Goal: Information Seeking & Learning: Find specific fact

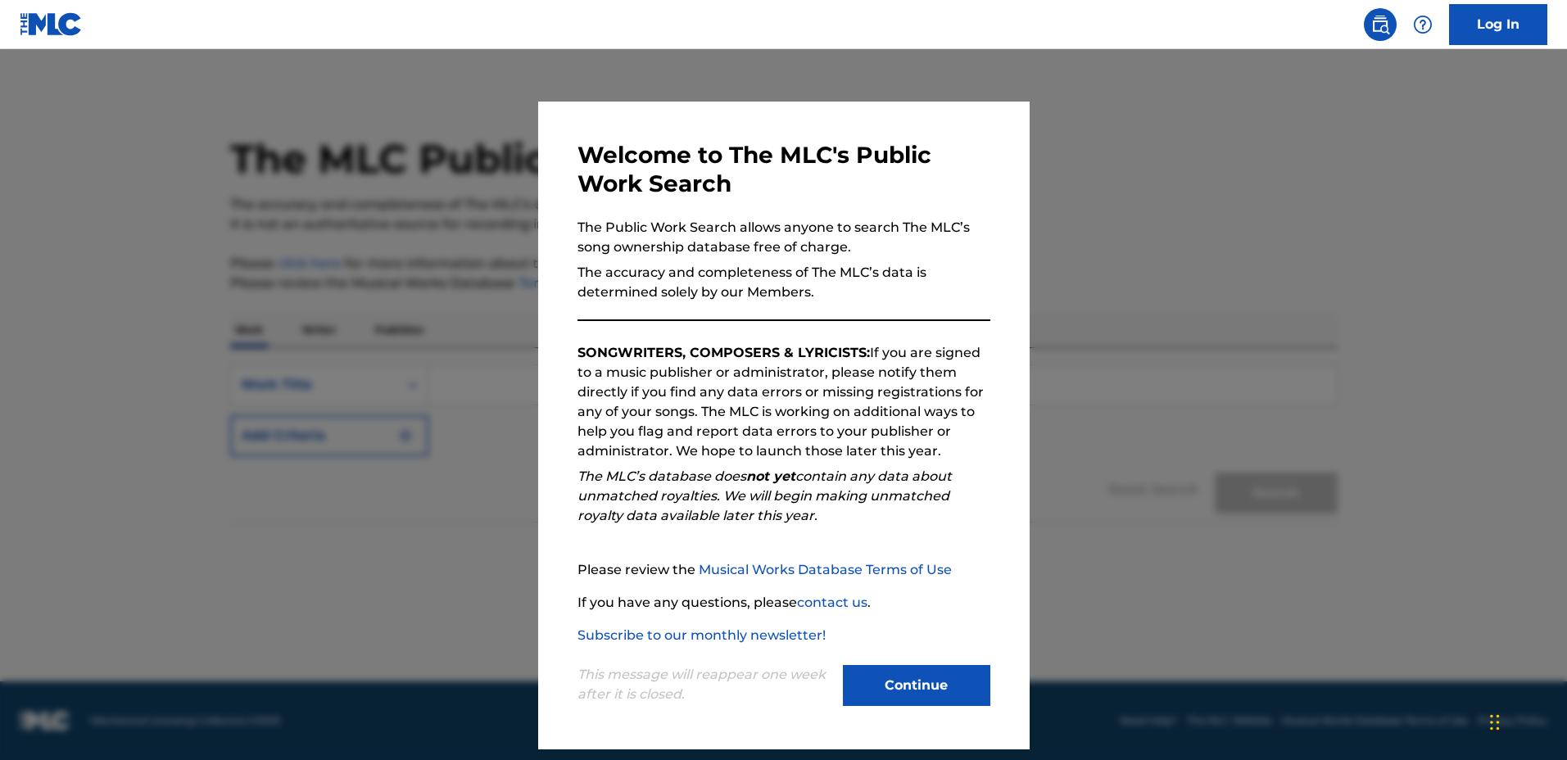
drag, startPoint x: 987, startPoint y: 351, endPoint x: 1091, endPoint y: 344, distance: 104.3
click at [991, 348] on div "Welcome to The MLC's Public Work Search The Public Work Search allows anyone to…" at bounding box center [784, 426] width 492 height 648
click at [1091, 344] on div at bounding box center [783, 429] width 1567 height 760
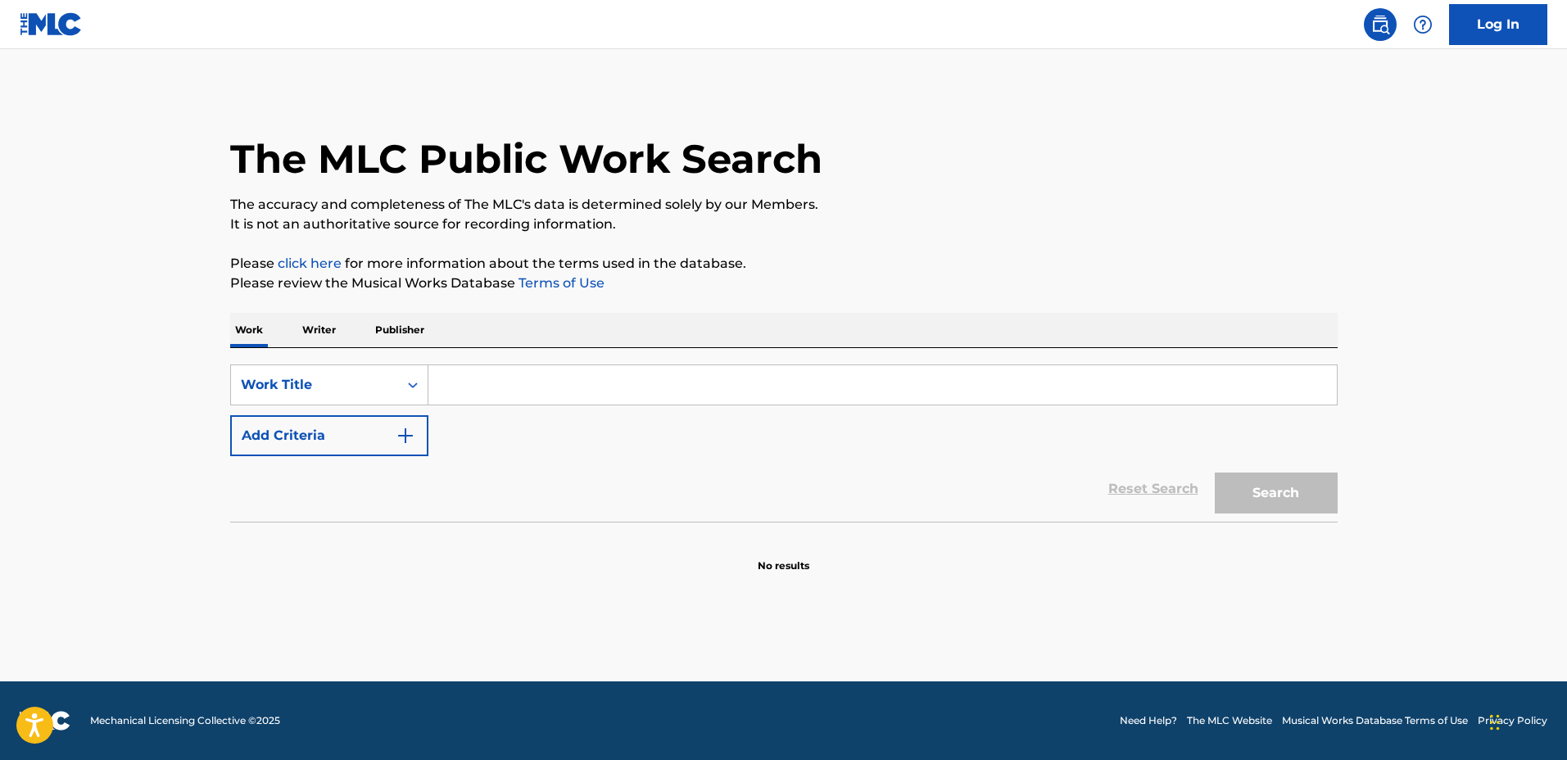
click at [1066, 365] on input "Search Form" at bounding box center [882, 384] width 909 height 39
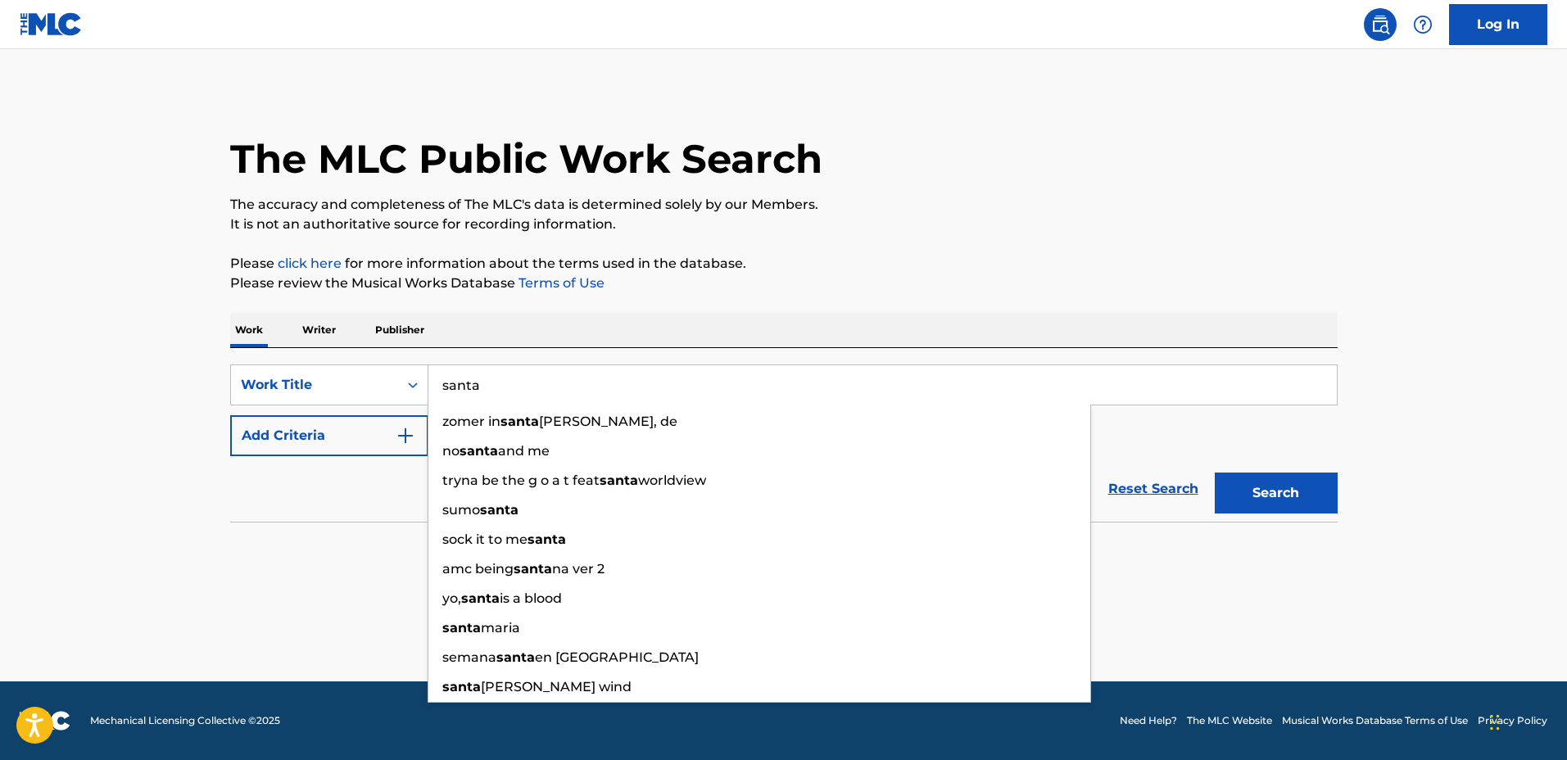
type input "santa"
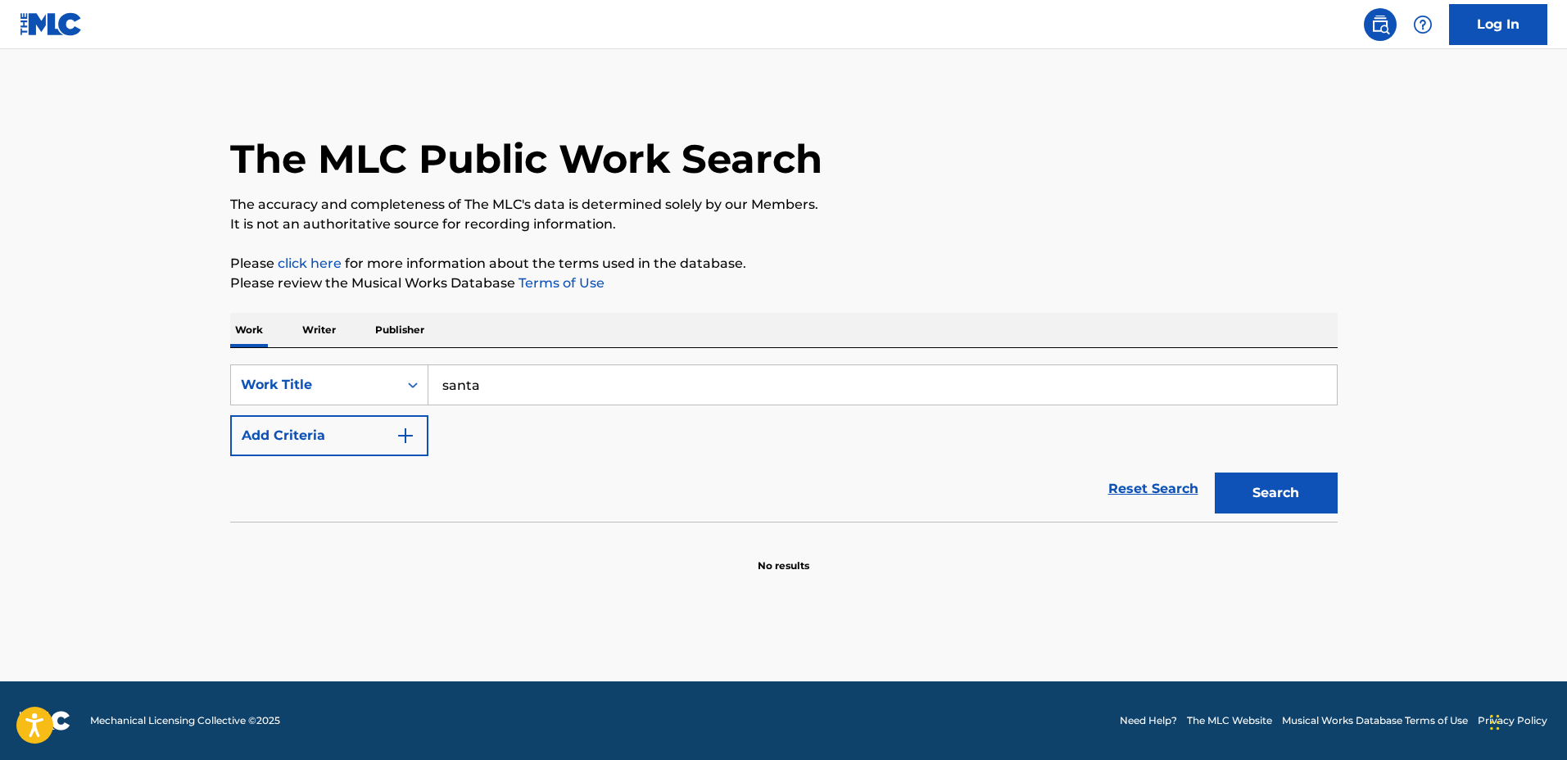
click at [338, 453] on button "Add Criteria" at bounding box center [329, 435] width 198 height 41
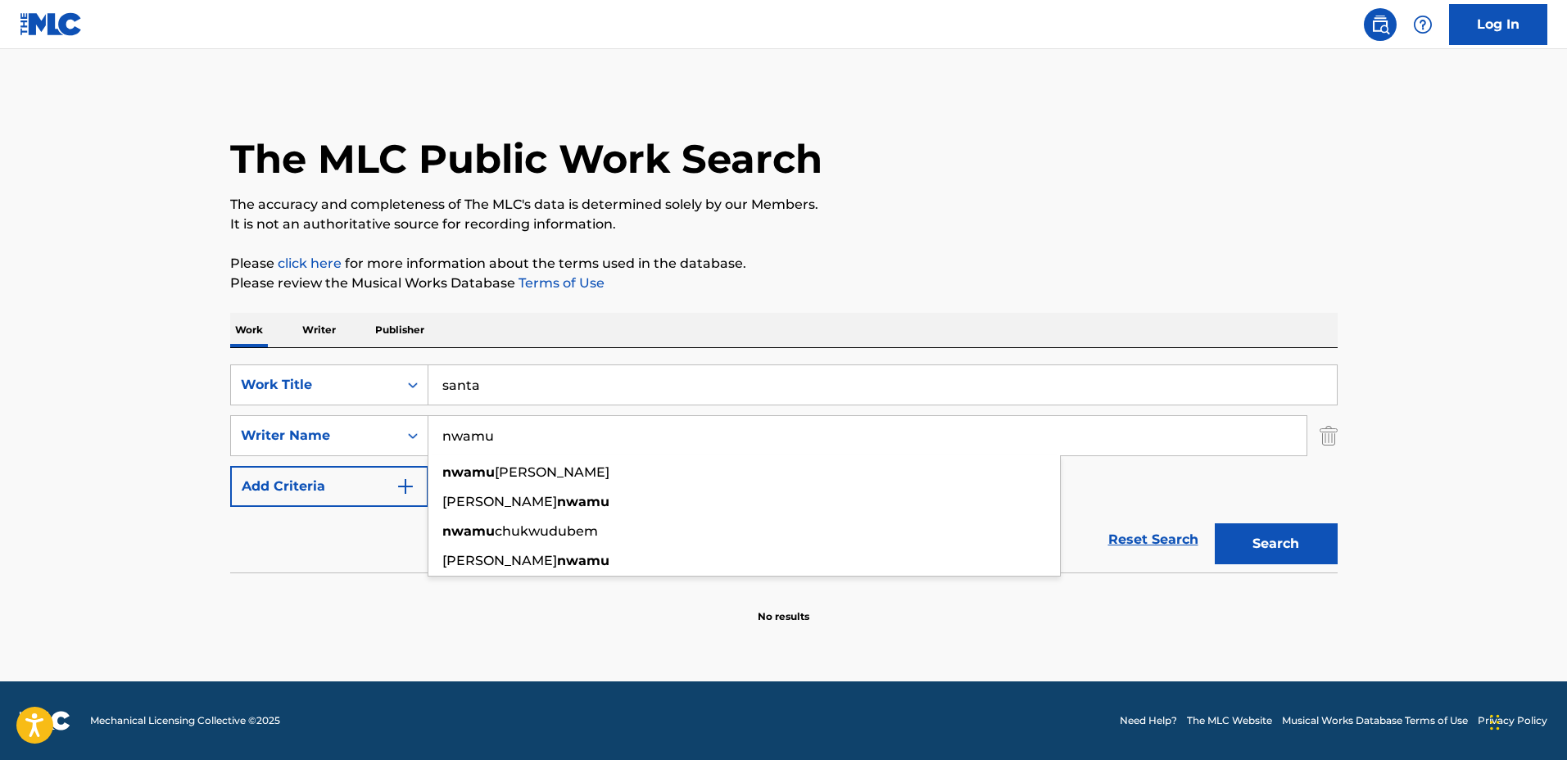
type input "nwamu"
click at [1215, 524] on button "Search" at bounding box center [1276, 544] width 123 height 41
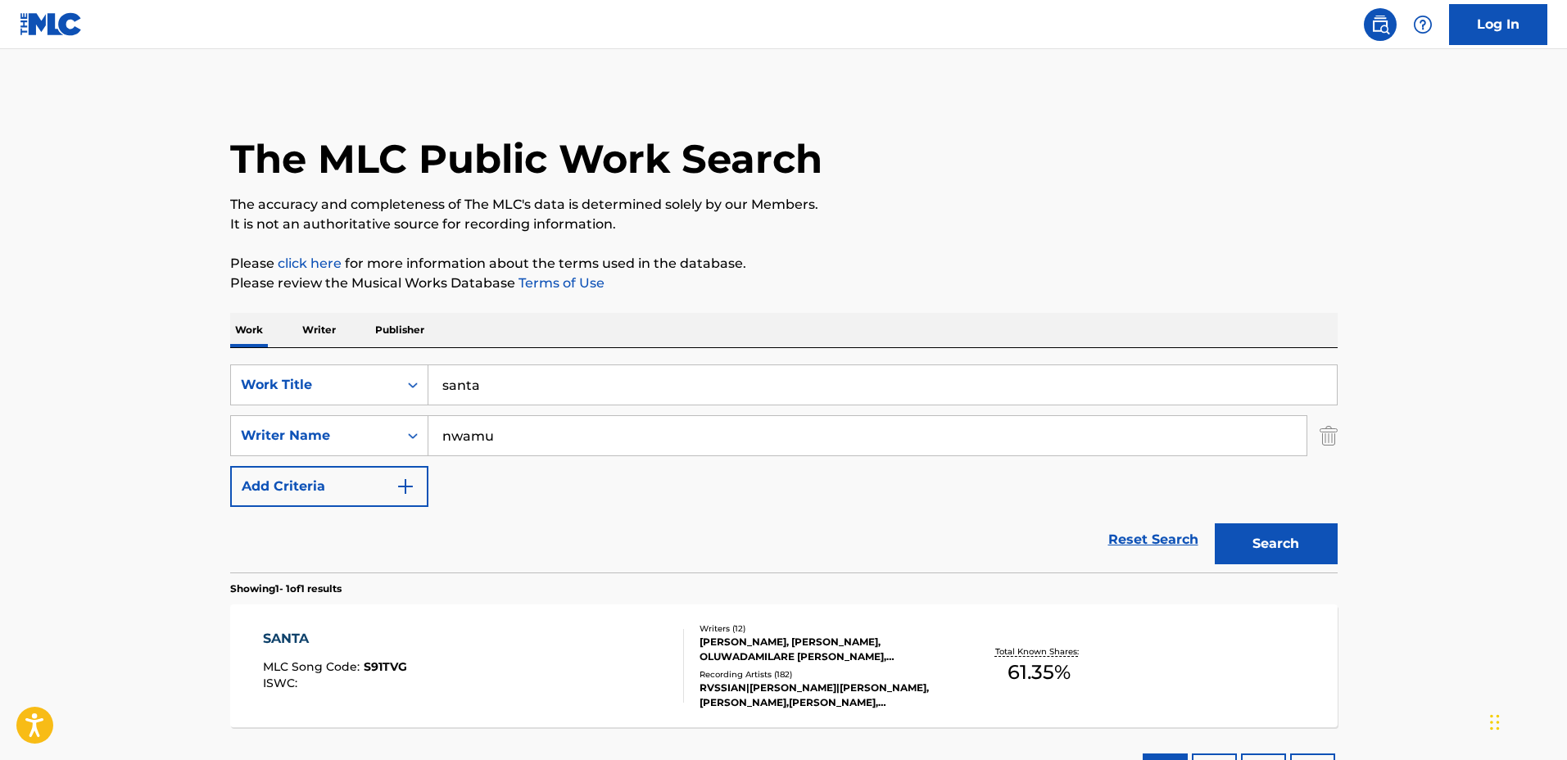
scroll to position [131, 0]
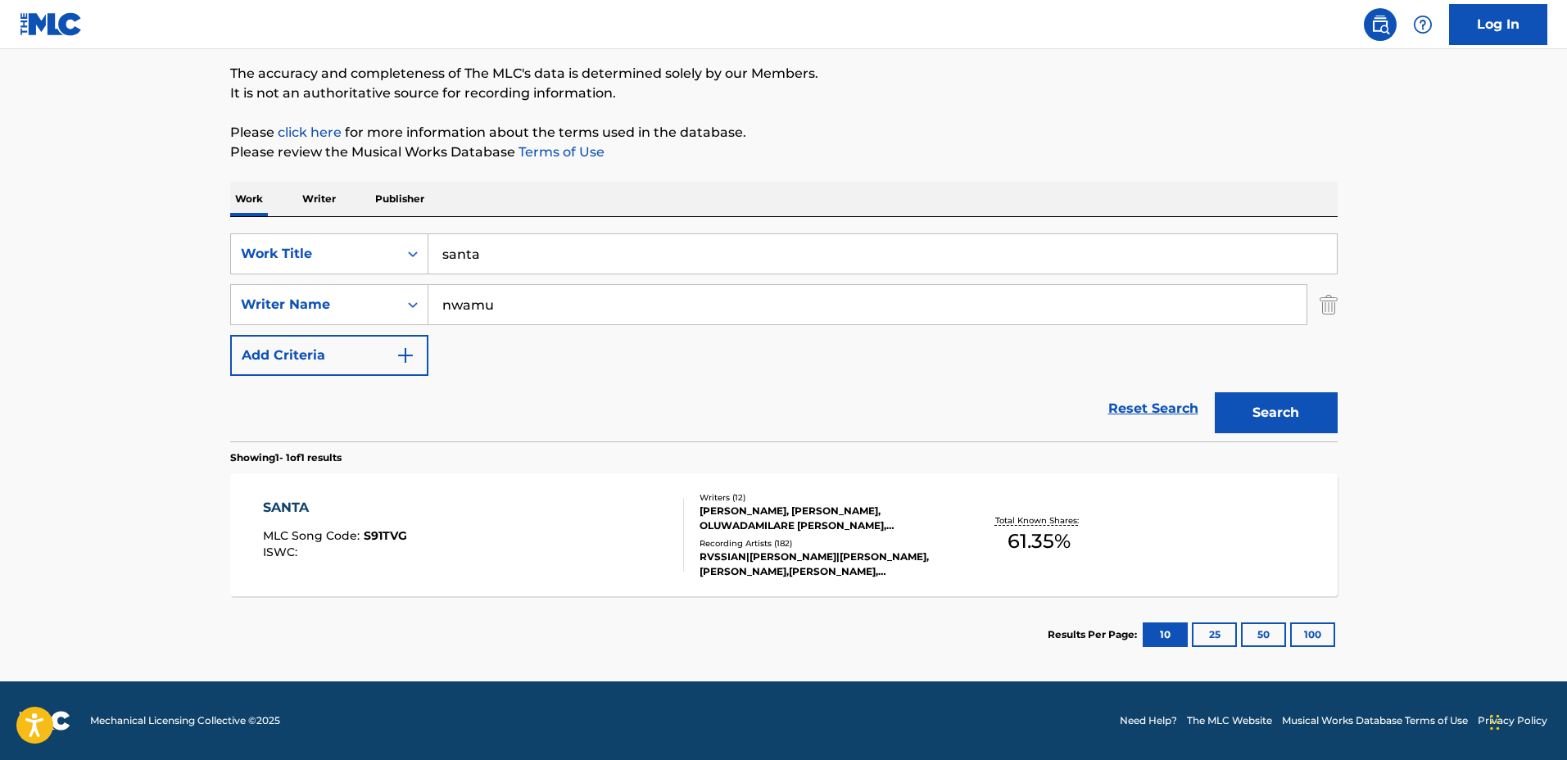
click at [632, 517] on div "SANTA MLC Song Code : S91TVG ISWC :" at bounding box center [473, 535] width 421 height 74
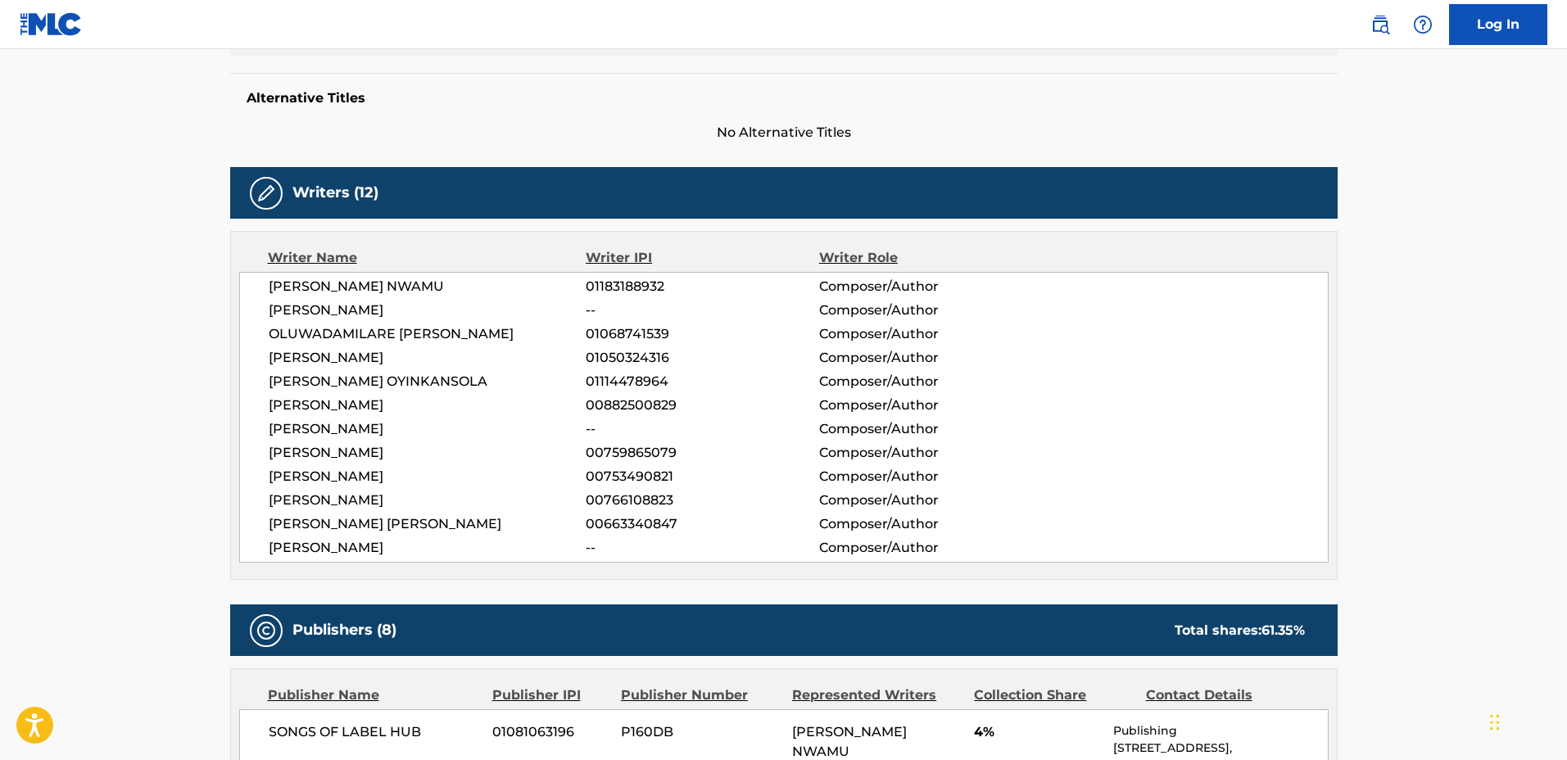
scroll to position [717, 0]
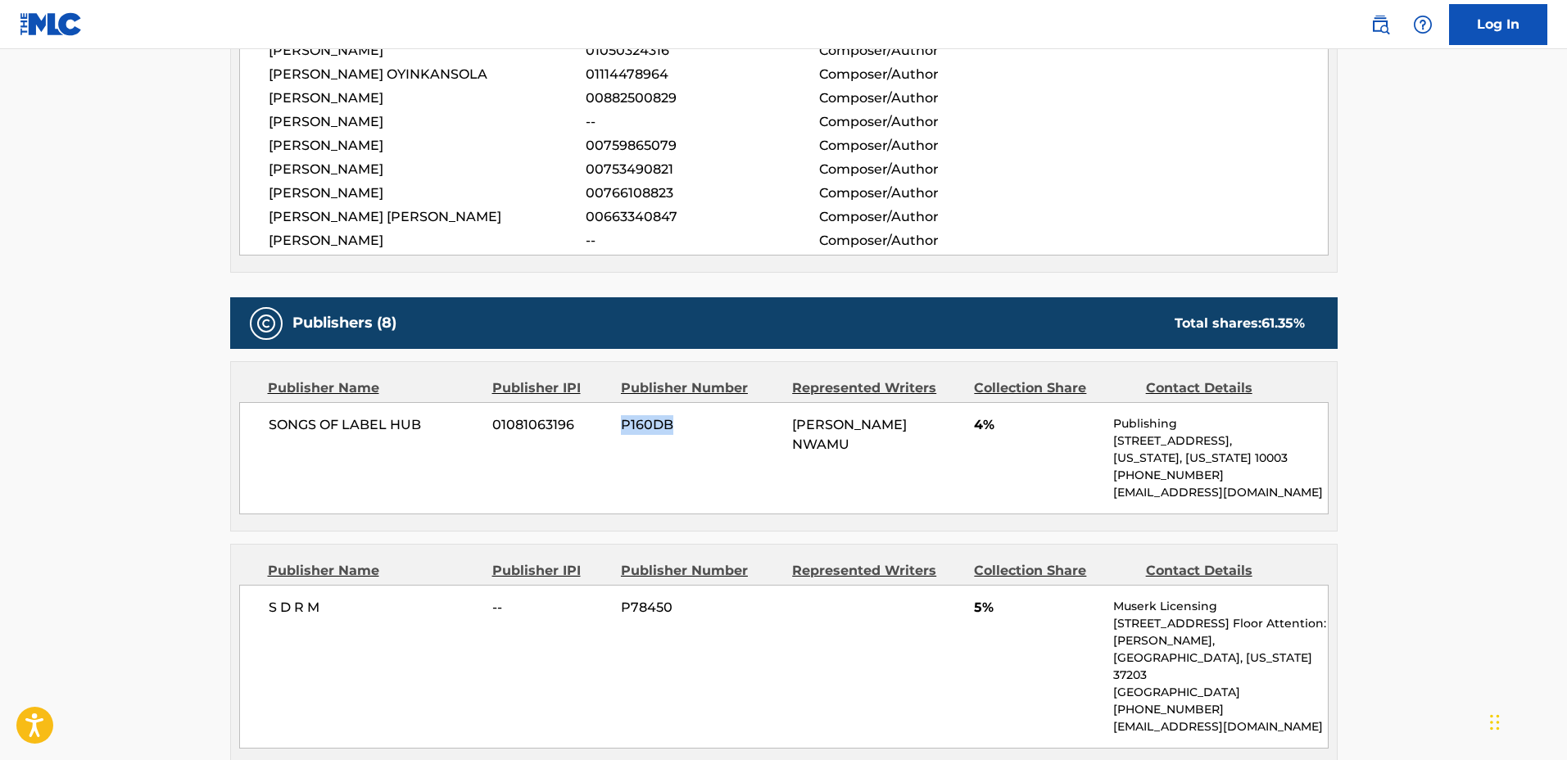
drag, startPoint x: 682, startPoint y: 424, endPoint x: 608, endPoint y: 422, distance: 74.6
click at [608, 422] on div "SONGS OF LABEL HUB 01081063196 P160DB FRANCIS CHUKWUDUBEM NWAMU 4% Publishing 2…" at bounding box center [784, 458] width 1090 height 112
copy div "P160DB"
click at [691, 429] on span "P160DB" at bounding box center [700, 425] width 159 height 20
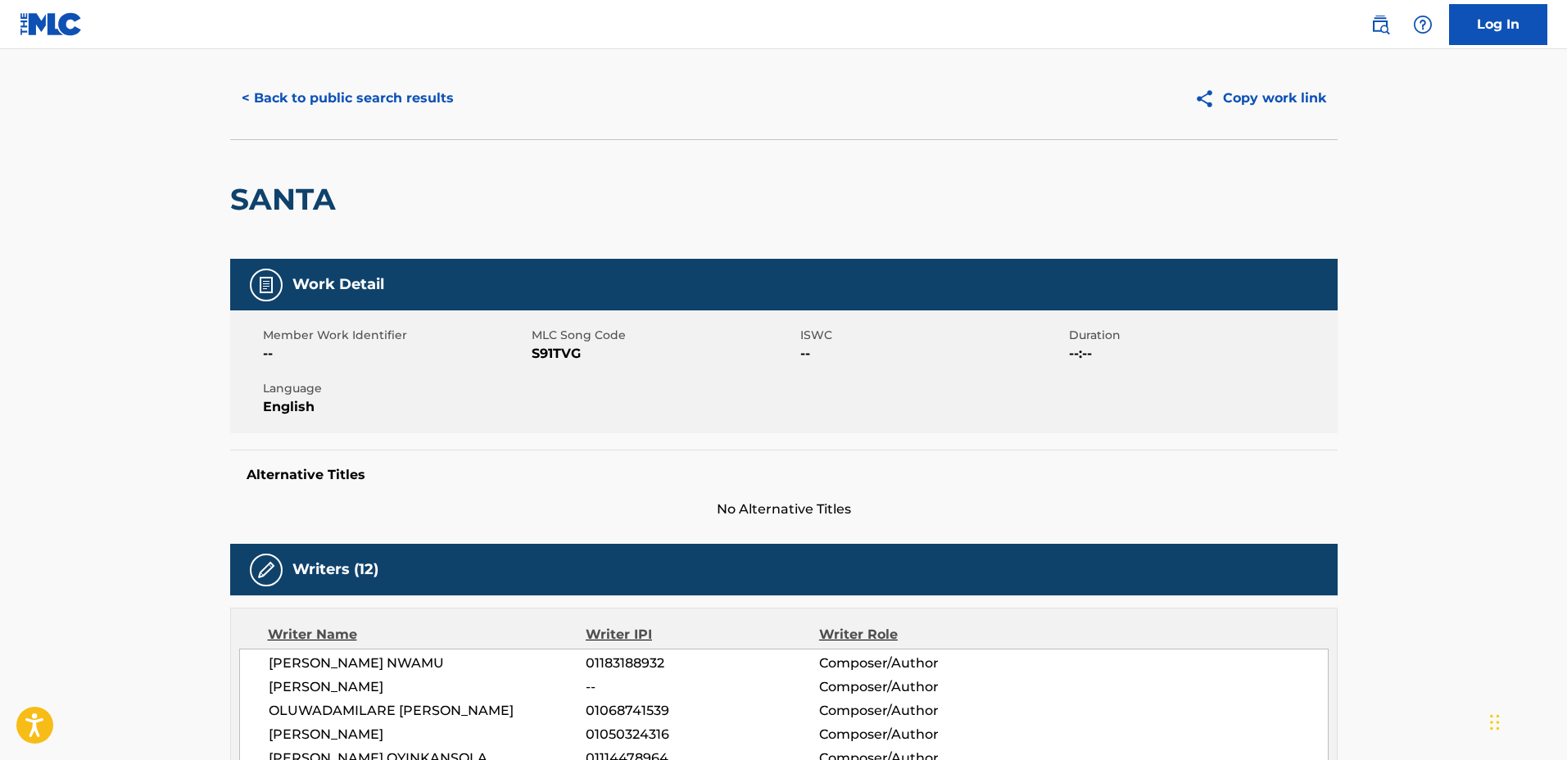
scroll to position [0, 0]
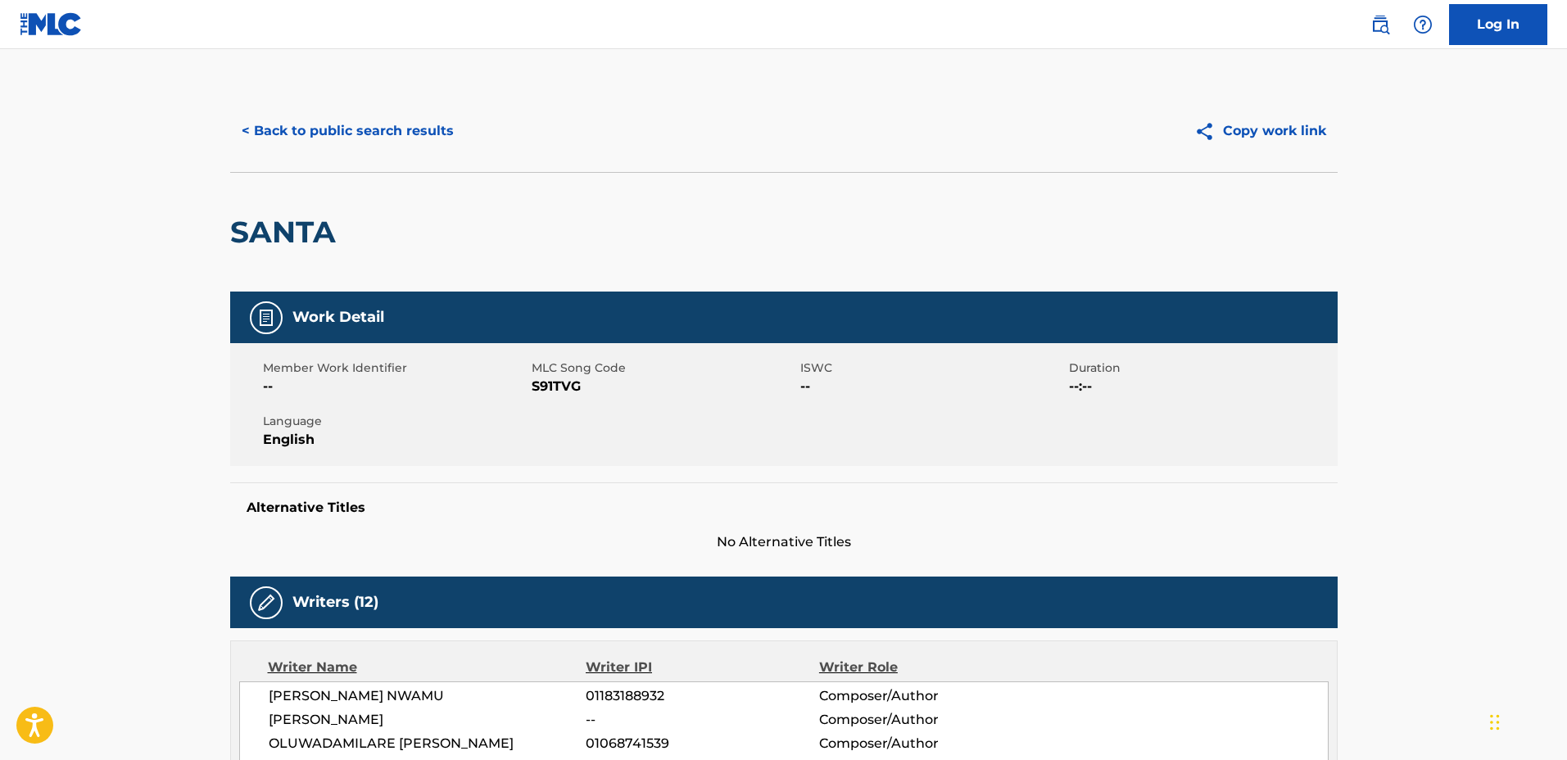
click at [408, 121] on button "< Back to public search results" at bounding box center [347, 131] width 235 height 41
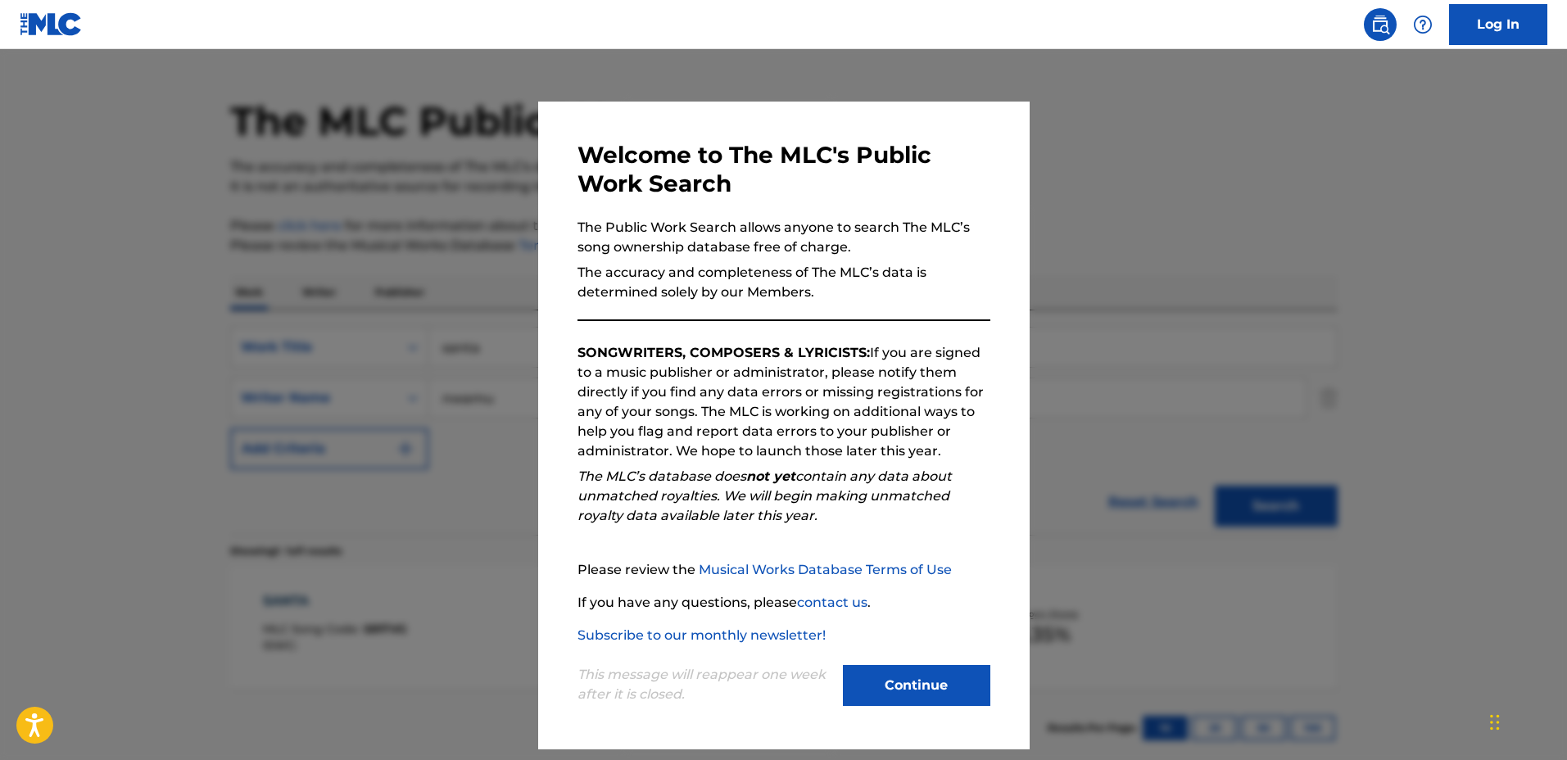
click at [521, 263] on div at bounding box center [783, 429] width 1567 height 760
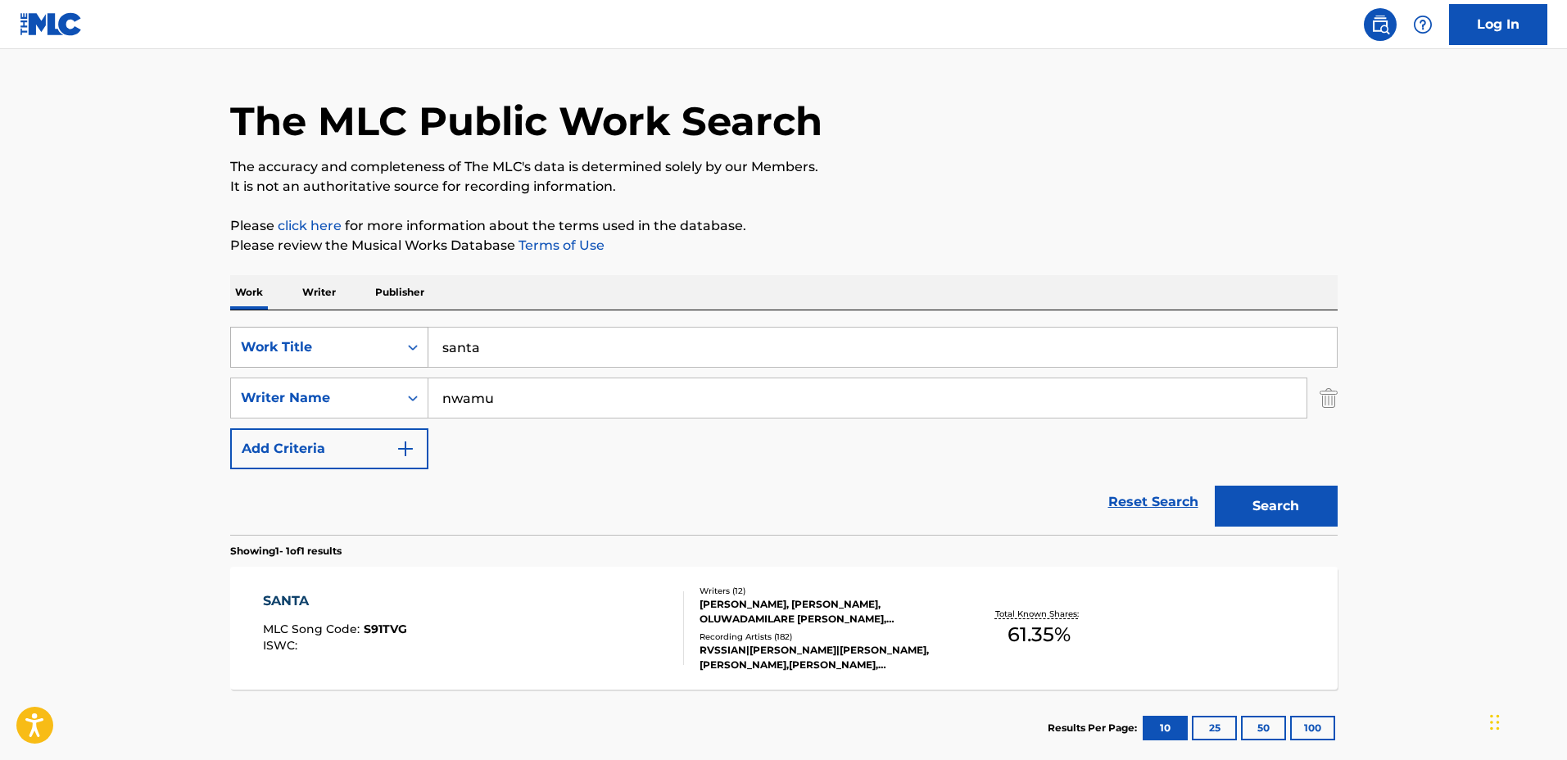
click at [402, 367] on div "Work Title" at bounding box center [329, 347] width 198 height 41
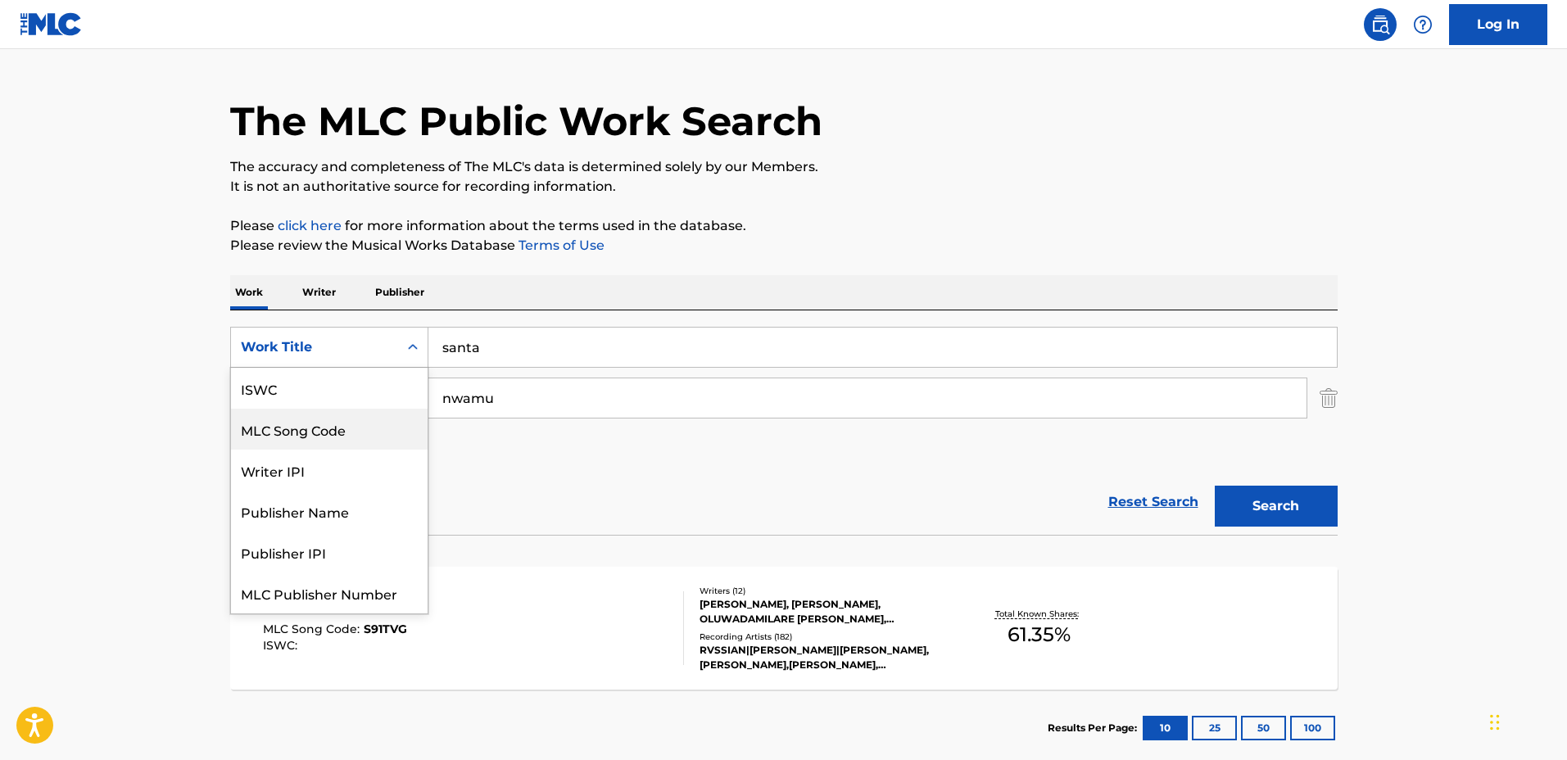
scroll to position [41, 0]
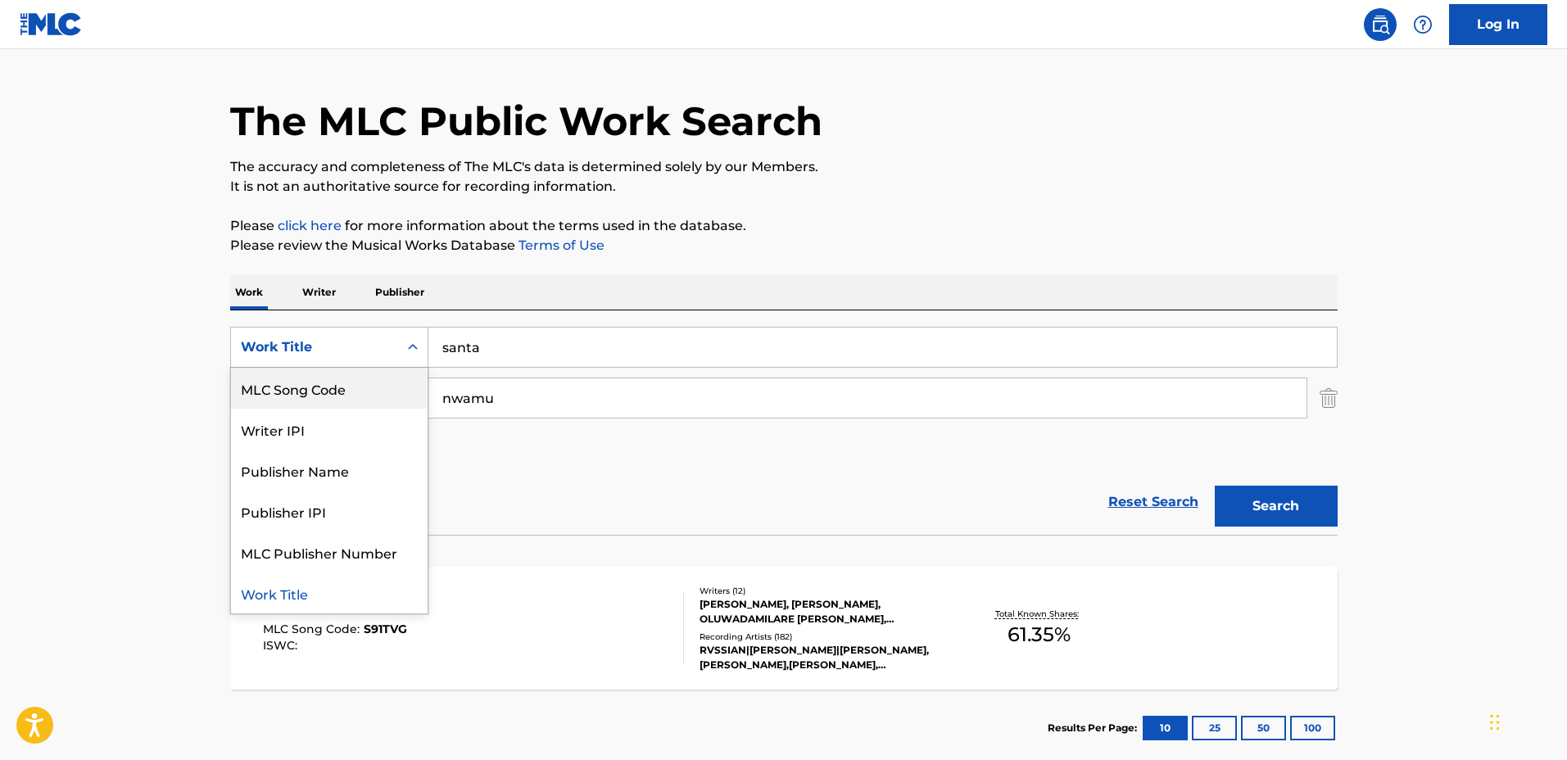
click at [1314, 410] on div "SearchWithCriteria63997292-68d9-4e57-8c1f-f3cc0959fcfd Writer Name nwamu" at bounding box center [784, 398] width 1108 height 41
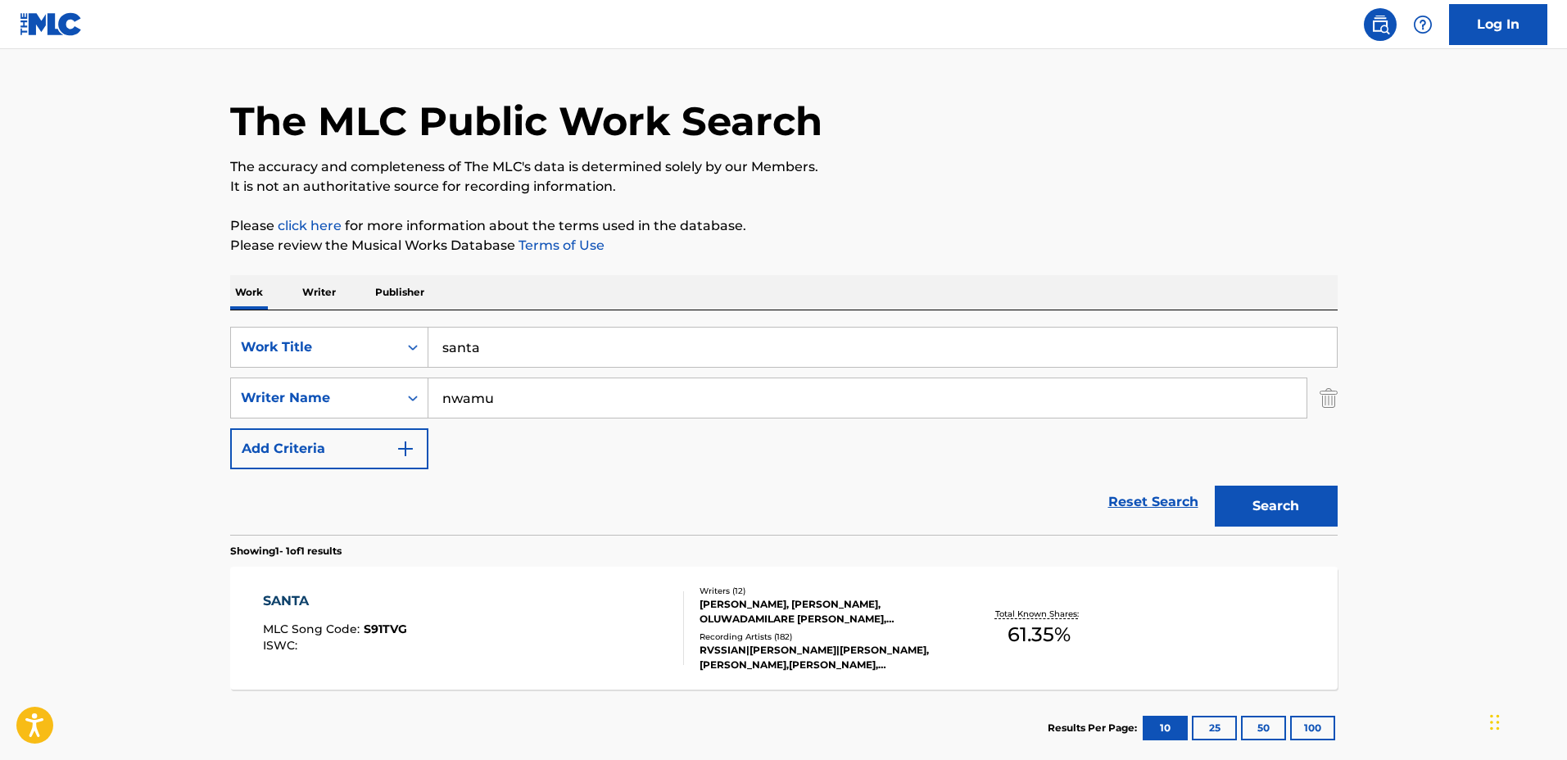
click at [1331, 404] on img "Search Form" at bounding box center [1329, 398] width 18 height 41
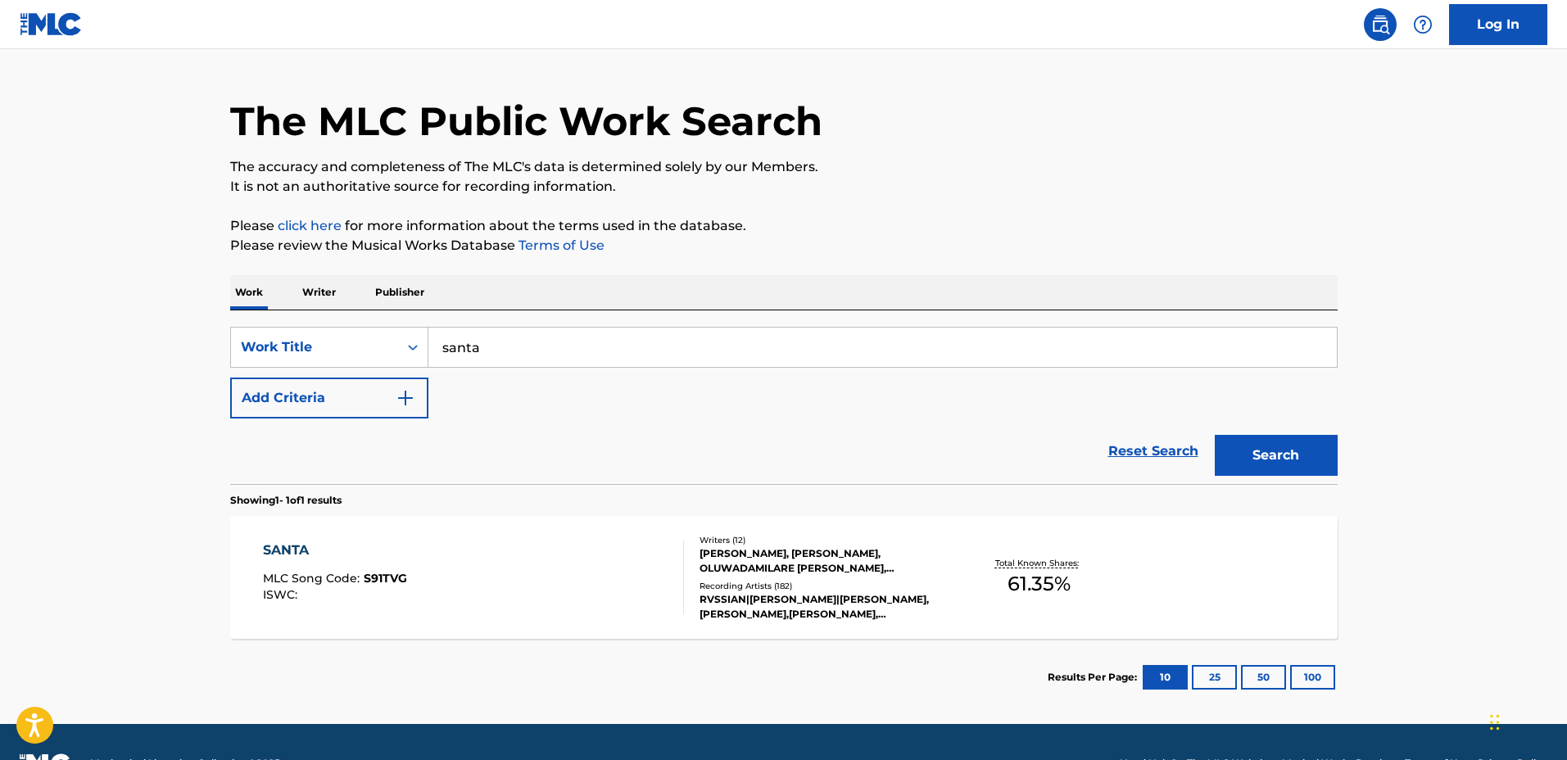
click at [443, 348] on input "santa" at bounding box center [882, 347] width 909 height 39
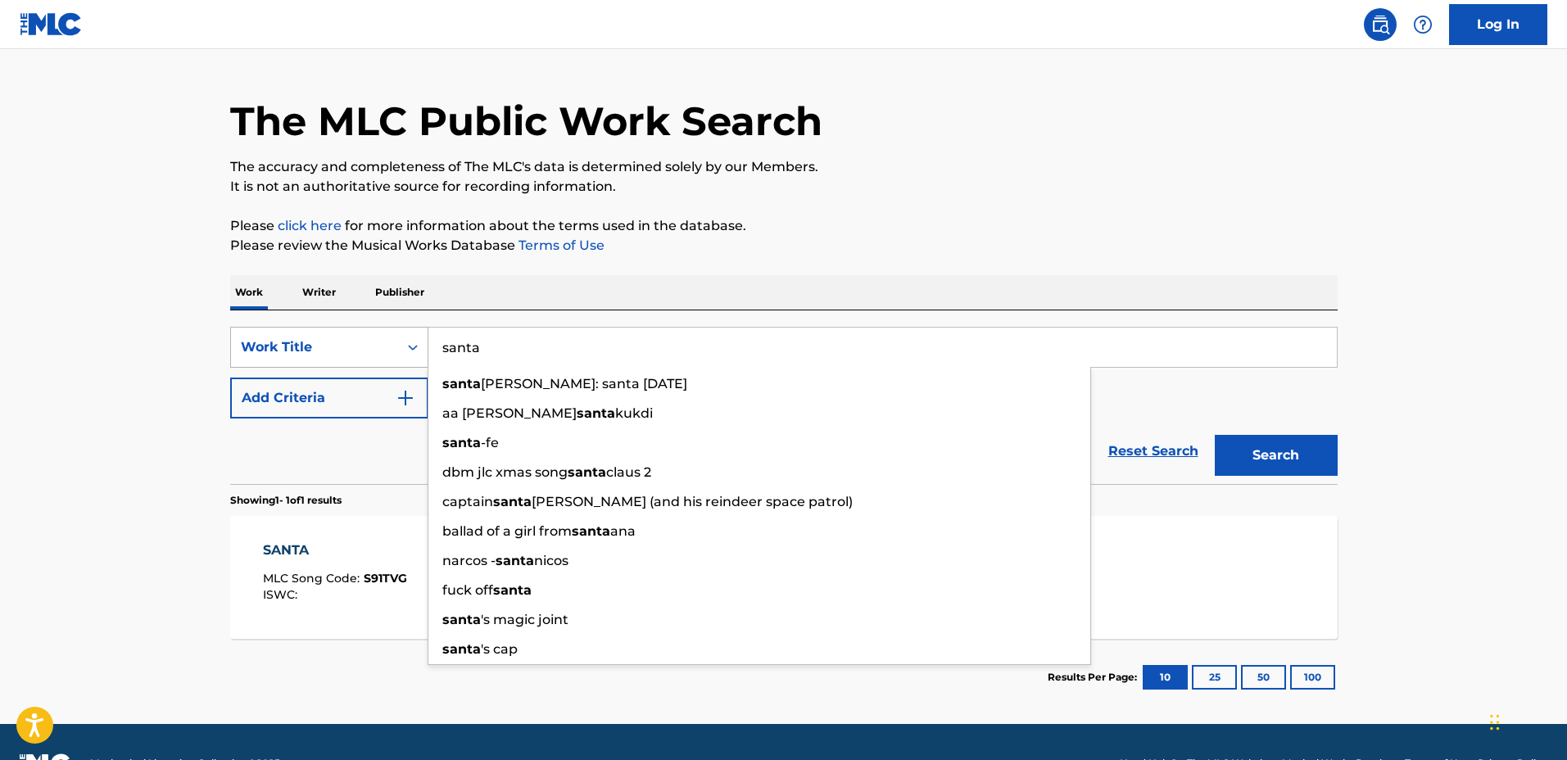
click at [381, 356] on div "Work Title" at bounding box center [314, 348] width 147 height 20
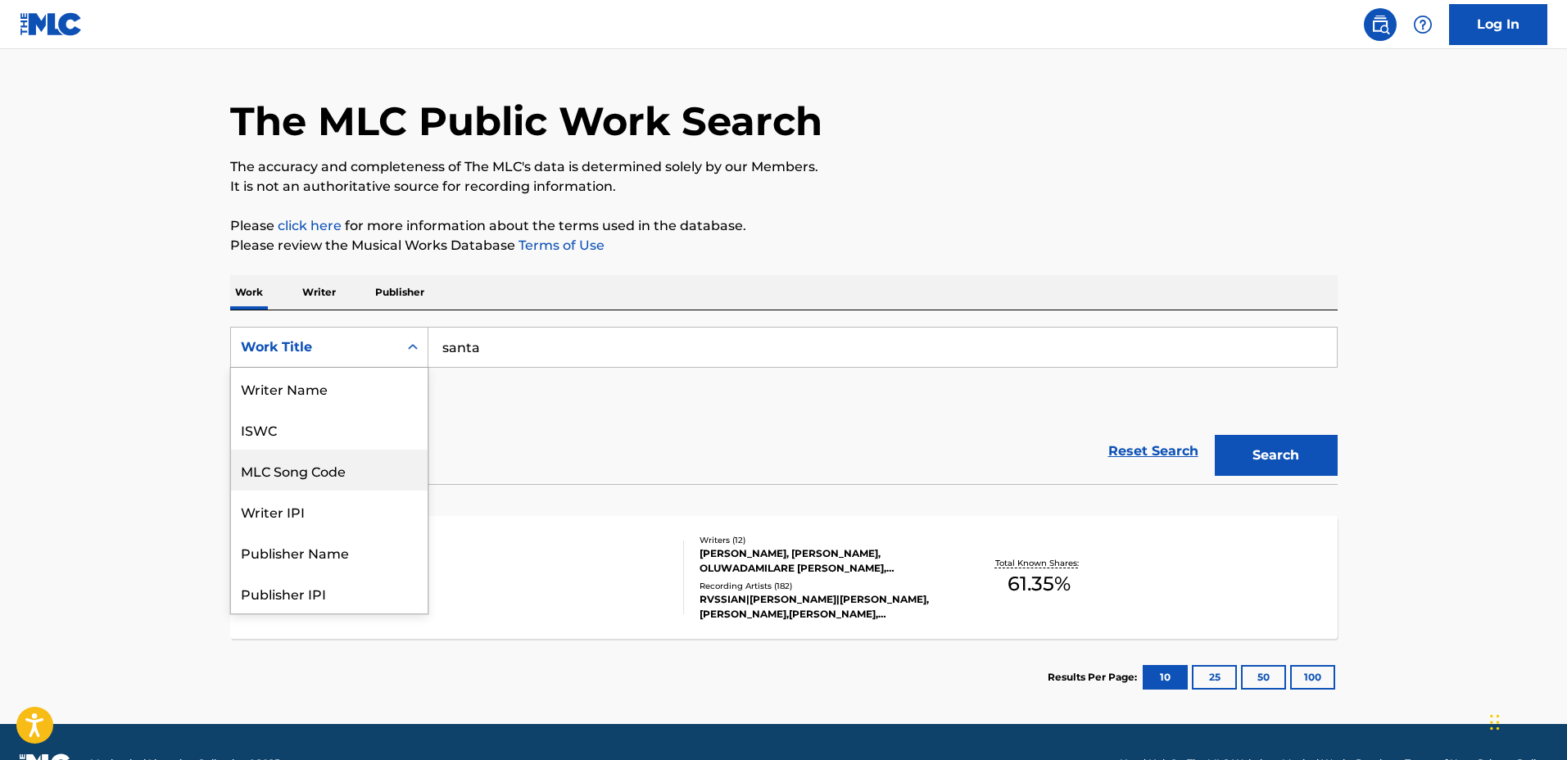
scroll to position [82, 0]
click at [341, 464] on div "Publisher Name" at bounding box center [329, 470] width 197 height 41
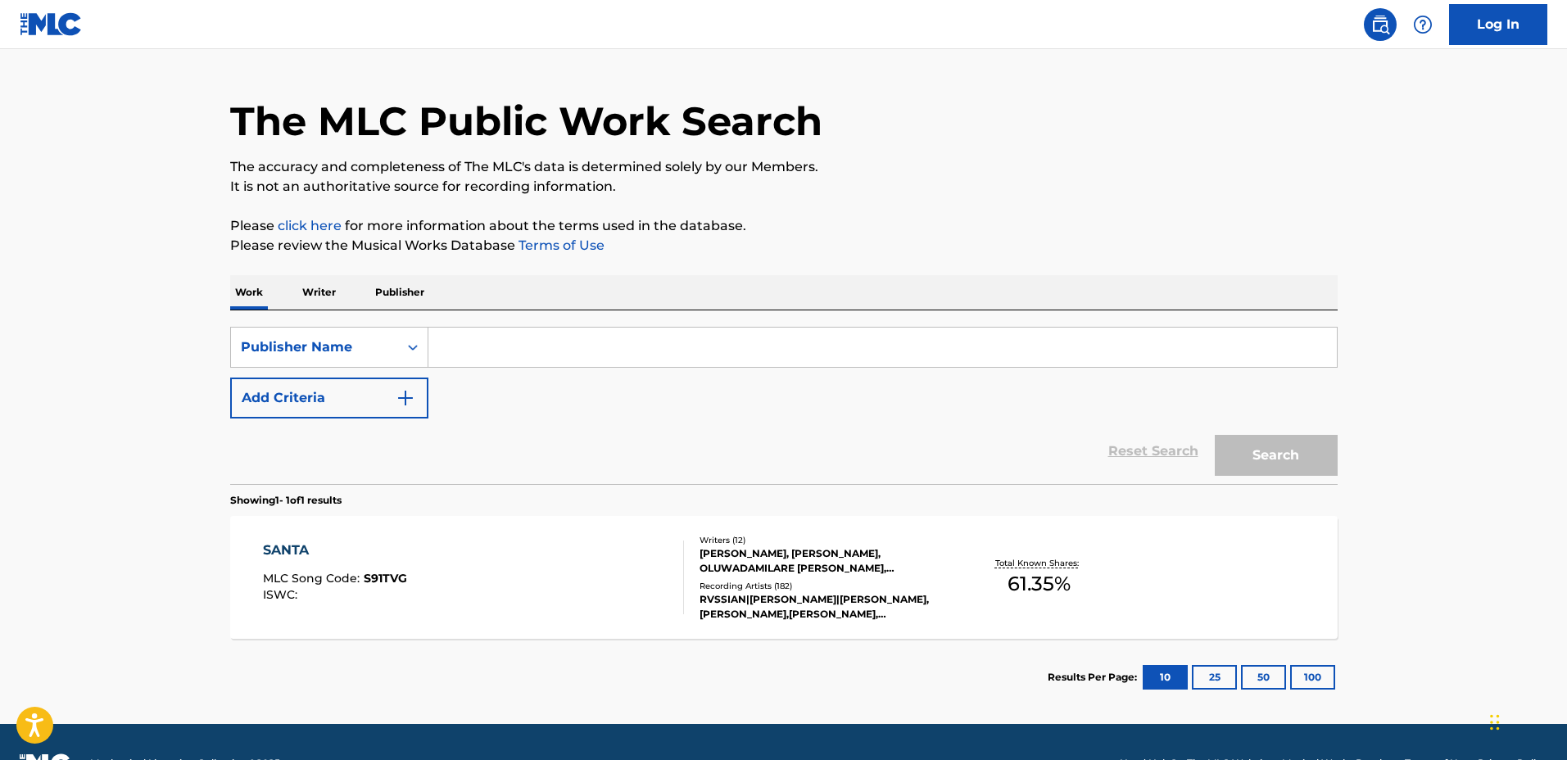
click at [524, 350] on input "Search Form" at bounding box center [882, 347] width 909 height 39
paste input "P160DB"
type input "P160DB"
click at [1266, 433] on div "Search" at bounding box center [1272, 452] width 131 height 66
click at [1279, 439] on button "Search" at bounding box center [1276, 455] width 123 height 41
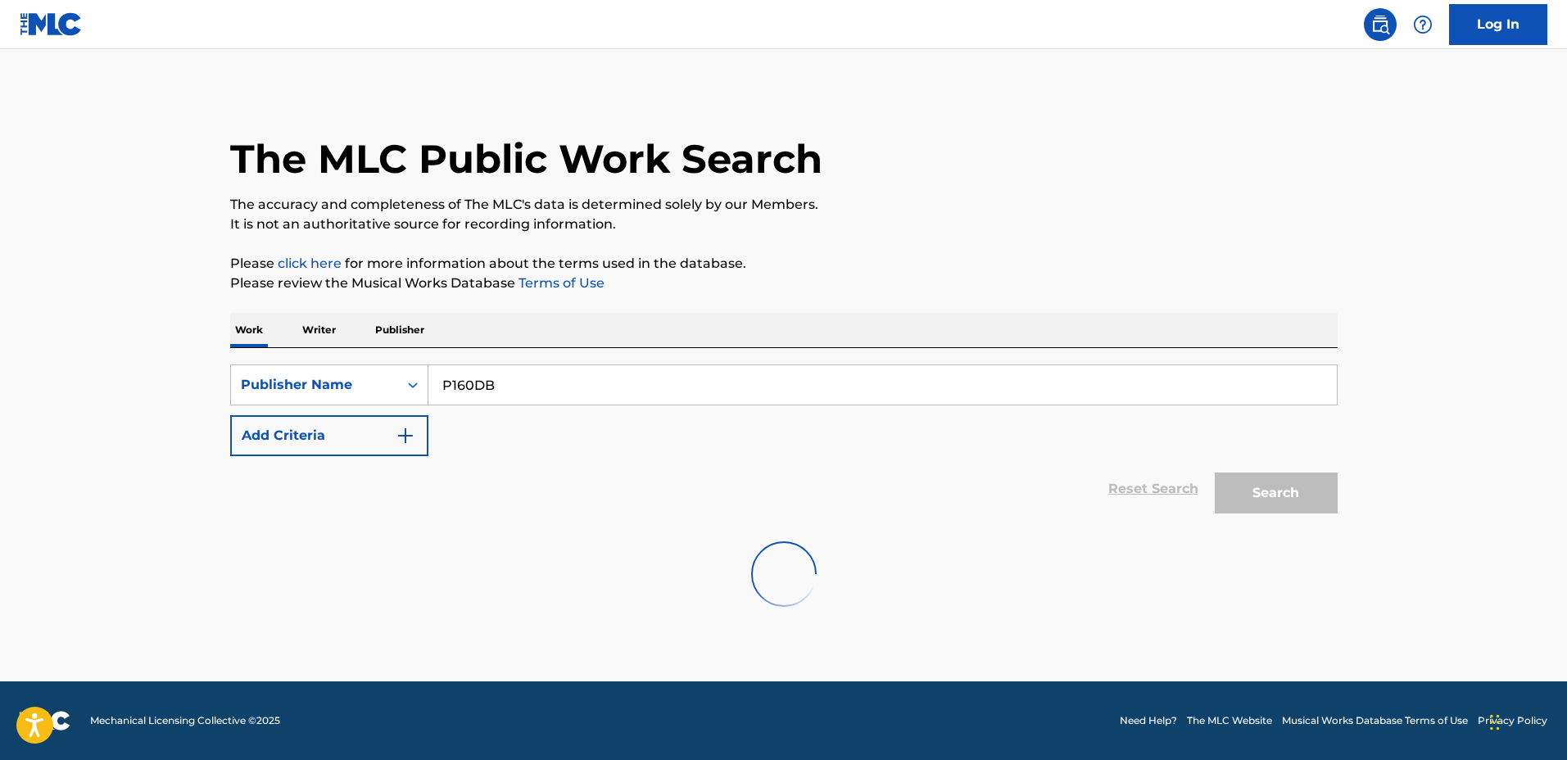
scroll to position [0, 0]
click at [400, 377] on div "Search Form" at bounding box center [412, 384] width 29 height 29
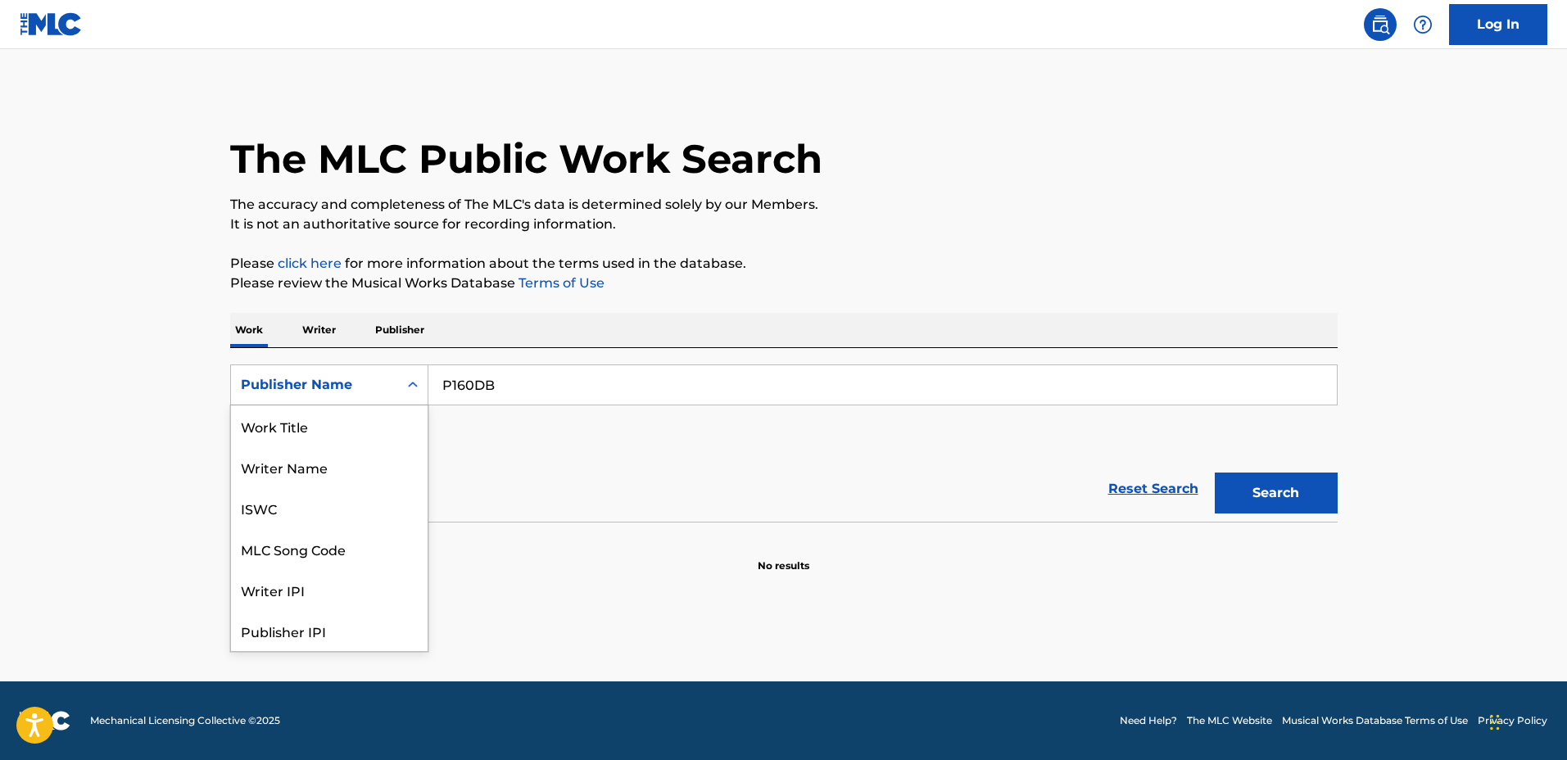
scroll to position [82, 0]
click at [360, 587] on div "MLC Publisher Number" at bounding box center [329, 589] width 197 height 41
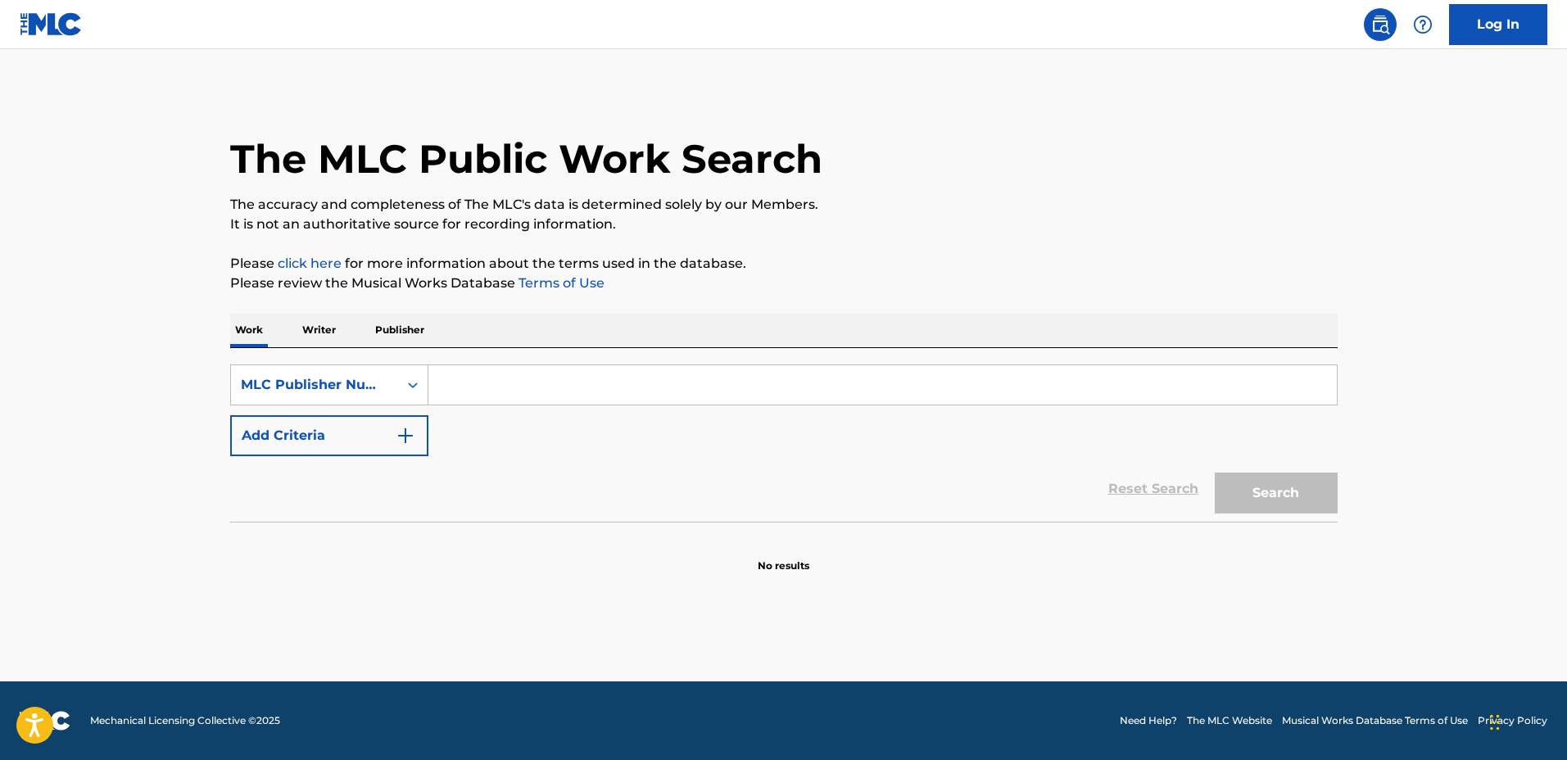
drag, startPoint x: 702, startPoint y: 392, endPoint x: 696, endPoint y: 378, distance: 16.1
click at [702, 392] on input "Search Form" at bounding box center [882, 384] width 909 height 39
paste input "P160DB"
type input "P160DB"
click at [1263, 497] on button "Search" at bounding box center [1276, 493] width 123 height 41
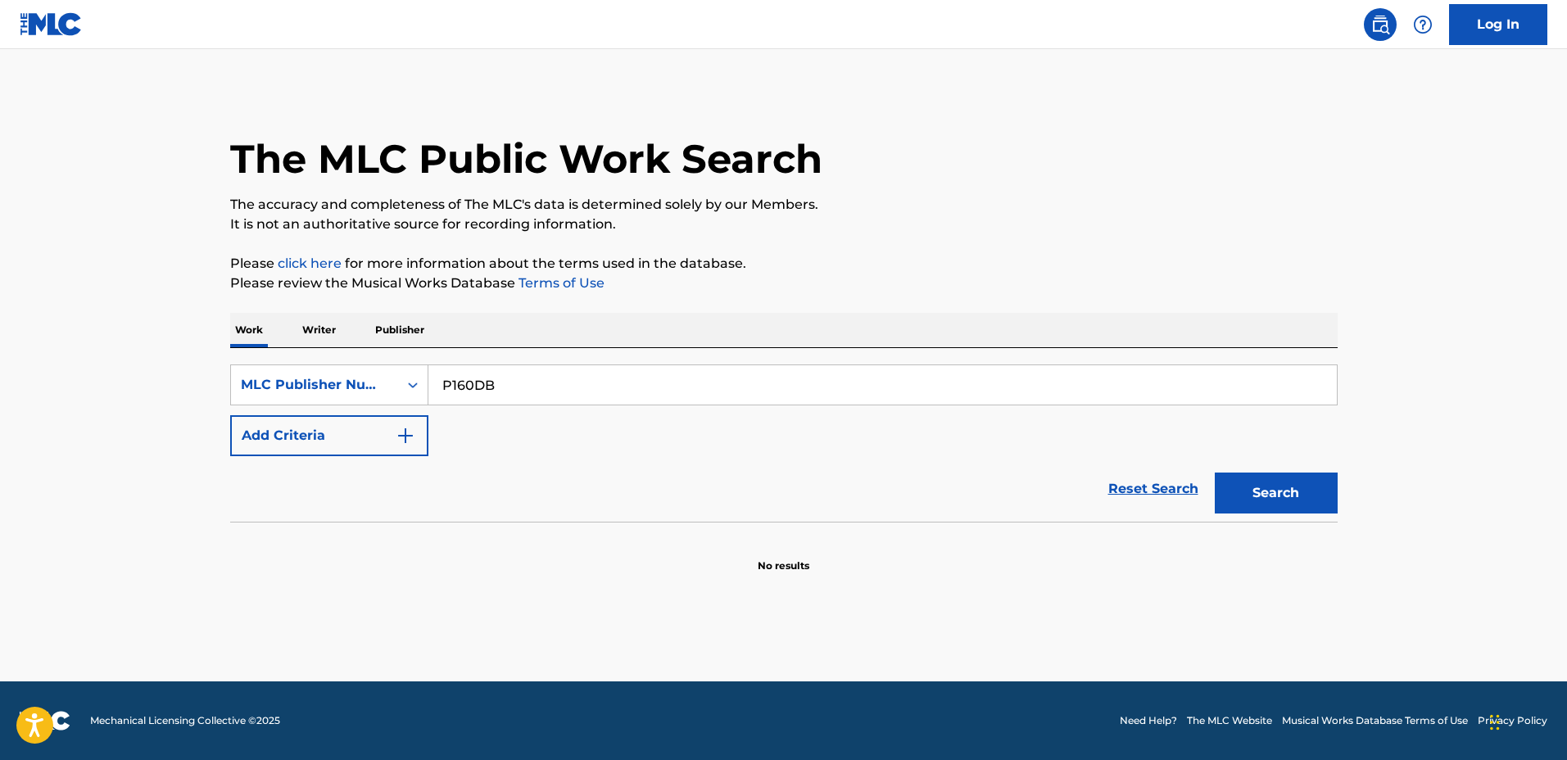
click at [413, 320] on p "Publisher" at bounding box center [399, 330] width 59 height 34
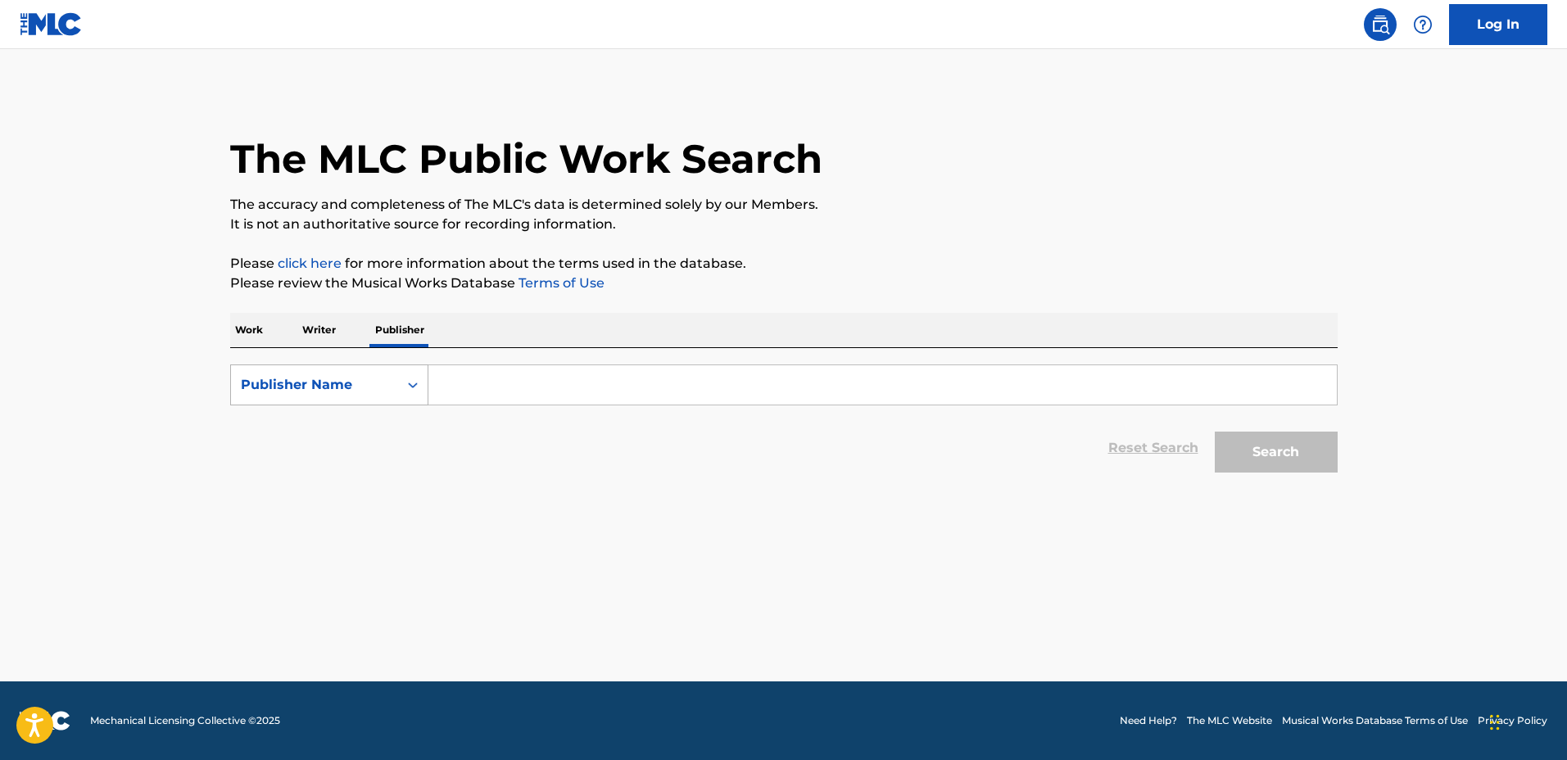
click at [382, 383] on div "Publisher Name" at bounding box center [314, 385] width 147 height 20
click at [392, 461] on div "MLC Publisher Number" at bounding box center [329, 467] width 197 height 41
drag, startPoint x: 489, startPoint y: 399, endPoint x: 577, endPoint y: 391, distance: 88.0
click at [489, 399] on input "Search Form" at bounding box center [882, 384] width 909 height 39
paste input "P160DB"
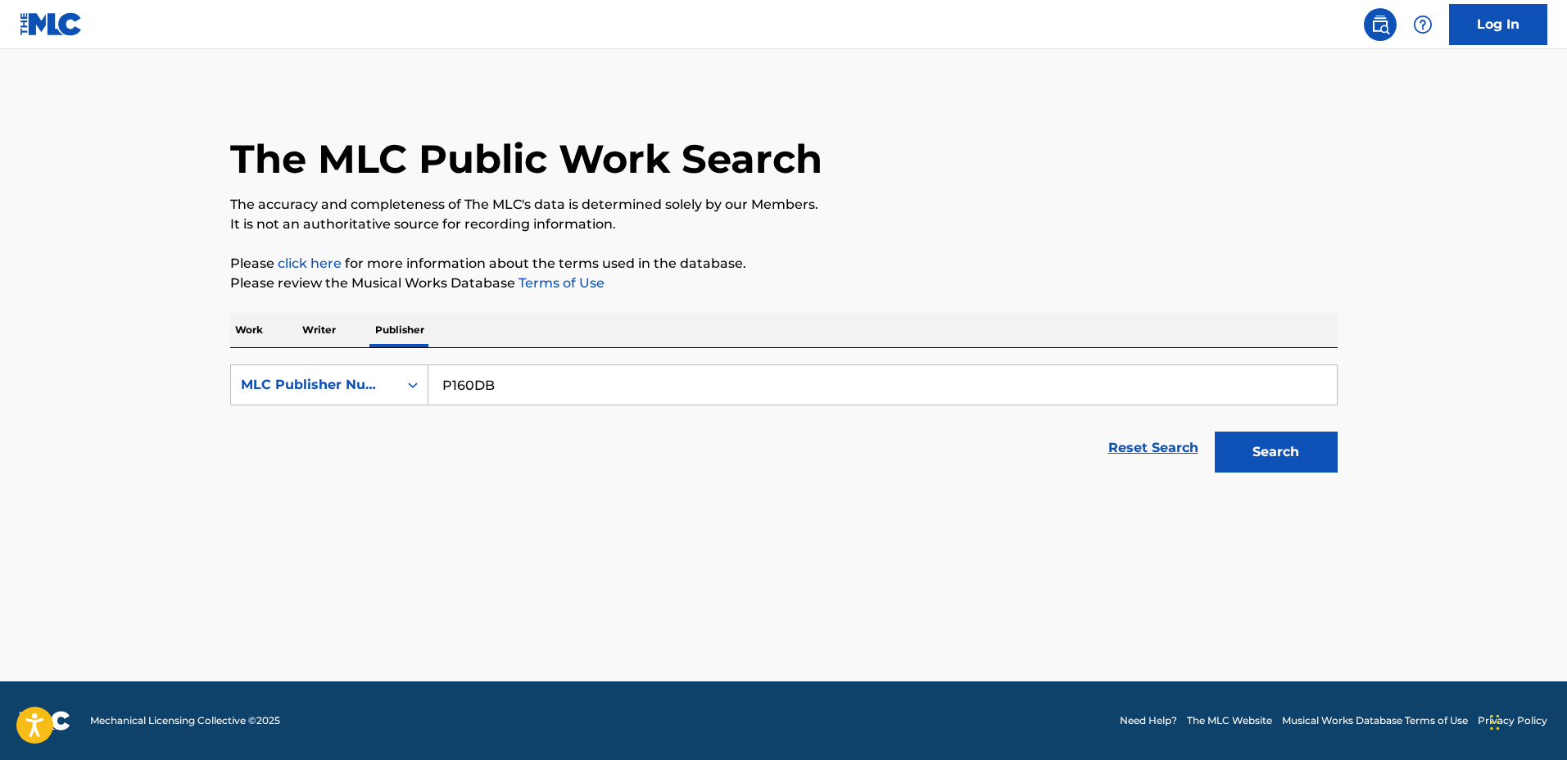
type input "P160DB"
click at [1334, 432] on button "Search" at bounding box center [1276, 452] width 123 height 41
click at [364, 384] on div "MLC Publisher Number" at bounding box center [314, 385] width 147 height 20
click at [358, 431] on div "Publisher Name" at bounding box center [329, 426] width 197 height 41
click at [592, 390] on input "Search Form" at bounding box center [882, 384] width 909 height 39
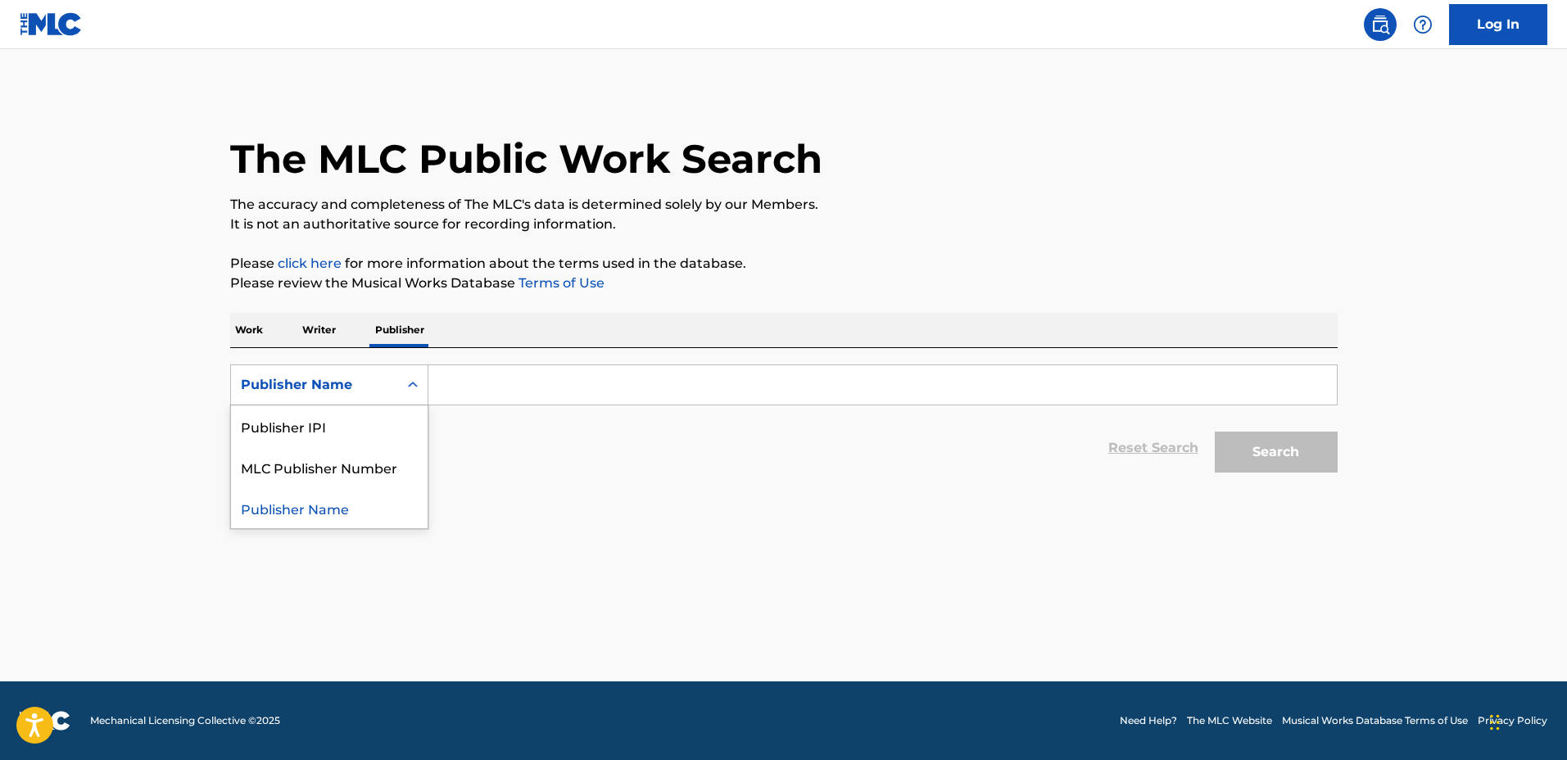
click at [426, 385] on div "Search Form" at bounding box center [412, 384] width 29 height 29
click at [370, 465] on div "MLC Publisher Number" at bounding box center [329, 467] width 197 height 41
click at [486, 383] on input "Search Form" at bounding box center [882, 384] width 909 height 39
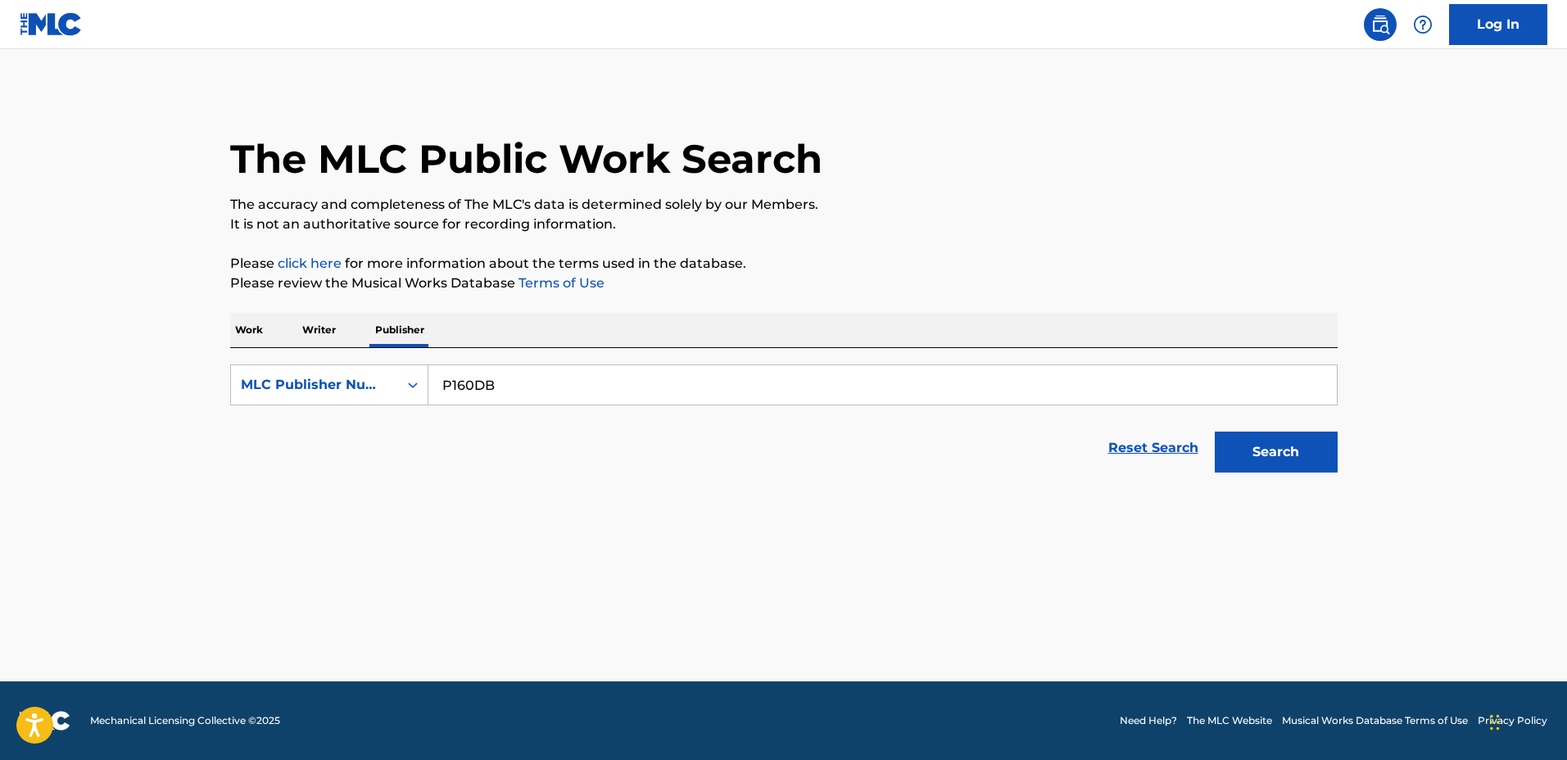
type input "P160DB"
click at [1296, 460] on button "Search" at bounding box center [1276, 452] width 123 height 41
click at [210, 346] on main "The MLC Public Work Search The accuracy and completeness of The MLC's data is d…" at bounding box center [783, 365] width 1567 height 632
click at [232, 338] on p "Work" at bounding box center [249, 330] width 38 height 34
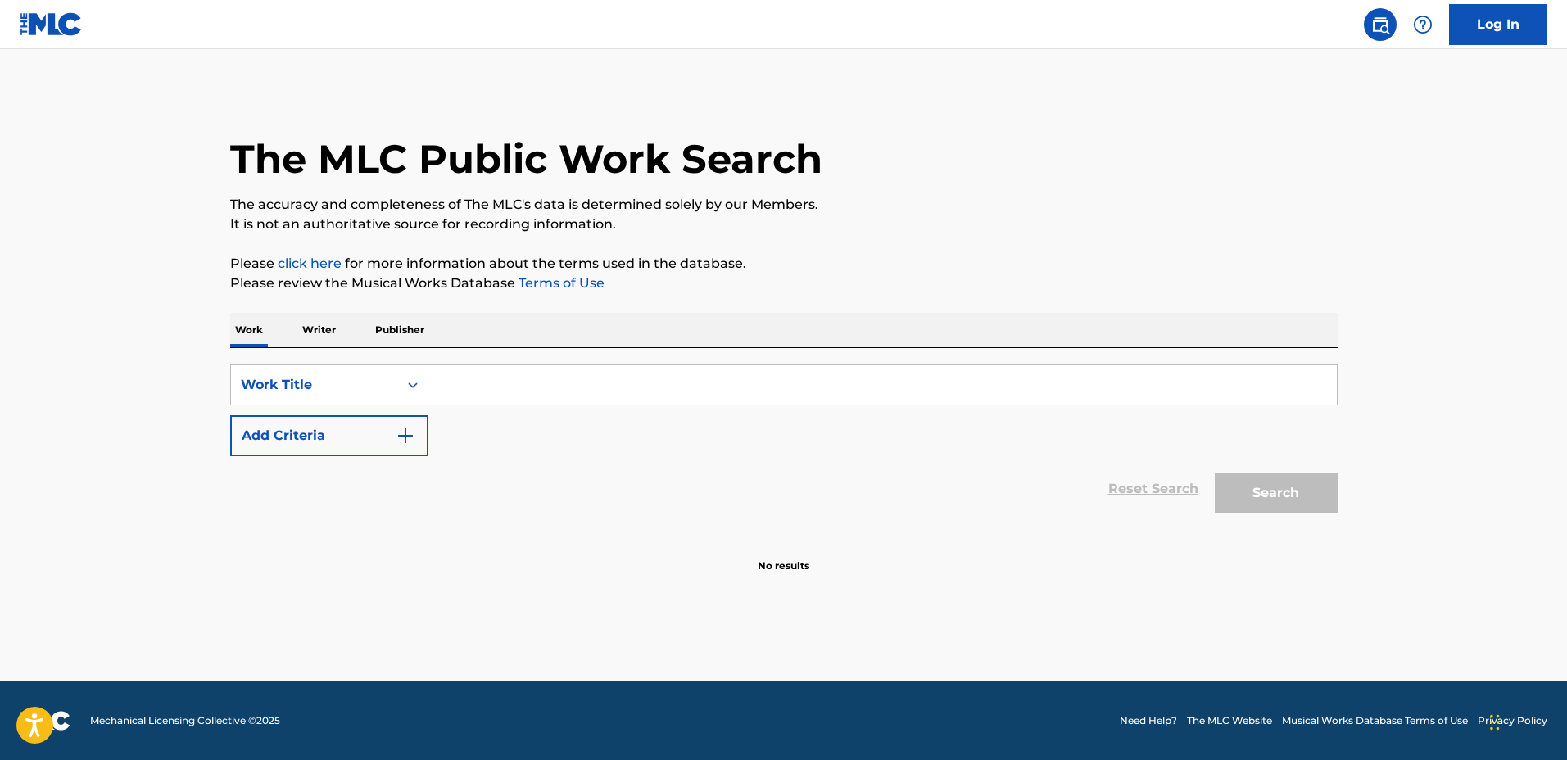
click at [517, 379] on input "Search Form" at bounding box center [882, 384] width 909 height 39
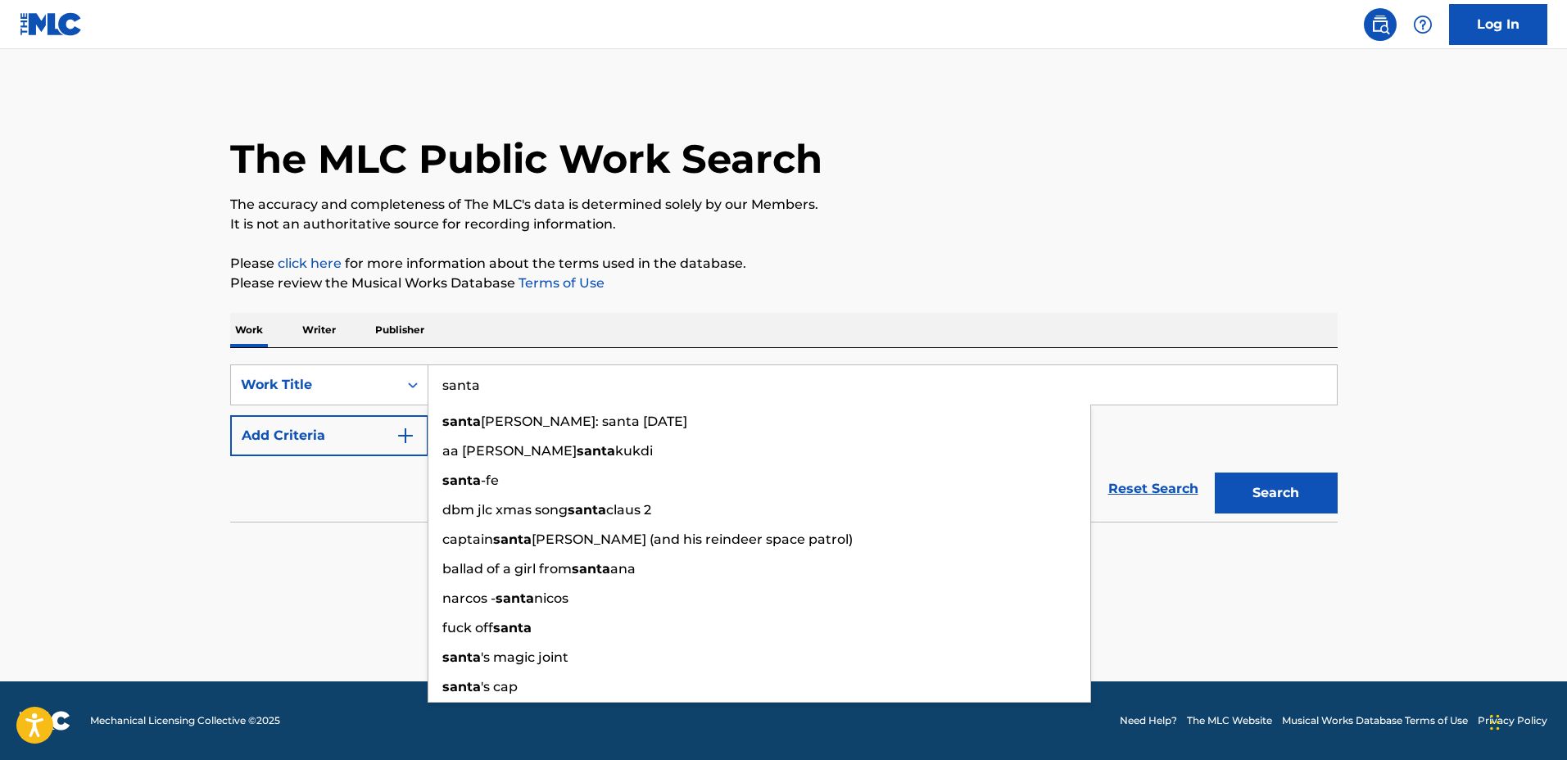
type input "santa"
click at [339, 445] on button "Add Criteria" at bounding box center [329, 435] width 198 height 41
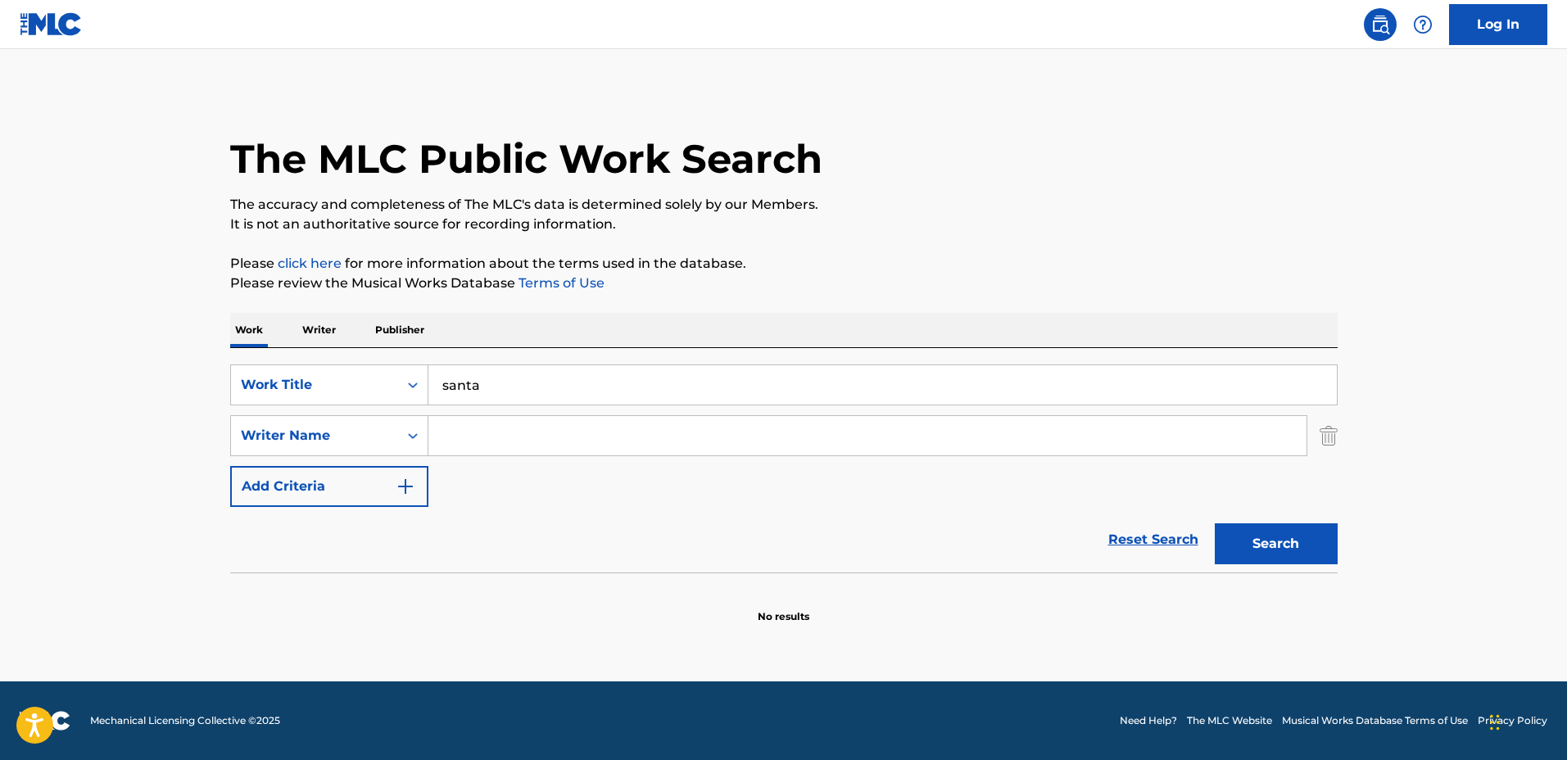
click at [484, 424] on input "Search Form" at bounding box center [867, 435] width 878 height 39
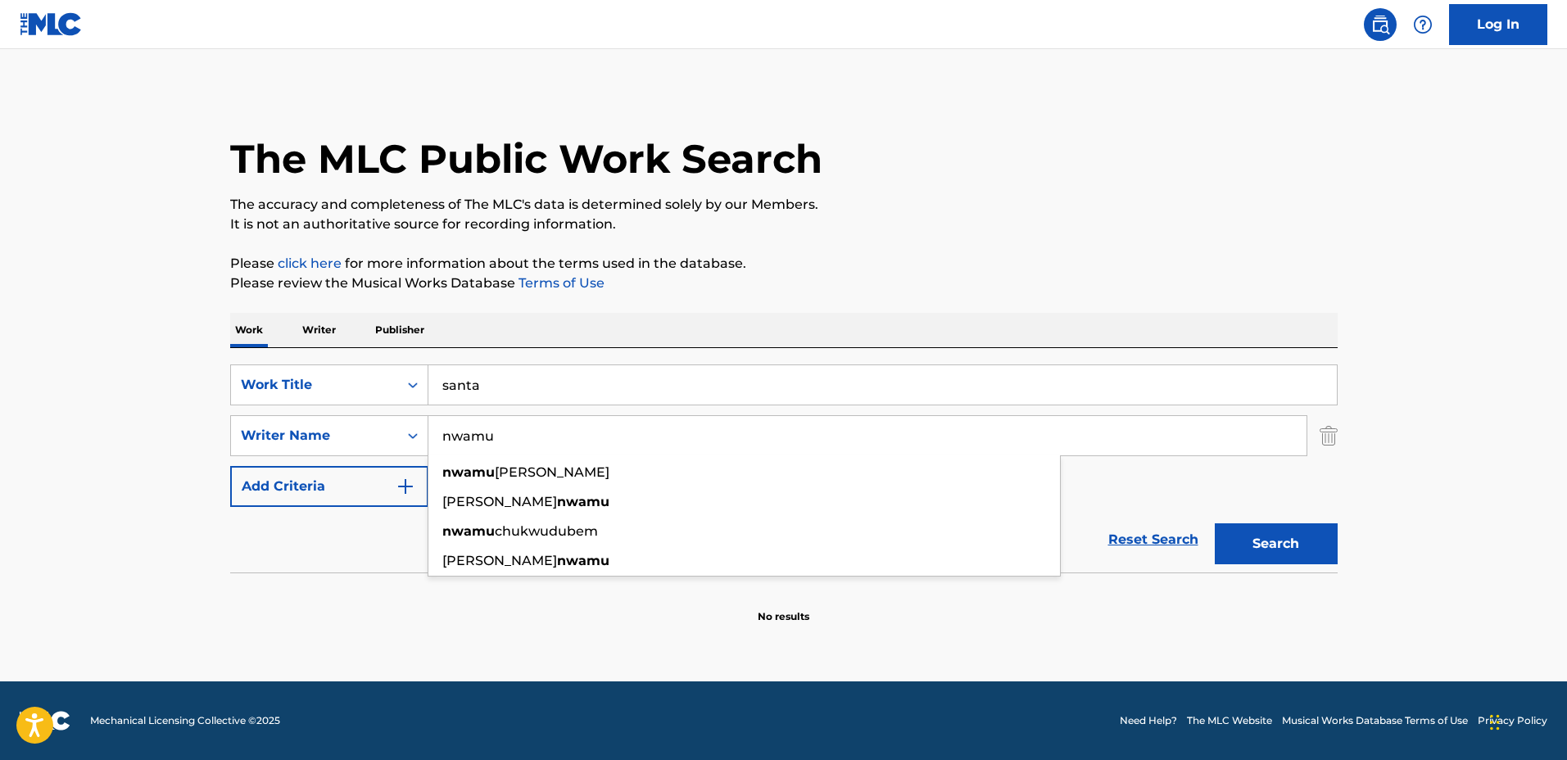
type input "nwamu"
click at [1215, 524] on button "Search" at bounding box center [1276, 544] width 123 height 41
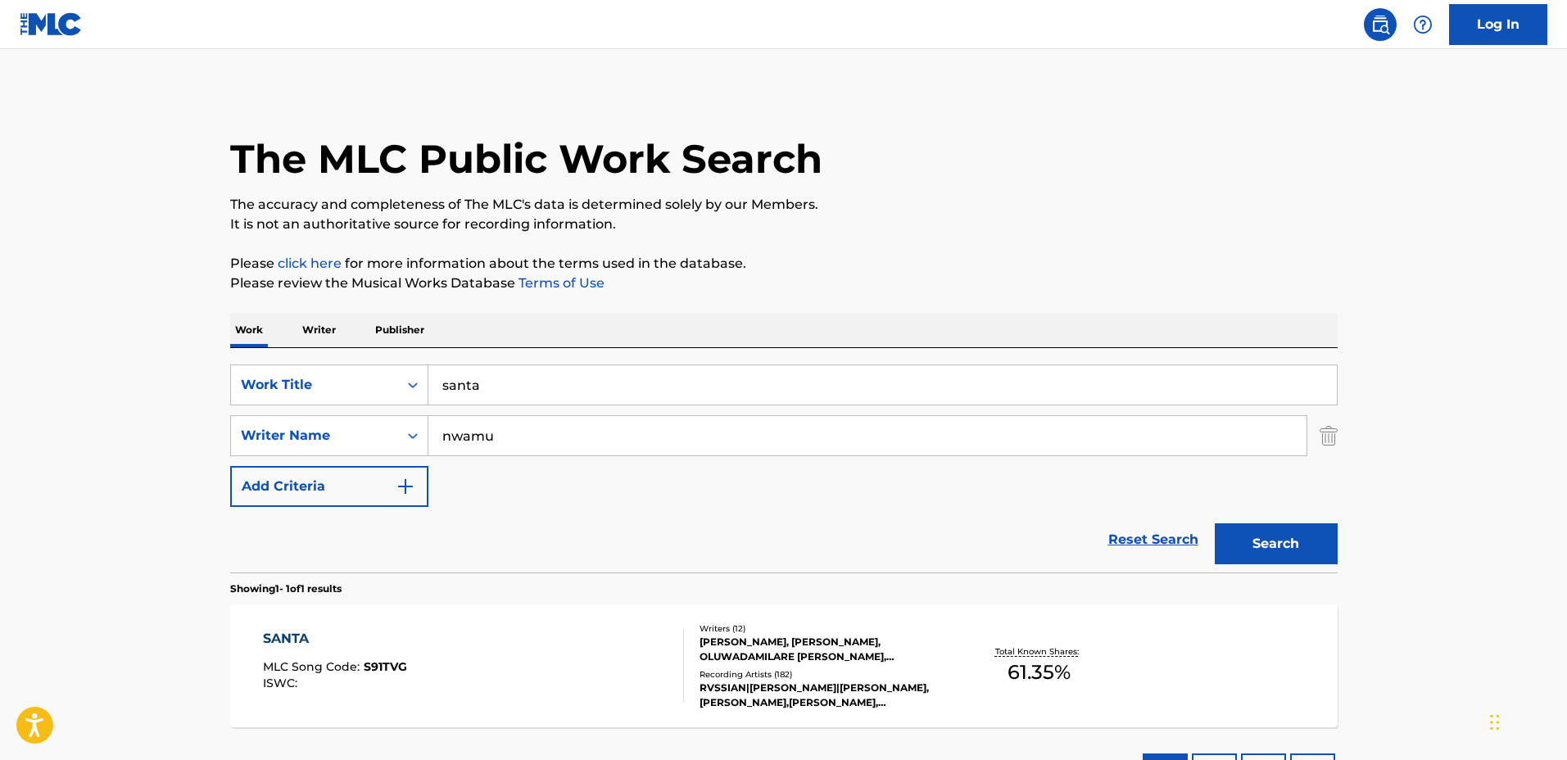
click at [922, 617] on div "SANTA MLC Song Code : S91TVG ISWC : Writers ( 12 ) FRANCIS CHUKWUDUBEM NWAMU, K…" at bounding box center [784, 666] width 1108 height 123
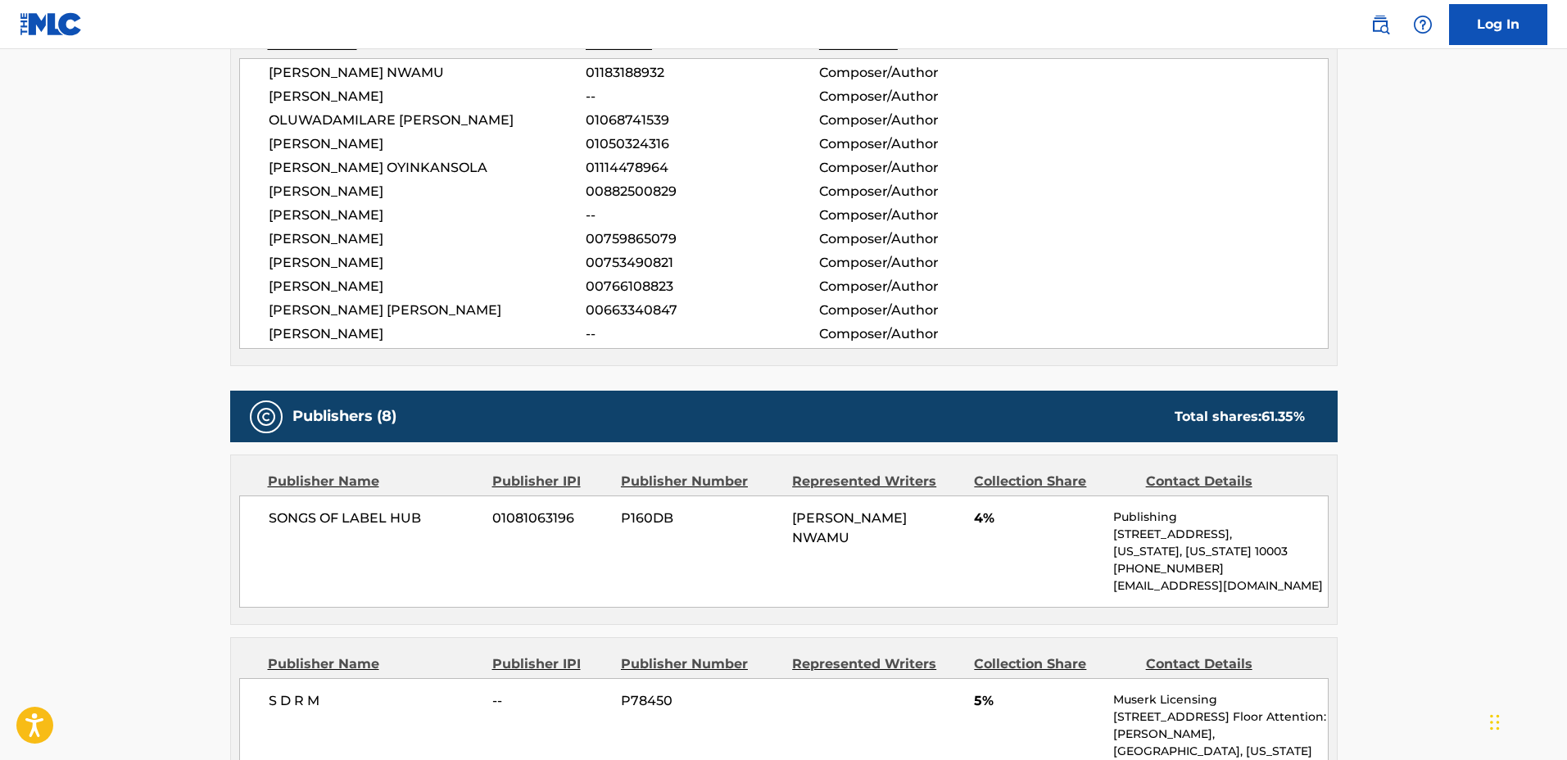
scroll to position [717, 0]
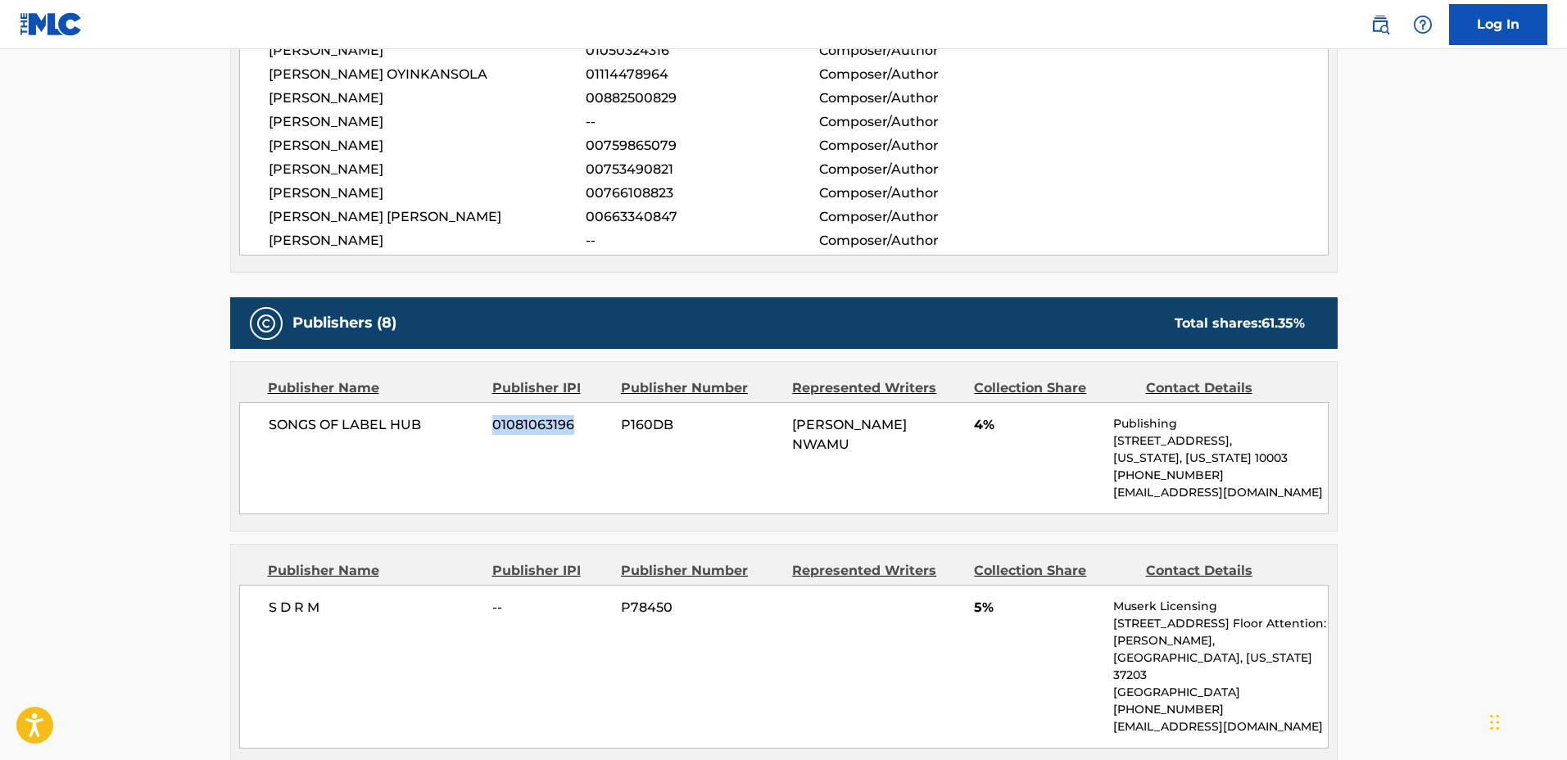
drag, startPoint x: 516, startPoint y: 424, endPoint x: 487, endPoint y: 426, distance: 28.8
click at [483, 426] on div "SONGS OF LABEL HUB 01081063196 P160DB FRANCIS CHUKWUDUBEM NWAMU 4% Publishing 2…" at bounding box center [784, 458] width 1090 height 112
copy div "01081063196"
click at [610, 454] on div "SONGS OF LABEL HUB 01081063196 P160DB FRANCIS CHUKWUDUBEM NWAMU 4% Publishing 2…" at bounding box center [784, 458] width 1090 height 112
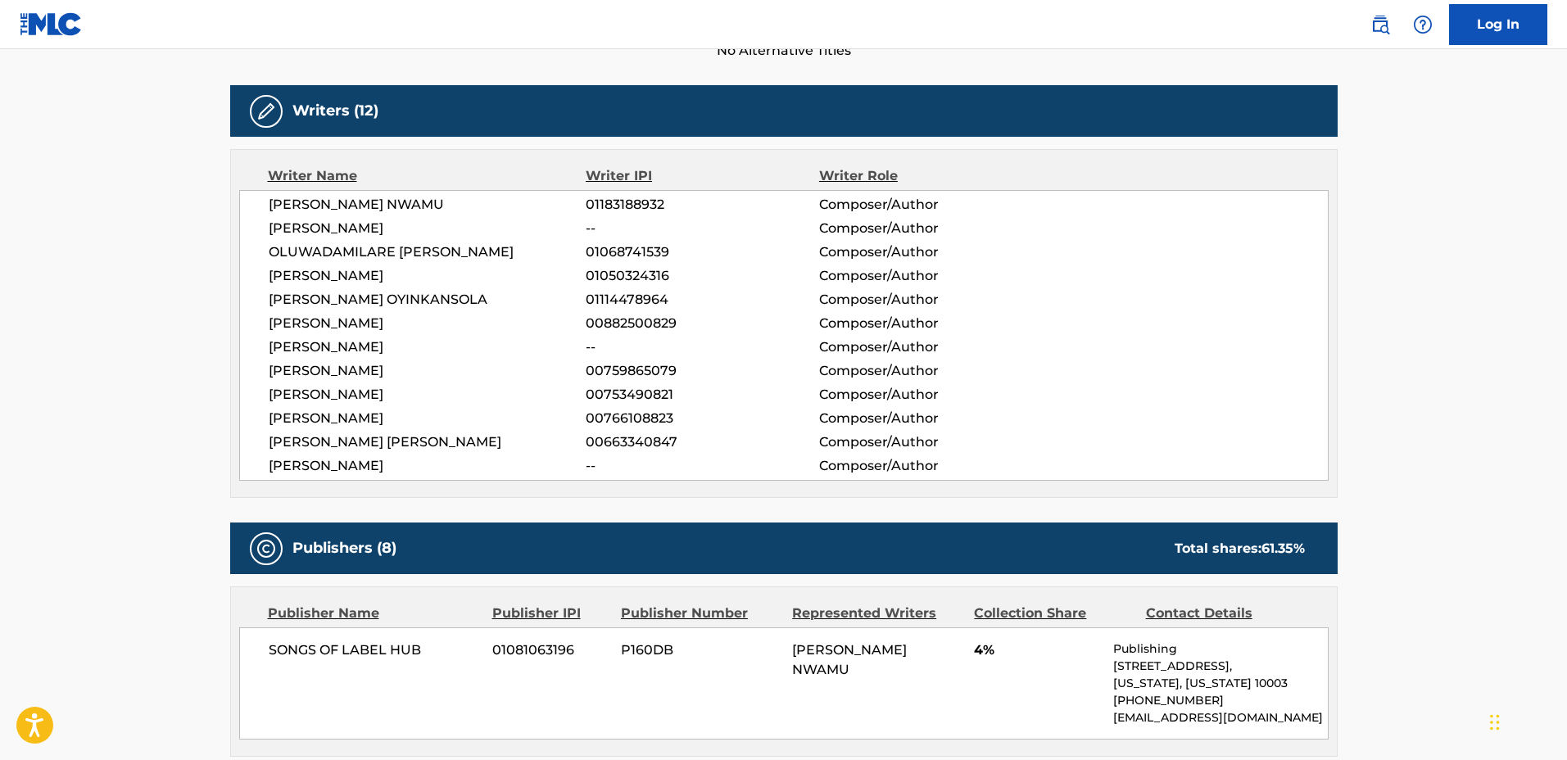
scroll to position [0, 0]
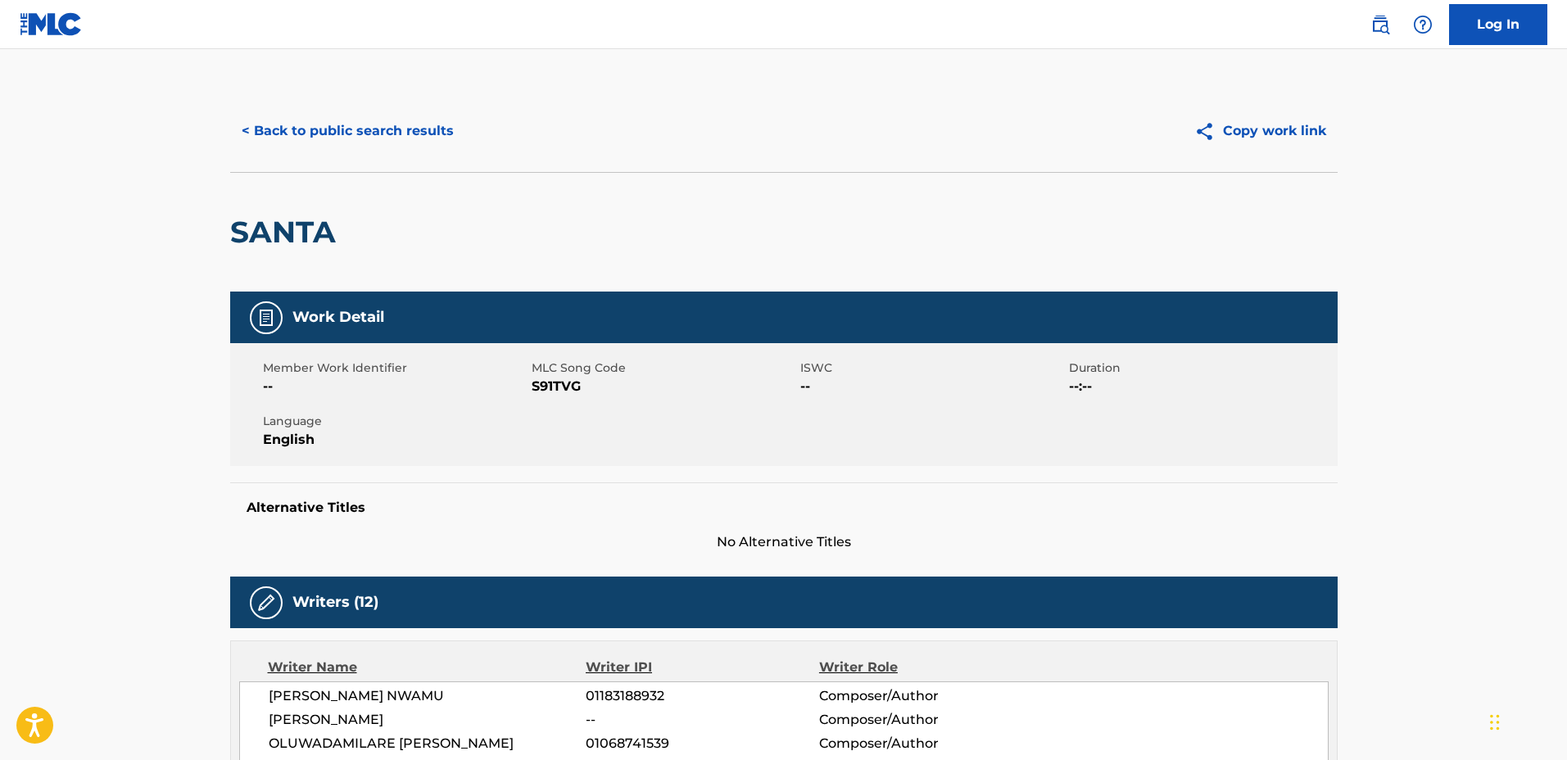
click at [389, 116] on button "< Back to public search results" at bounding box center [347, 131] width 235 height 41
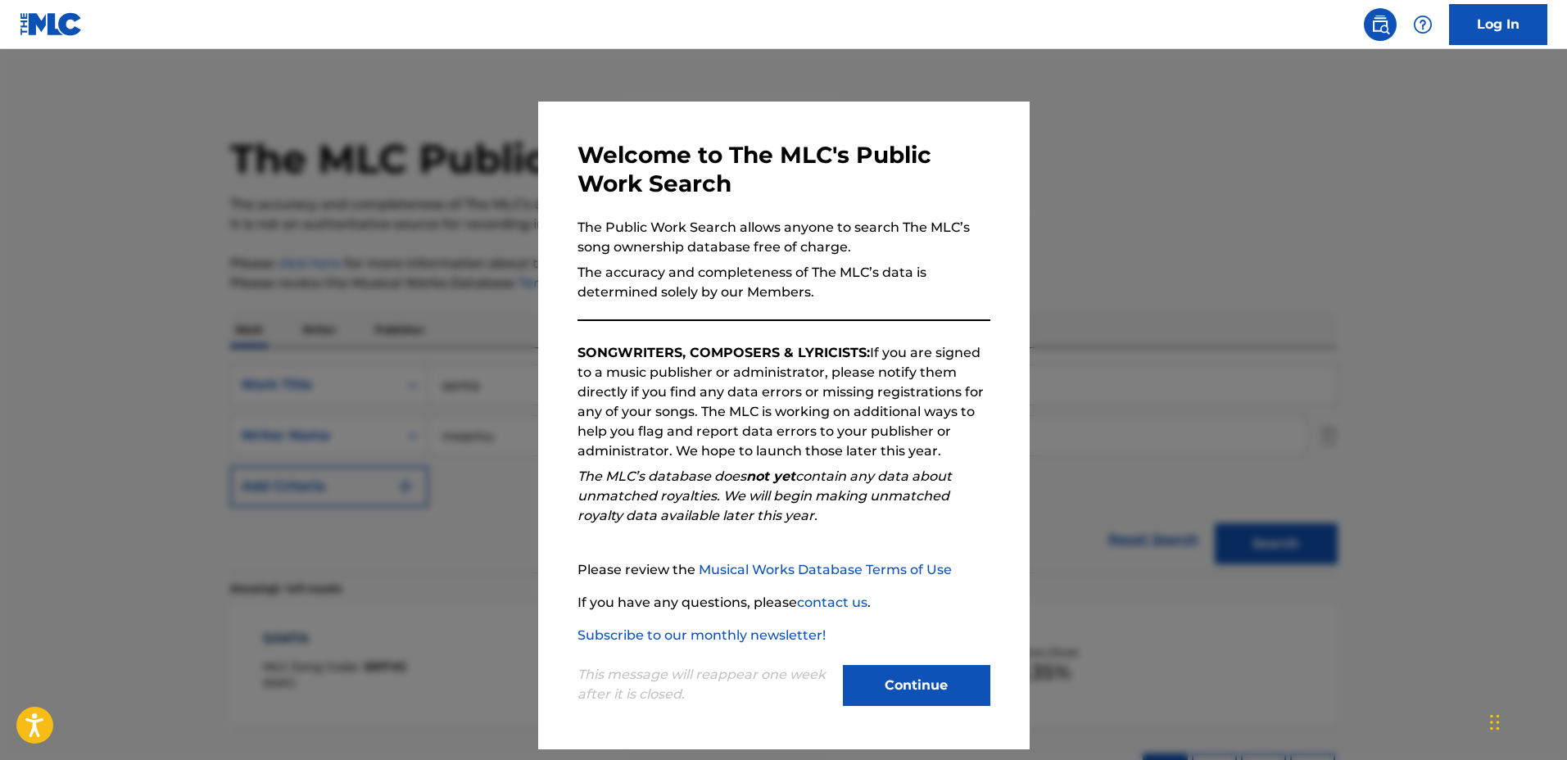
drag, startPoint x: 386, startPoint y: 258, endPoint x: 378, endPoint y: 324, distance: 66.1
click at [386, 259] on div at bounding box center [783, 429] width 1567 height 760
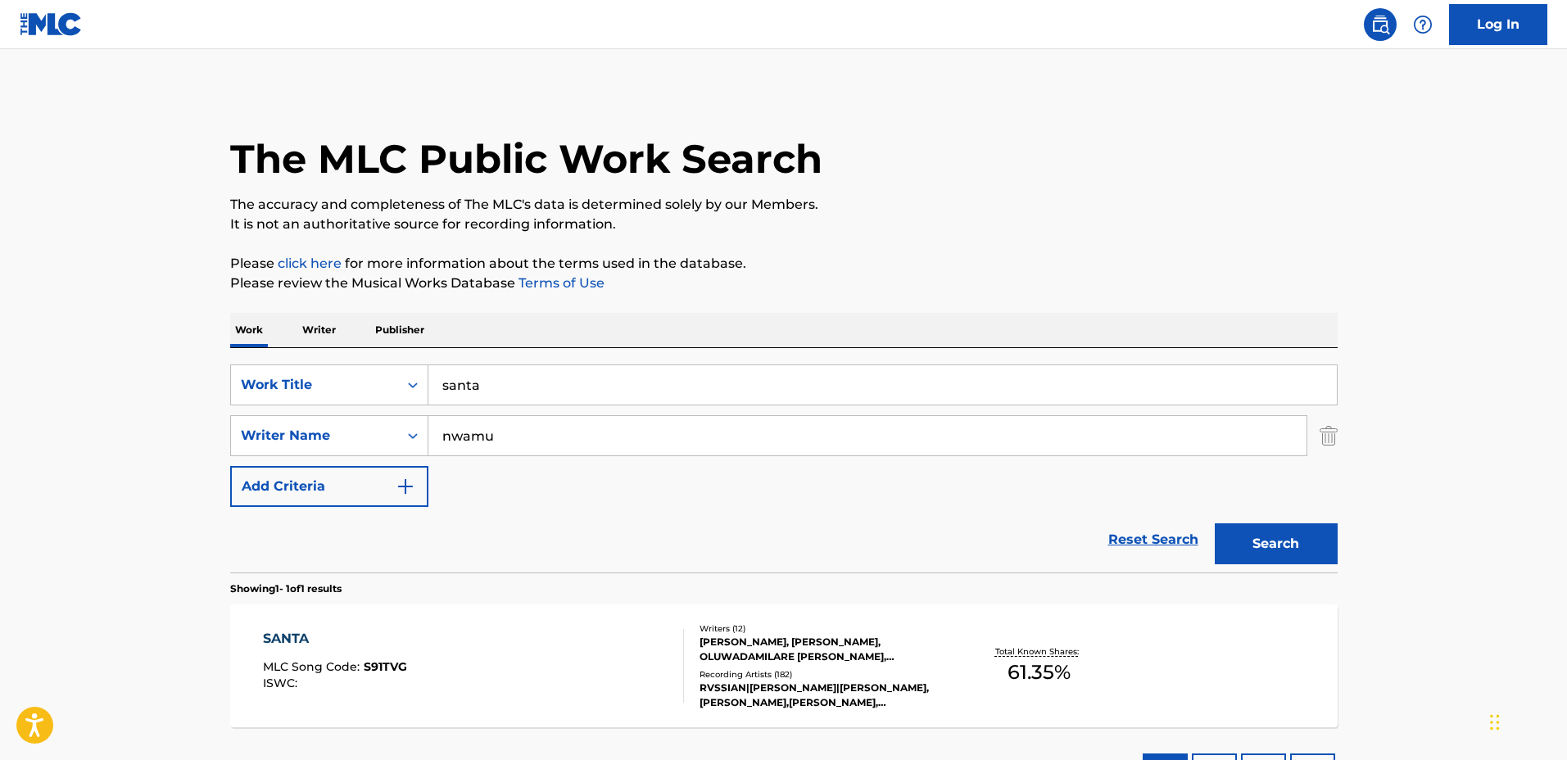
click at [428, 329] on p "Publisher" at bounding box center [399, 330] width 59 height 34
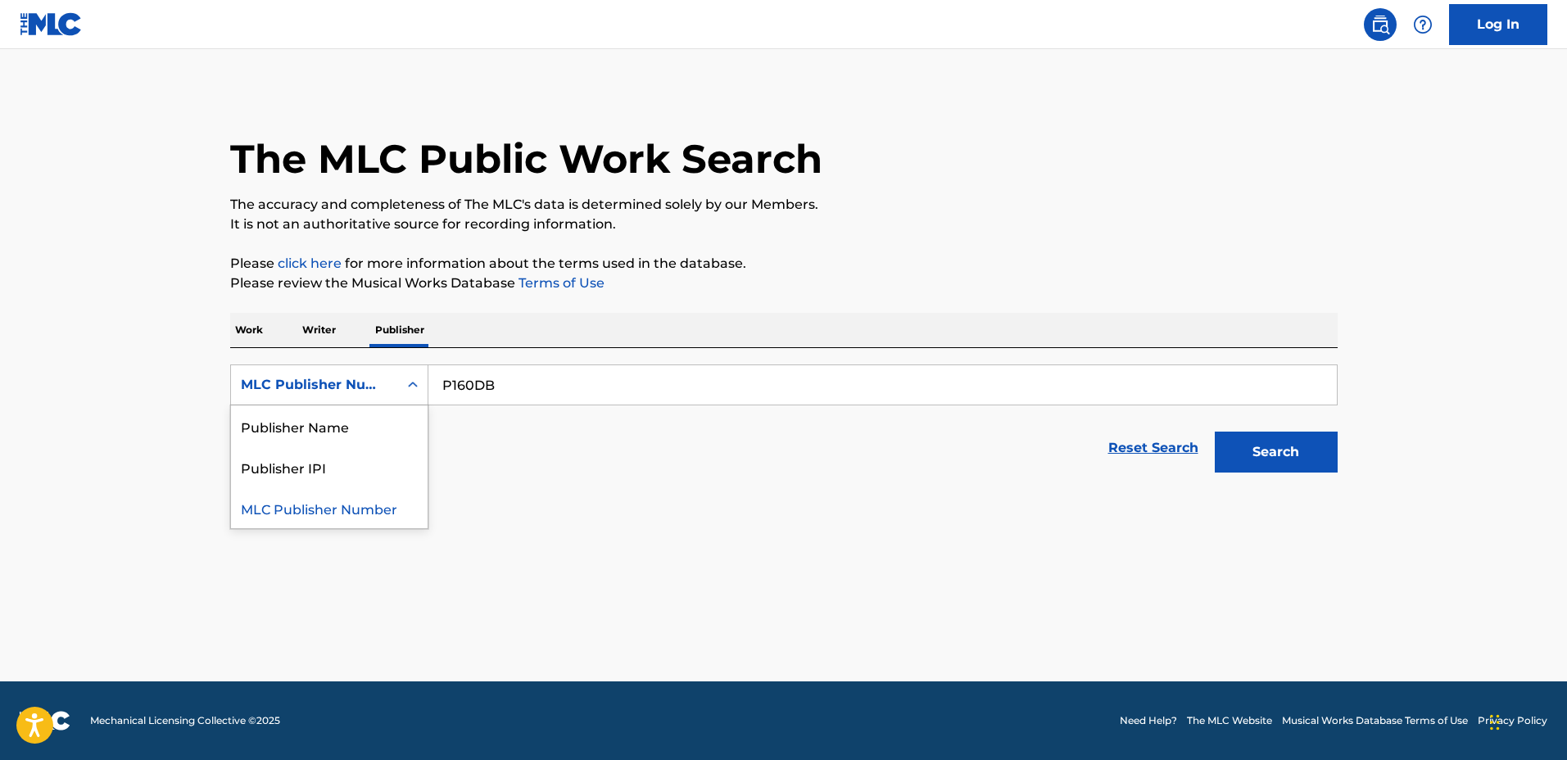
click at [396, 374] on div "MLC Publisher Number" at bounding box center [314, 385] width 167 height 31
click at [357, 461] on div "Publisher IPI" at bounding box center [329, 467] width 197 height 41
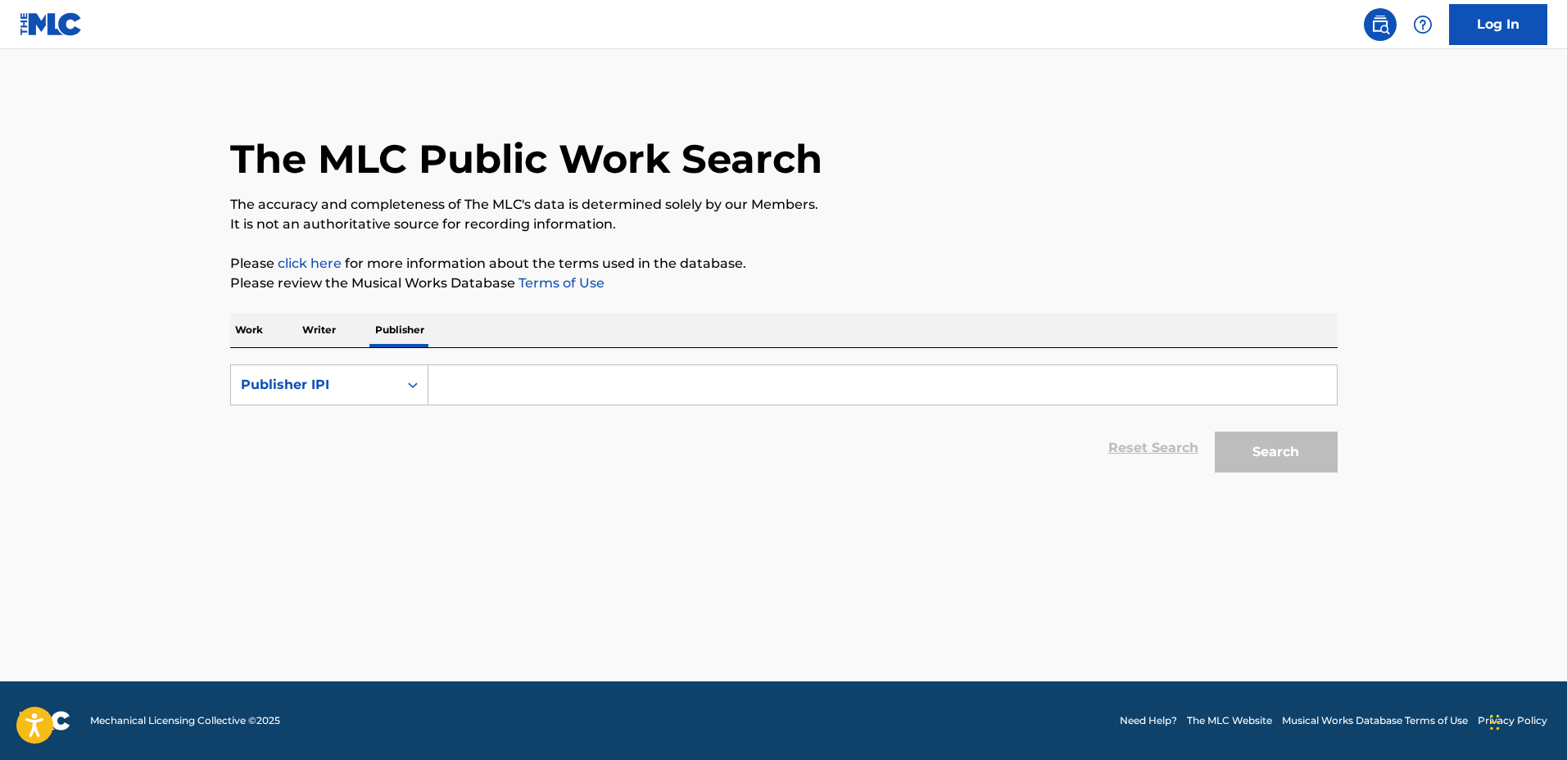
drag, startPoint x: 469, startPoint y: 408, endPoint x: 560, endPoint y: 373, distance: 97.5
click at [556, 374] on input "Search Form" at bounding box center [882, 384] width 909 height 39
paste input "01081063196"
click at [1245, 455] on button "Search" at bounding box center [1276, 452] width 123 height 41
click at [1290, 428] on div "Search" at bounding box center [1272, 448] width 131 height 66
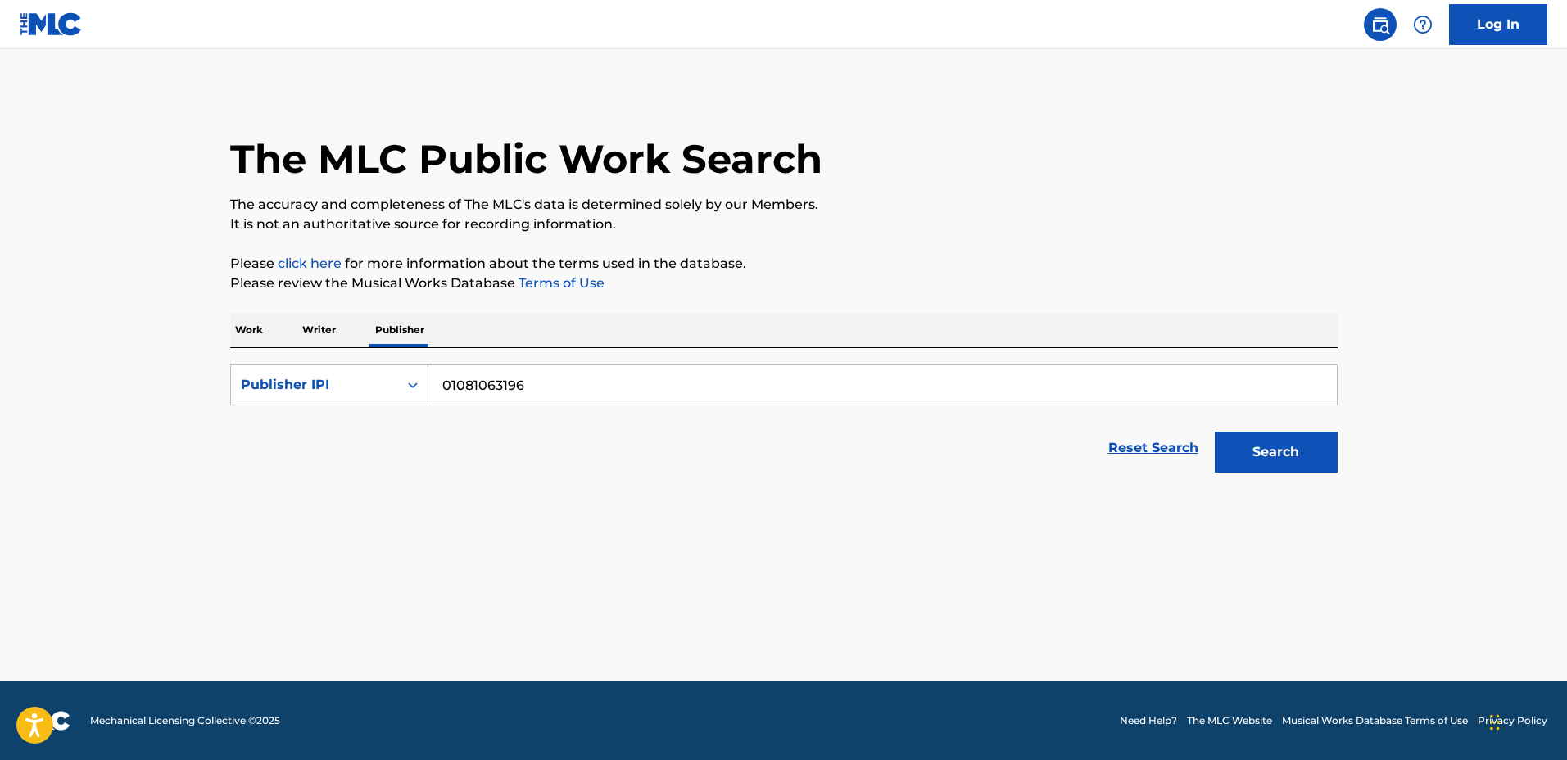
click at [1292, 441] on button "Search" at bounding box center [1276, 452] width 123 height 41
click at [582, 368] on input "01081063196" at bounding box center [882, 384] width 909 height 39
click at [440, 381] on input "01081063196" at bounding box center [882, 384] width 909 height 39
click at [447, 382] on input "01081063196" at bounding box center [882, 384] width 909 height 39
type input "01081063196"
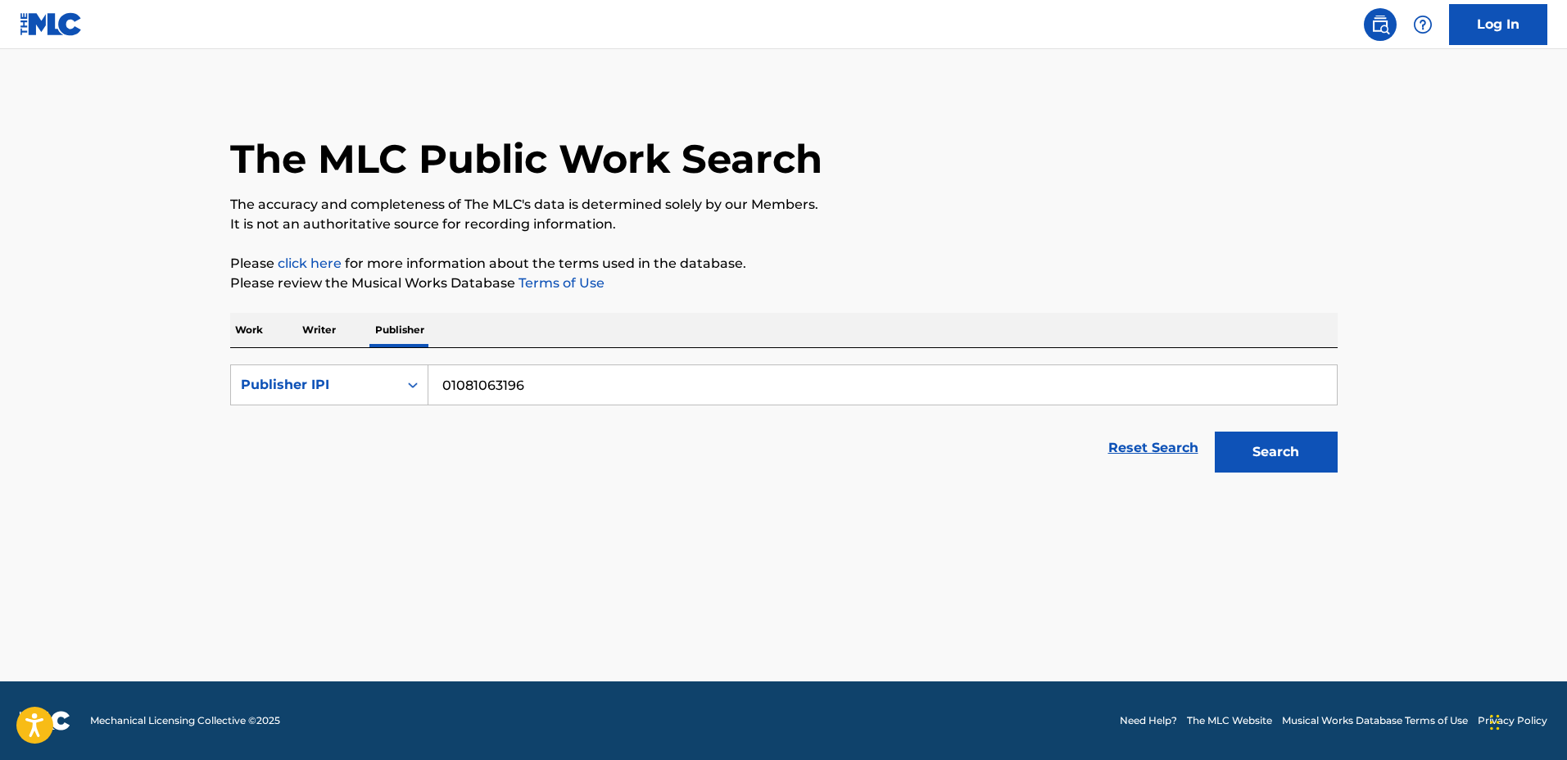
click at [1259, 463] on button "Search" at bounding box center [1276, 452] width 123 height 41
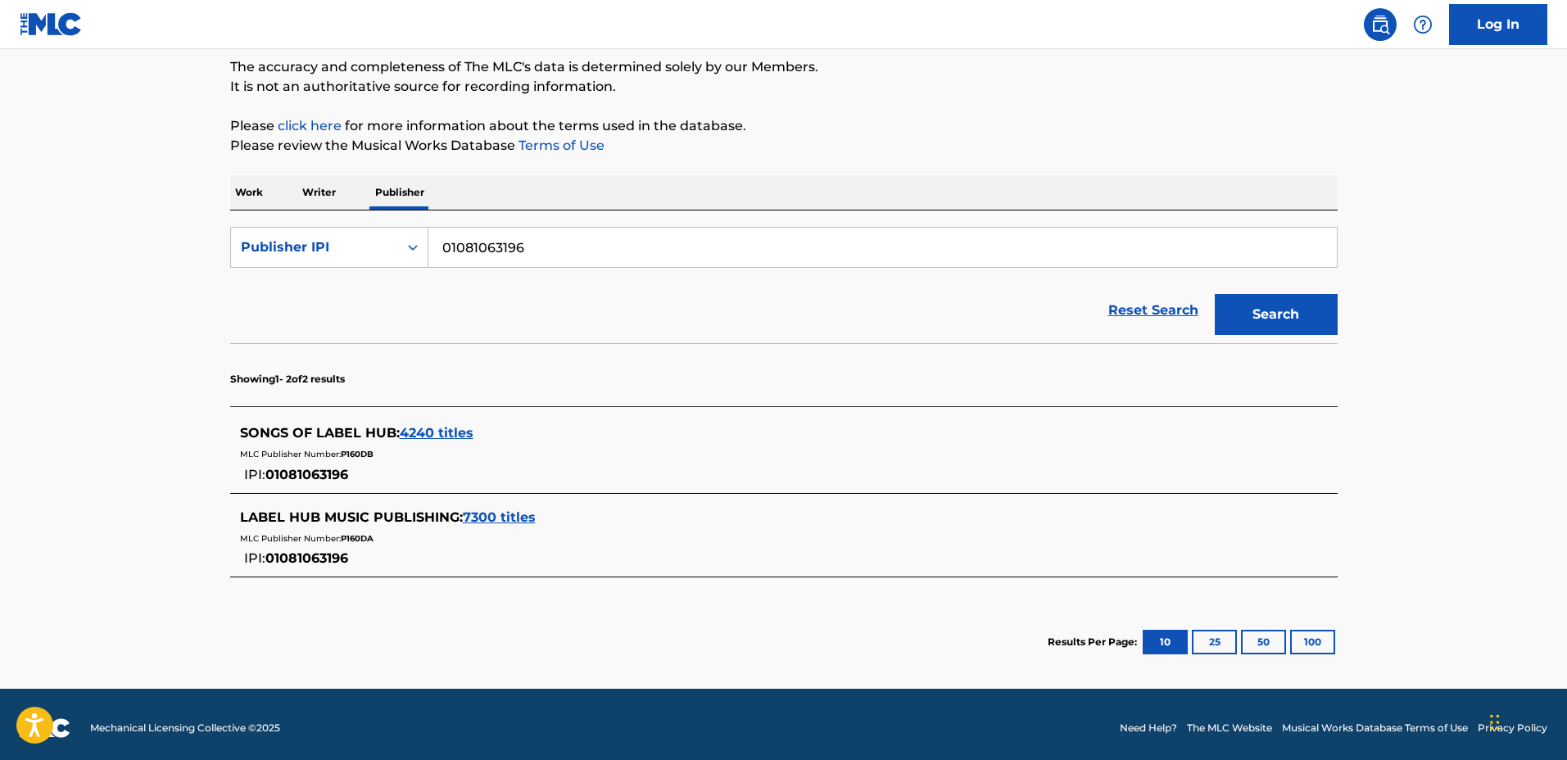
scroll to position [145, 0]
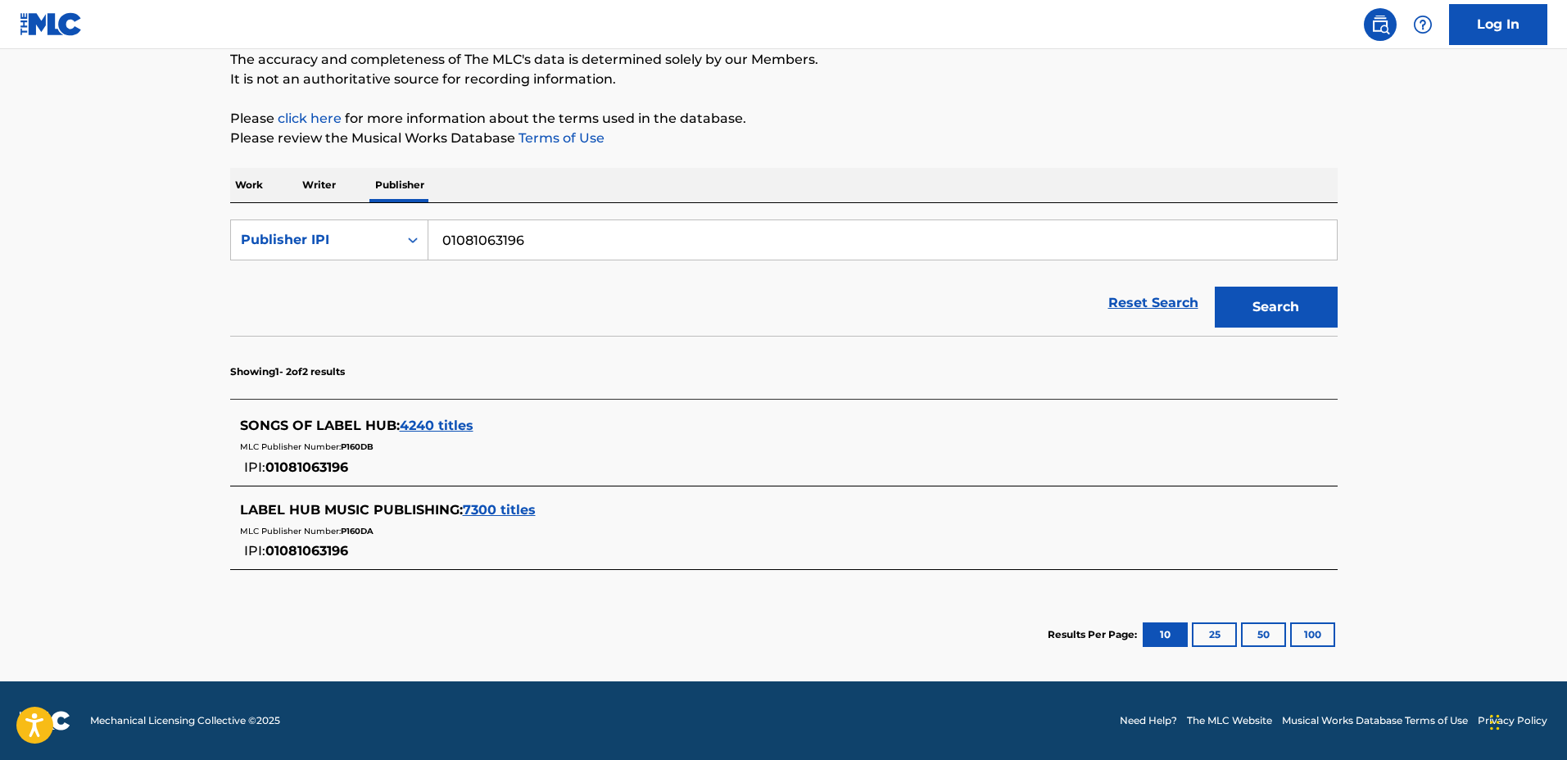
click at [268, 186] on div "Work Writer Publisher" at bounding box center [784, 185] width 1108 height 34
click at [261, 184] on p "Work" at bounding box center [249, 185] width 38 height 34
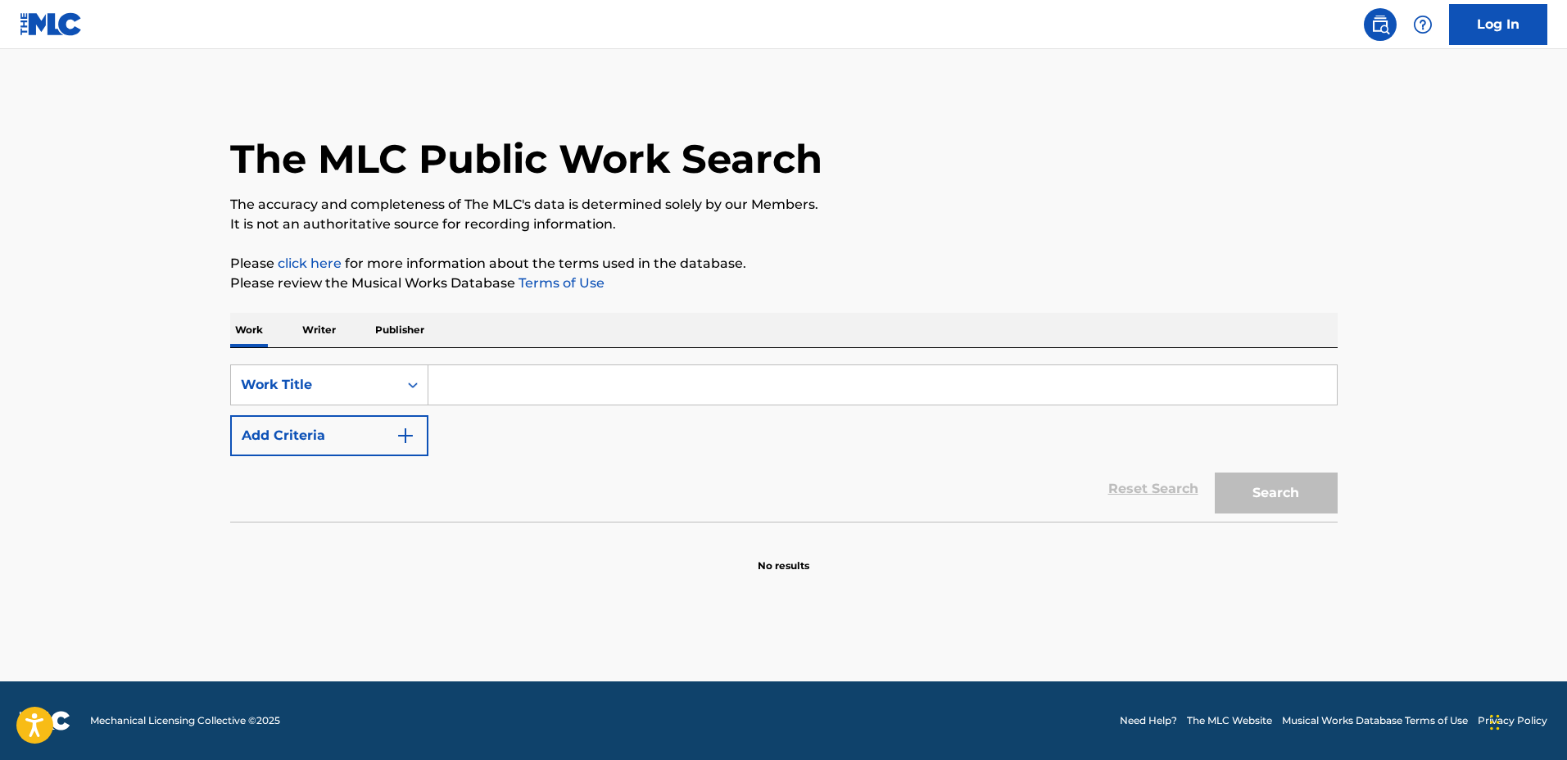
click at [562, 381] on input "Search Form" at bounding box center [882, 384] width 909 height 39
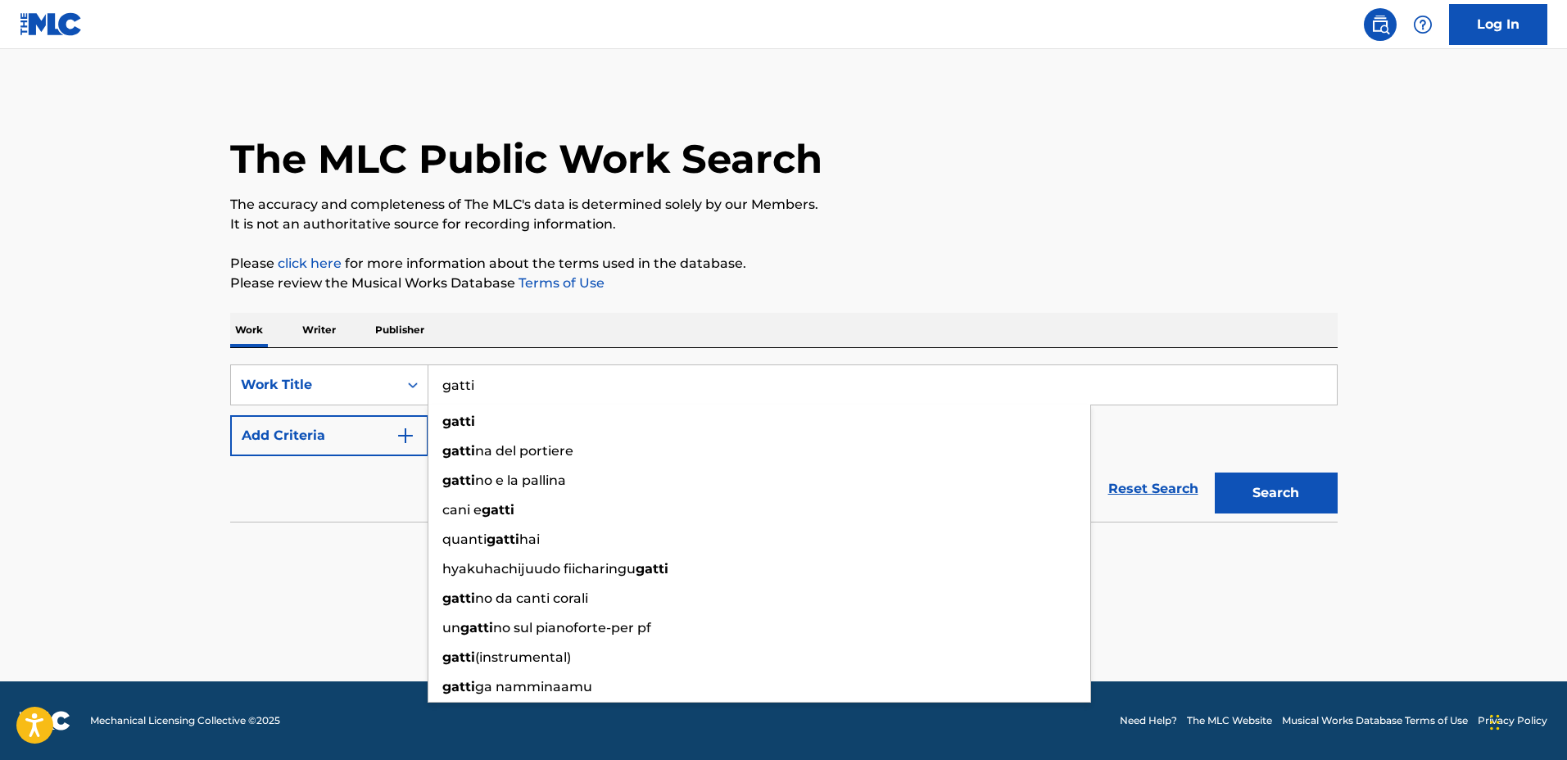
type input "gatti"
click at [407, 438] on img "Search Form" at bounding box center [406, 436] width 20 height 20
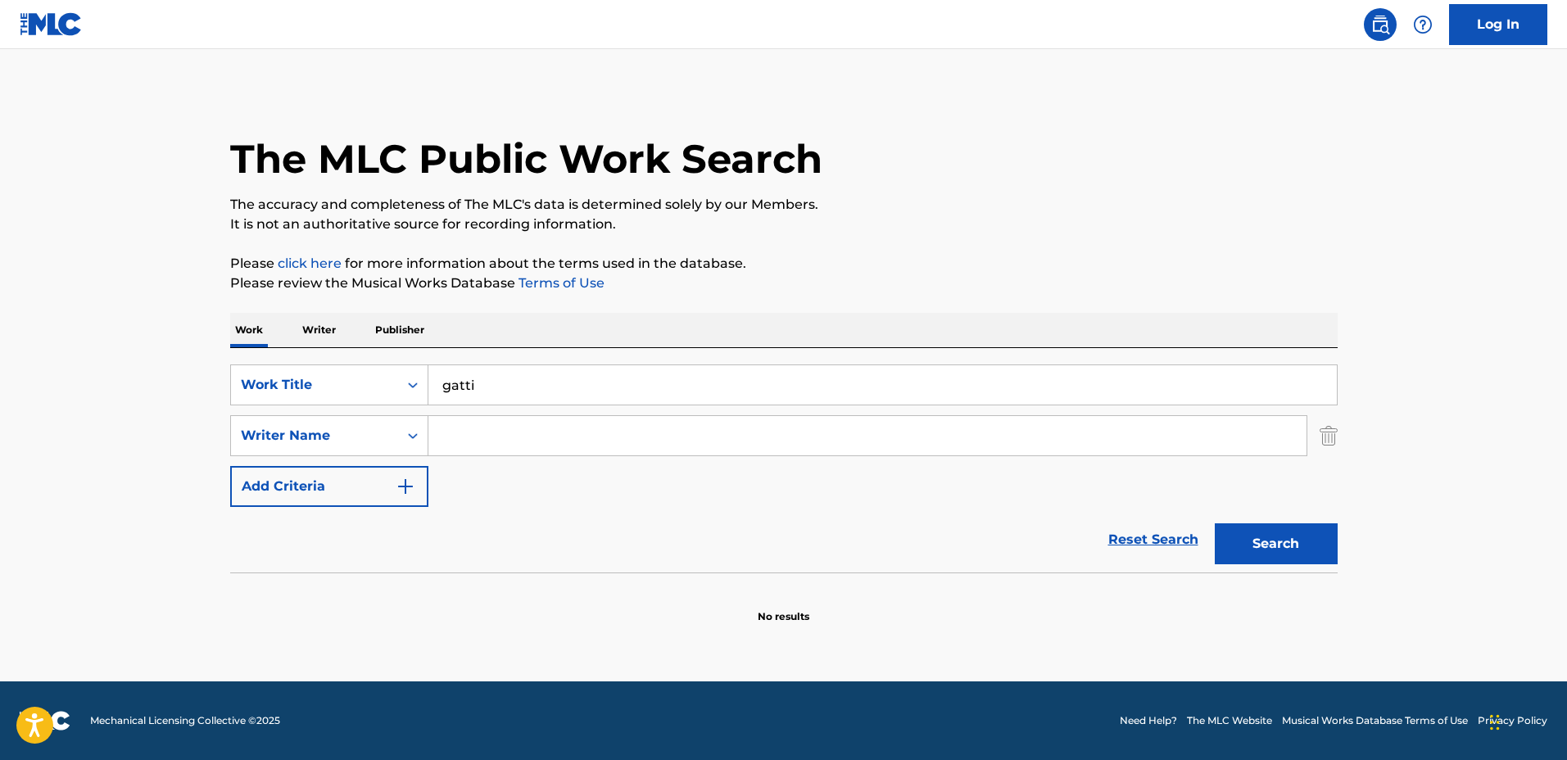
click at [469, 425] on input "Search Form" at bounding box center [867, 435] width 878 height 39
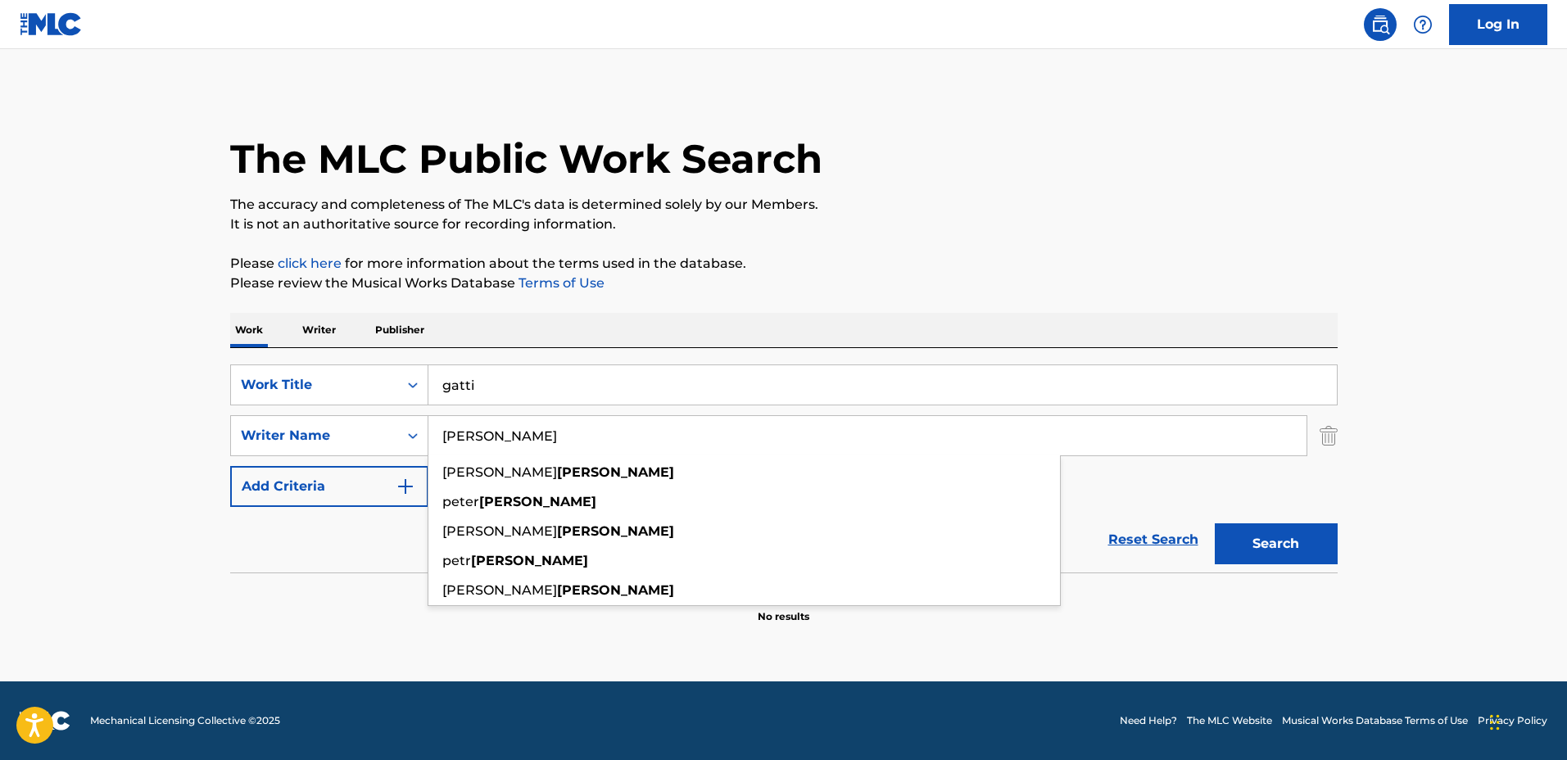
type input "klapka"
click at [1215, 524] on button "Search" at bounding box center [1276, 544] width 123 height 41
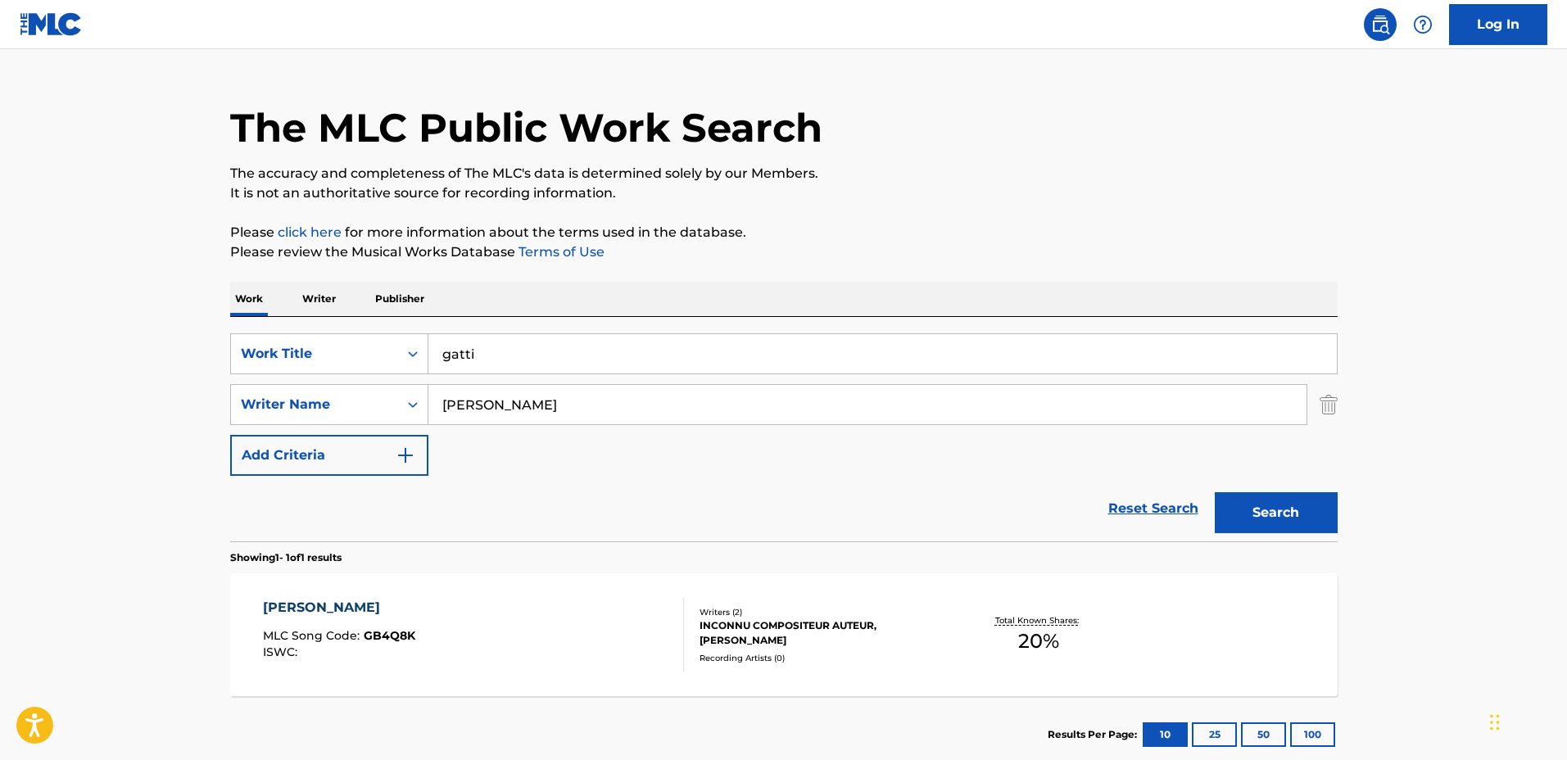
scroll to position [102, 0]
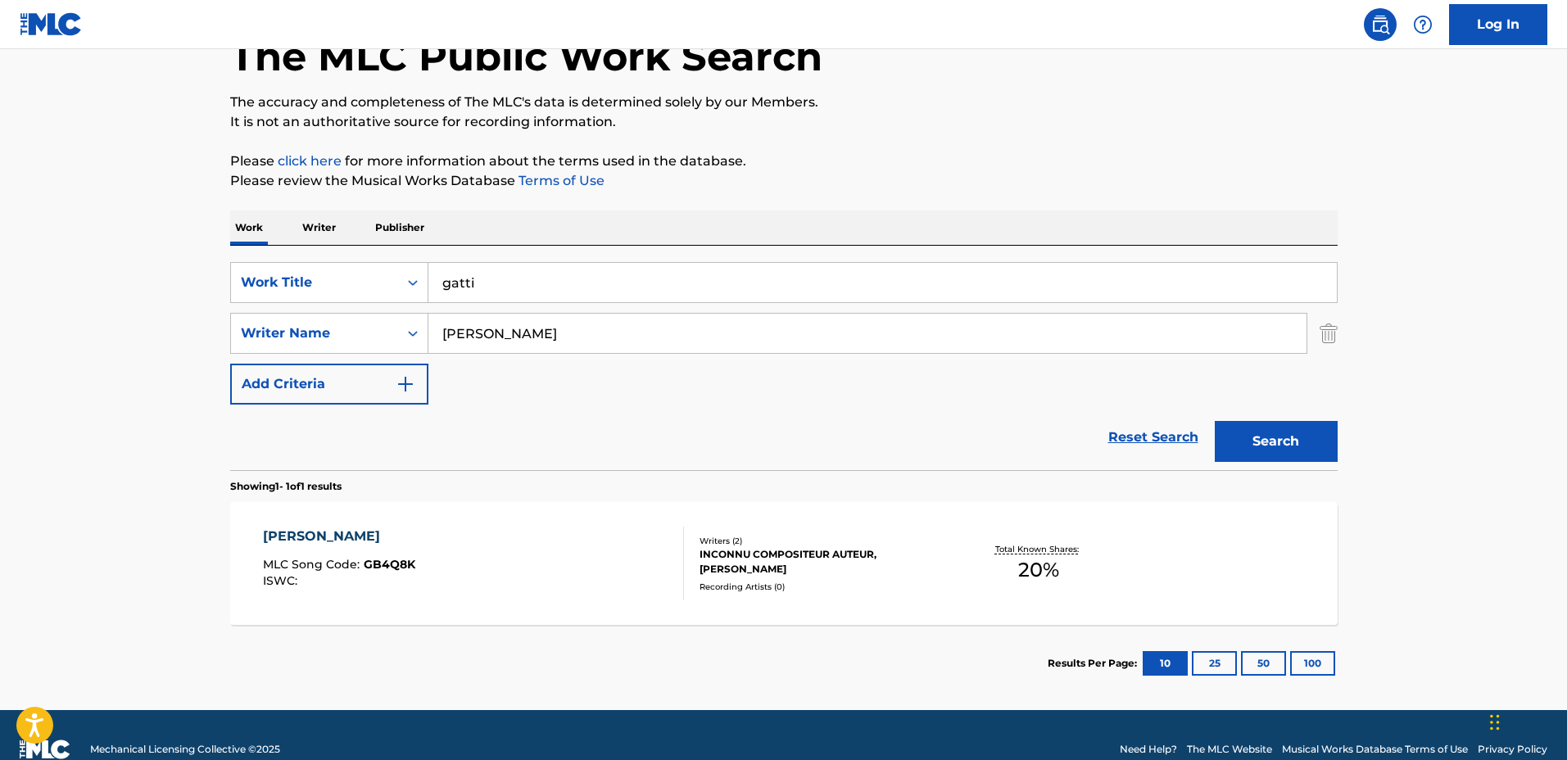
click at [841, 577] on div "Writers ( 2 ) INCONNU COMPOSITEUR AUTEUR, PETER A KLAPKA Recording Artists ( 0 )" at bounding box center [815, 564] width 263 height 58
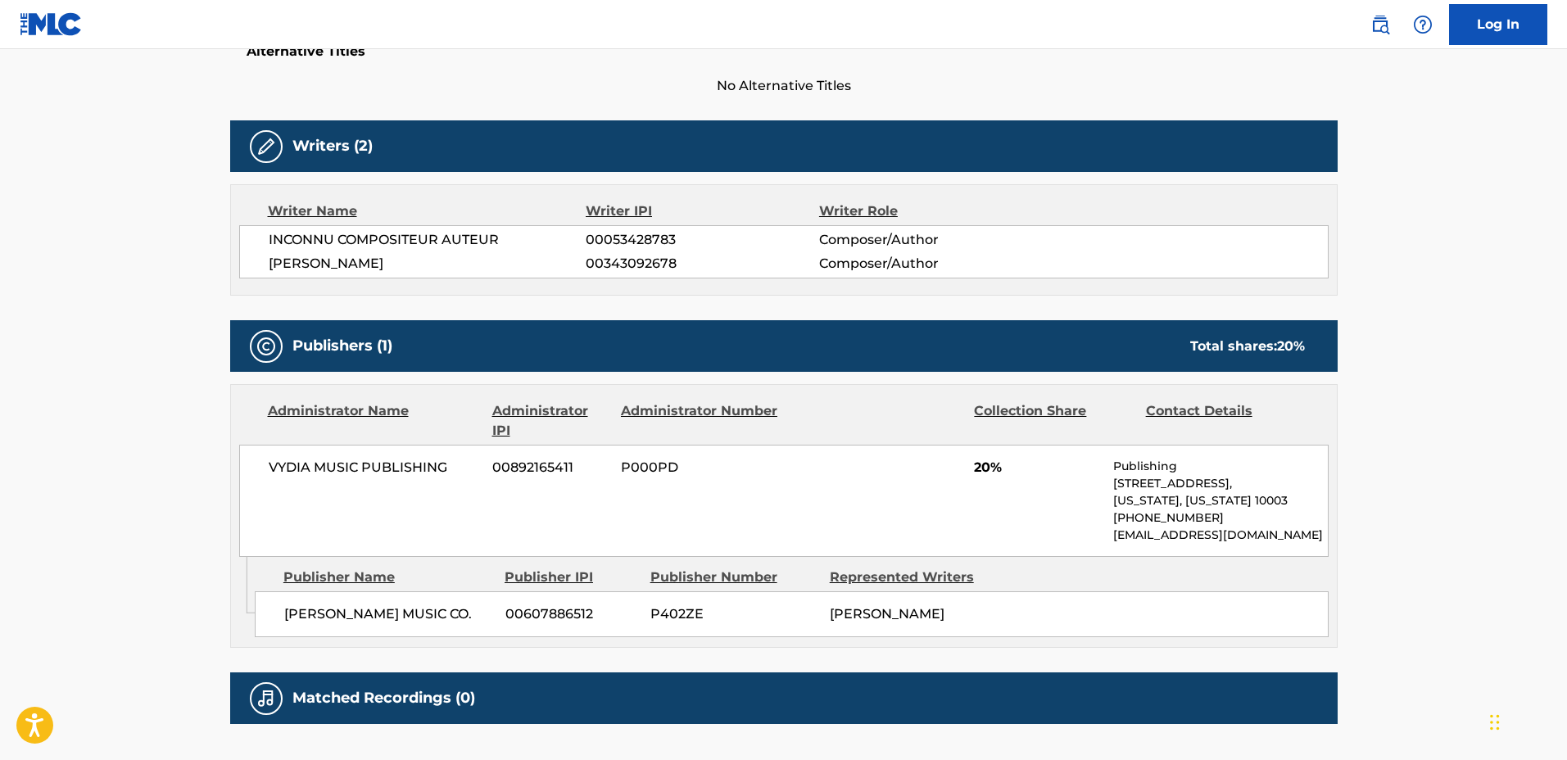
scroll to position [512, 0]
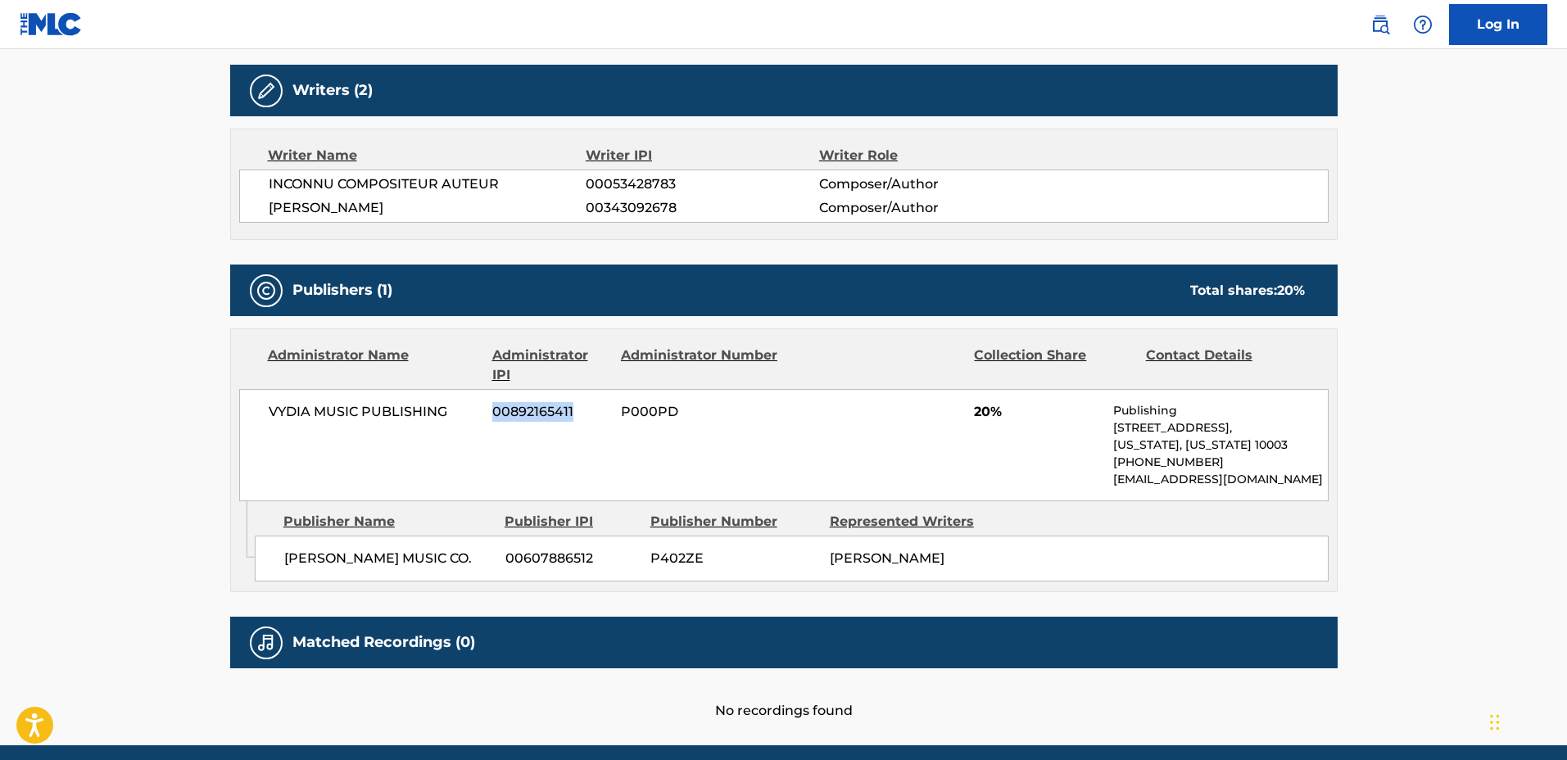
drag, startPoint x: 574, startPoint y: 410, endPoint x: 483, endPoint y: 411, distance: 91.8
click at [483, 411] on div "VYDIA MUSIC PUBLISHING 00892165411 P000PD 20% Publishing 228 Park Ave S., Suite…" at bounding box center [784, 445] width 1090 height 112
click at [603, 418] on span "00892165411" at bounding box center [550, 412] width 116 height 20
click at [709, 409] on div "VYDIA MUSIC PUBLISHING 00892165411 P000PD 20% Publishing 228 Park Ave S., Suite…" at bounding box center [784, 445] width 1090 height 112
click at [702, 415] on span "P000PD" at bounding box center [700, 412] width 159 height 20
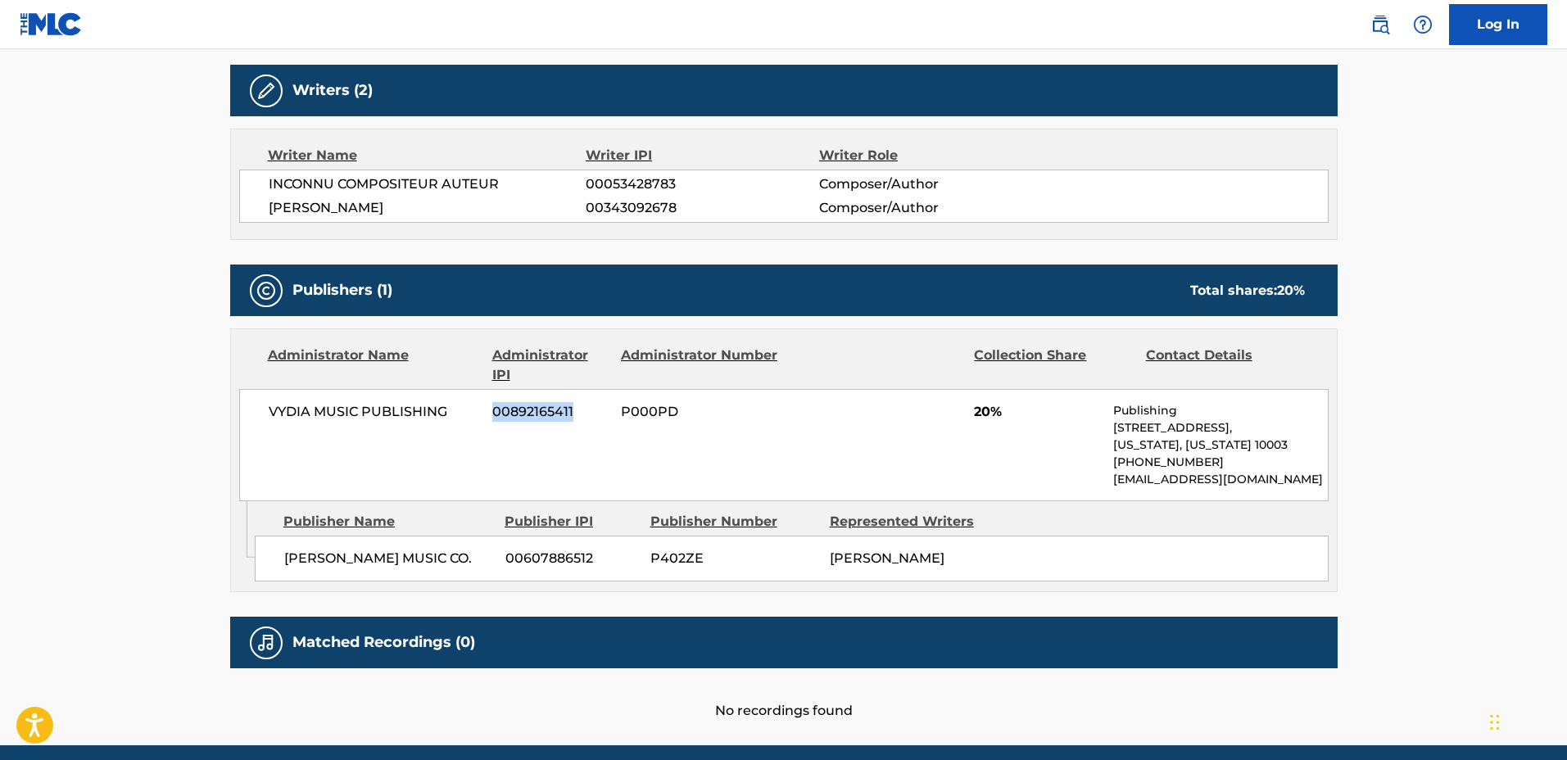
drag, startPoint x: 571, startPoint y: 407, endPoint x: 519, endPoint y: 410, distance: 52.5
click at [461, 406] on div "VYDIA MUSIC PUBLISHING 00892165411 P000PD 20% Publishing 228 Park Ave S., Suite…" at bounding box center [784, 445] width 1090 height 112
copy div "00892165411"
click at [623, 448] on div "VYDIA MUSIC PUBLISHING 00892165411 P000PD 20% Publishing 228 Park Ave S., Suite…" at bounding box center [784, 445] width 1090 height 112
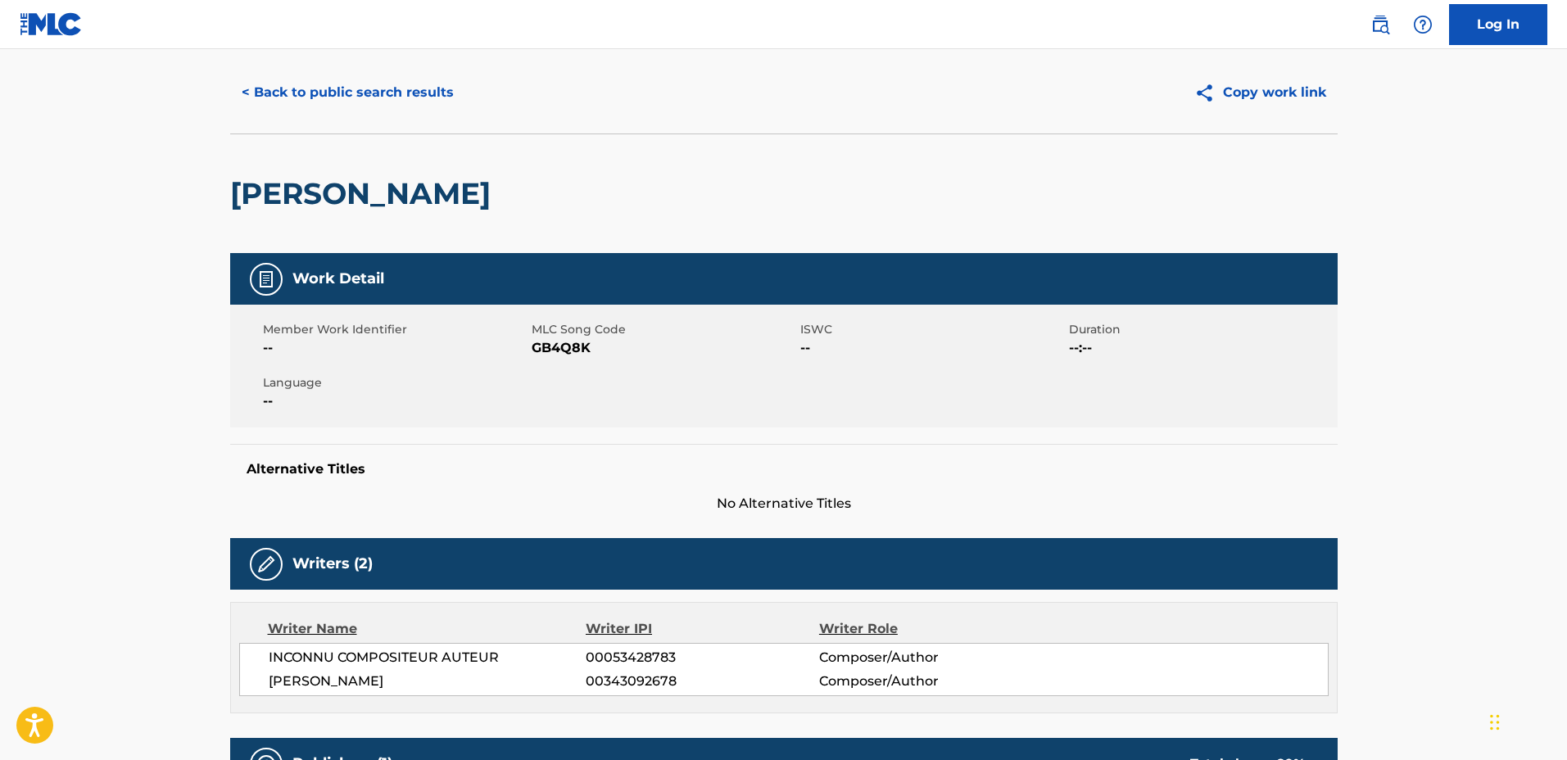
scroll to position [0, 0]
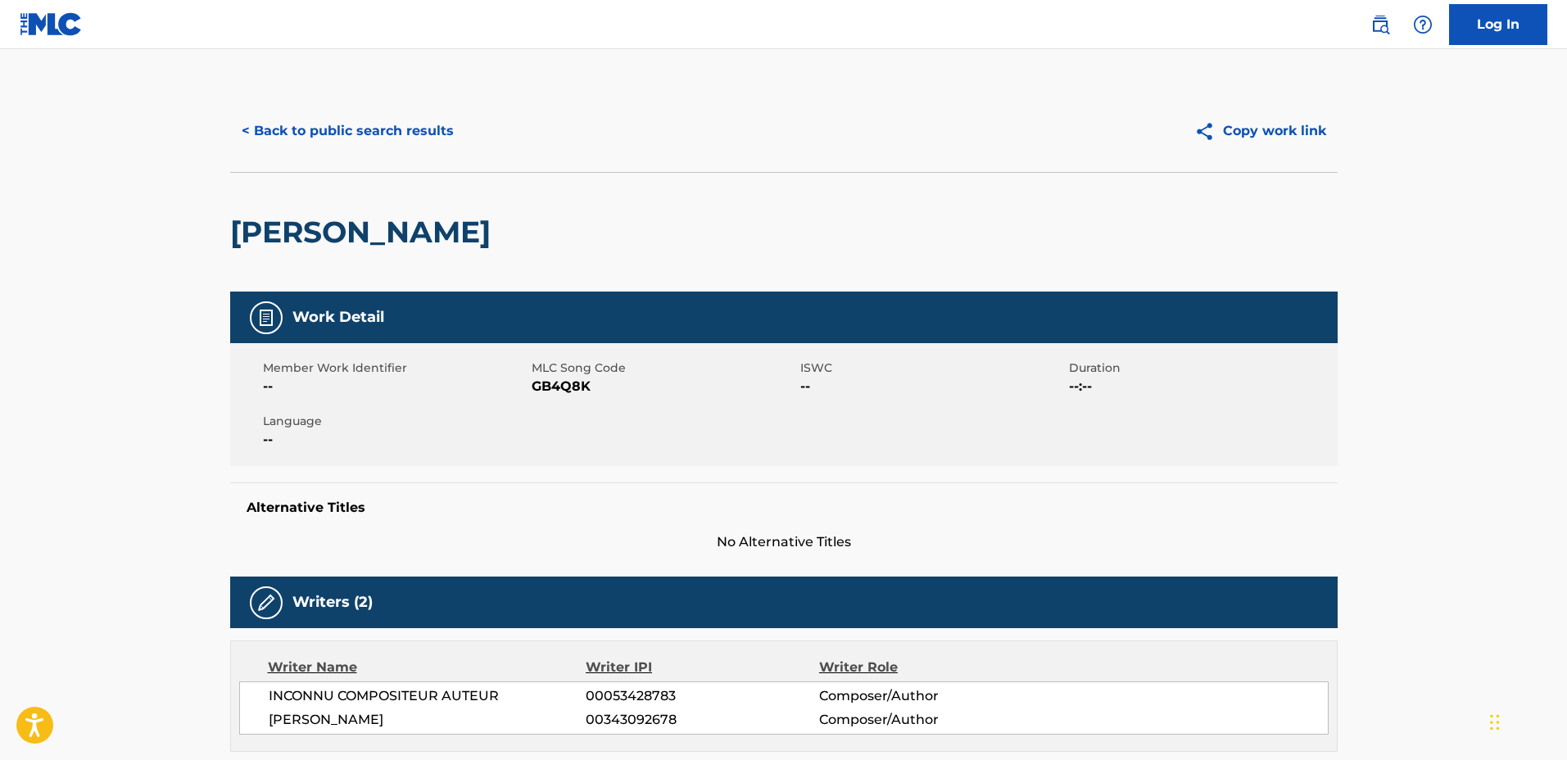
click at [377, 150] on button "< Back to public search results" at bounding box center [347, 131] width 235 height 41
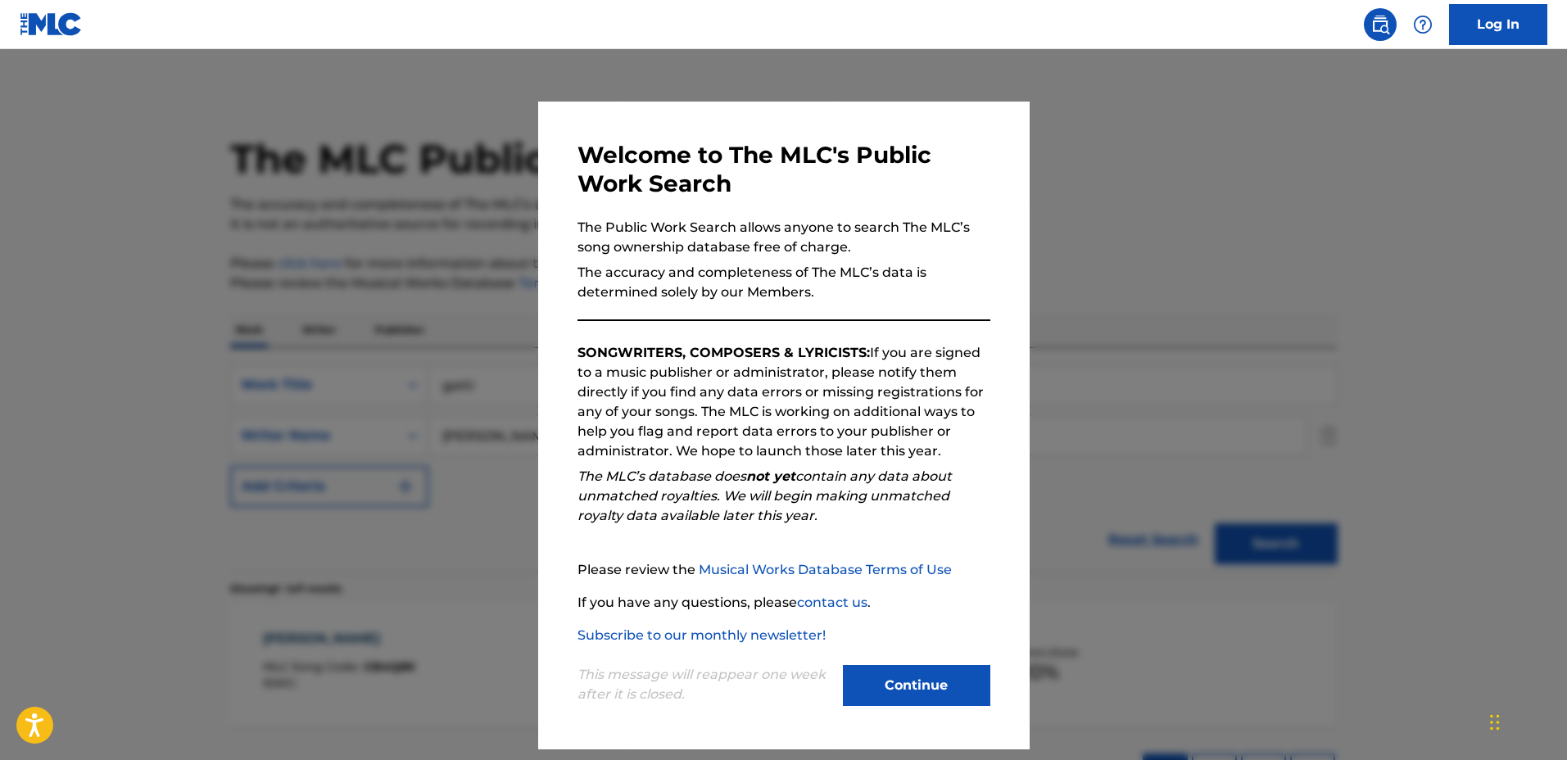
scroll to position [38, 0]
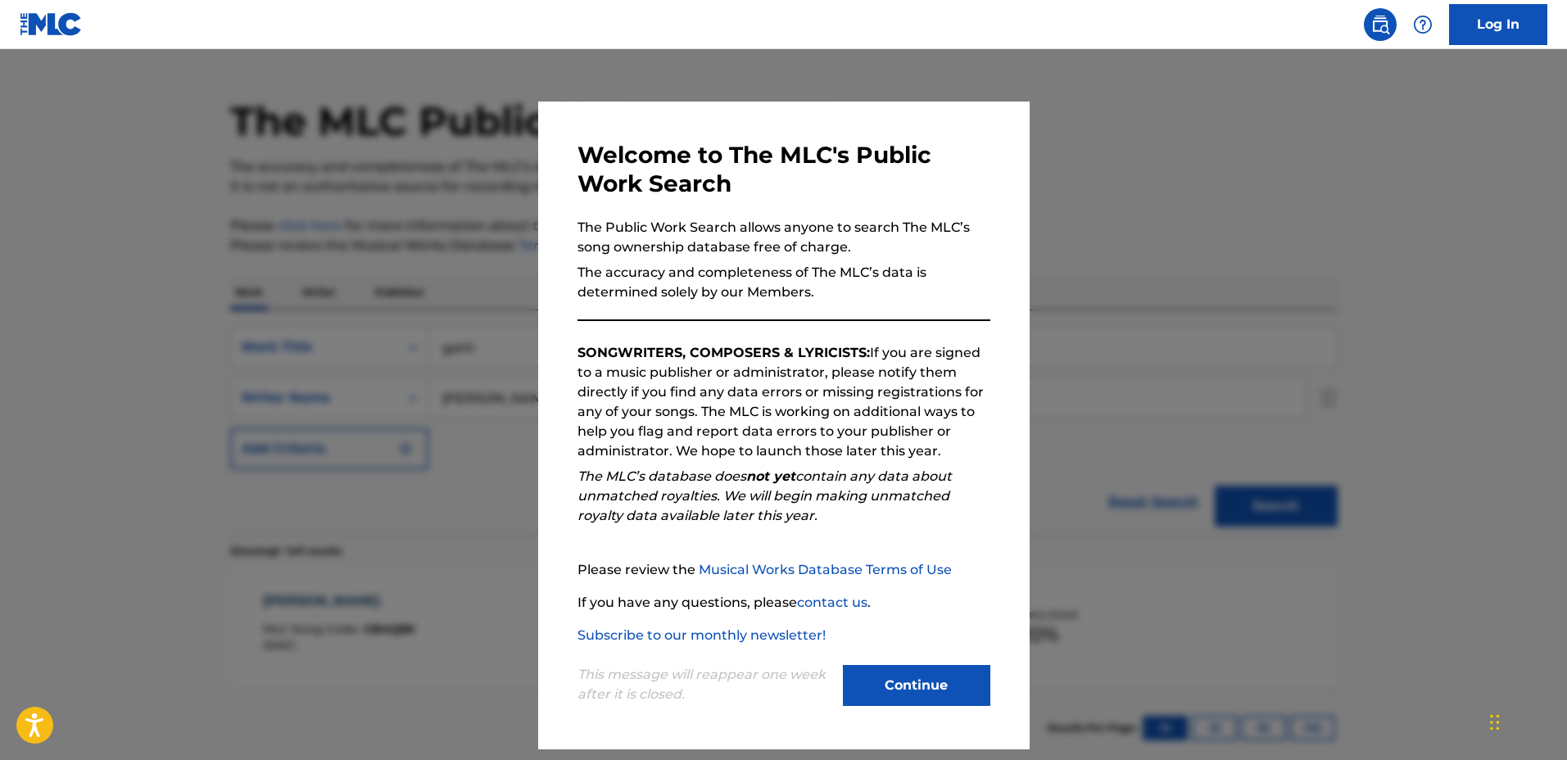
click at [1127, 413] on div at bounding box center [783, 429] width 1567 height 760
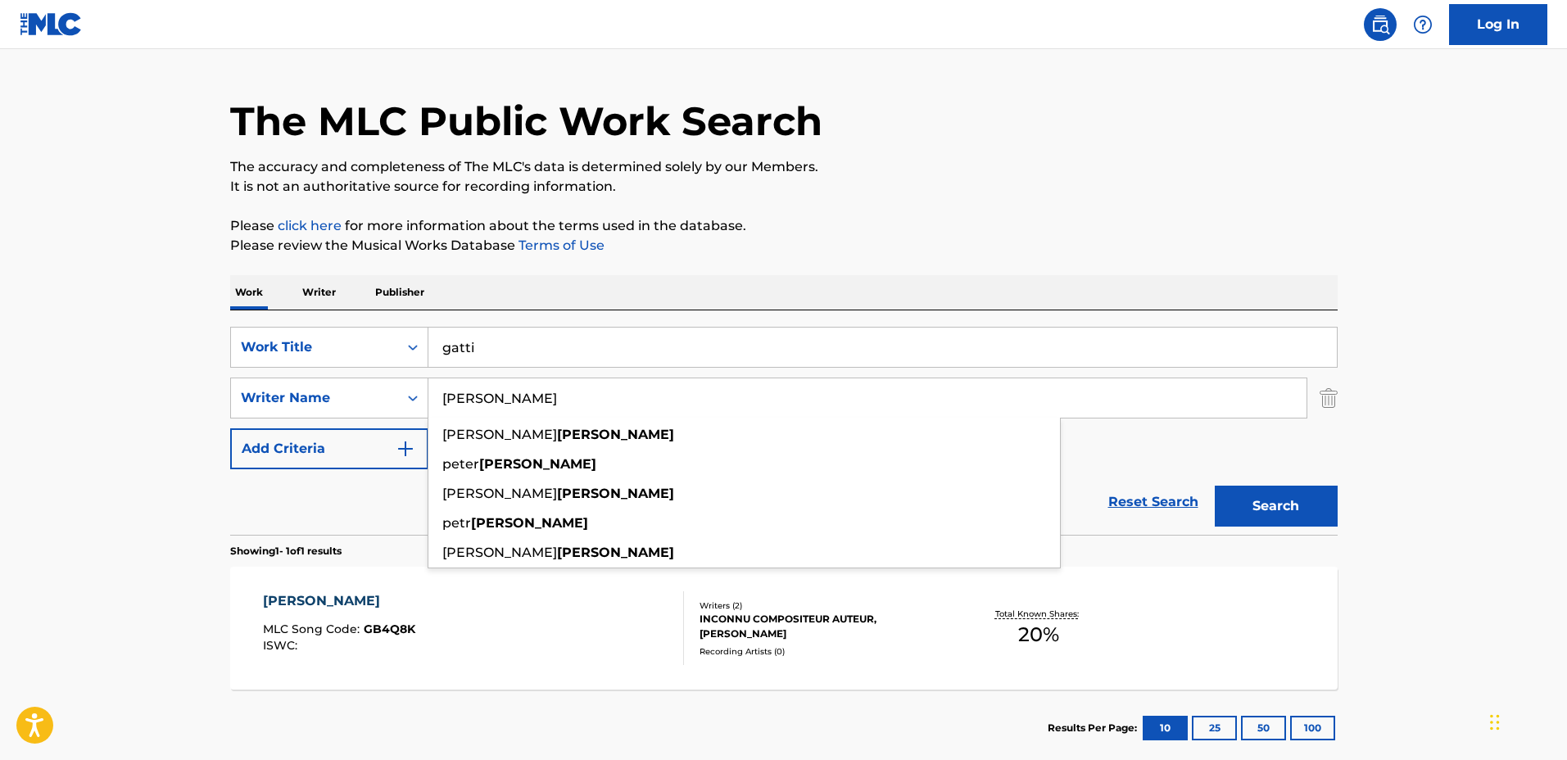
drag, startPoint x: 629, startPoint y: 403, endPoint x: 464, endPoint y: 388, distance: 166.2
click at [363, 392] on div "SearchWithCriteria63997292-68d9-4e57-8c1f-f3cc0959fcfd Writer Name klapka peter…" at bounding box center [784, 398] width 1108 height 41
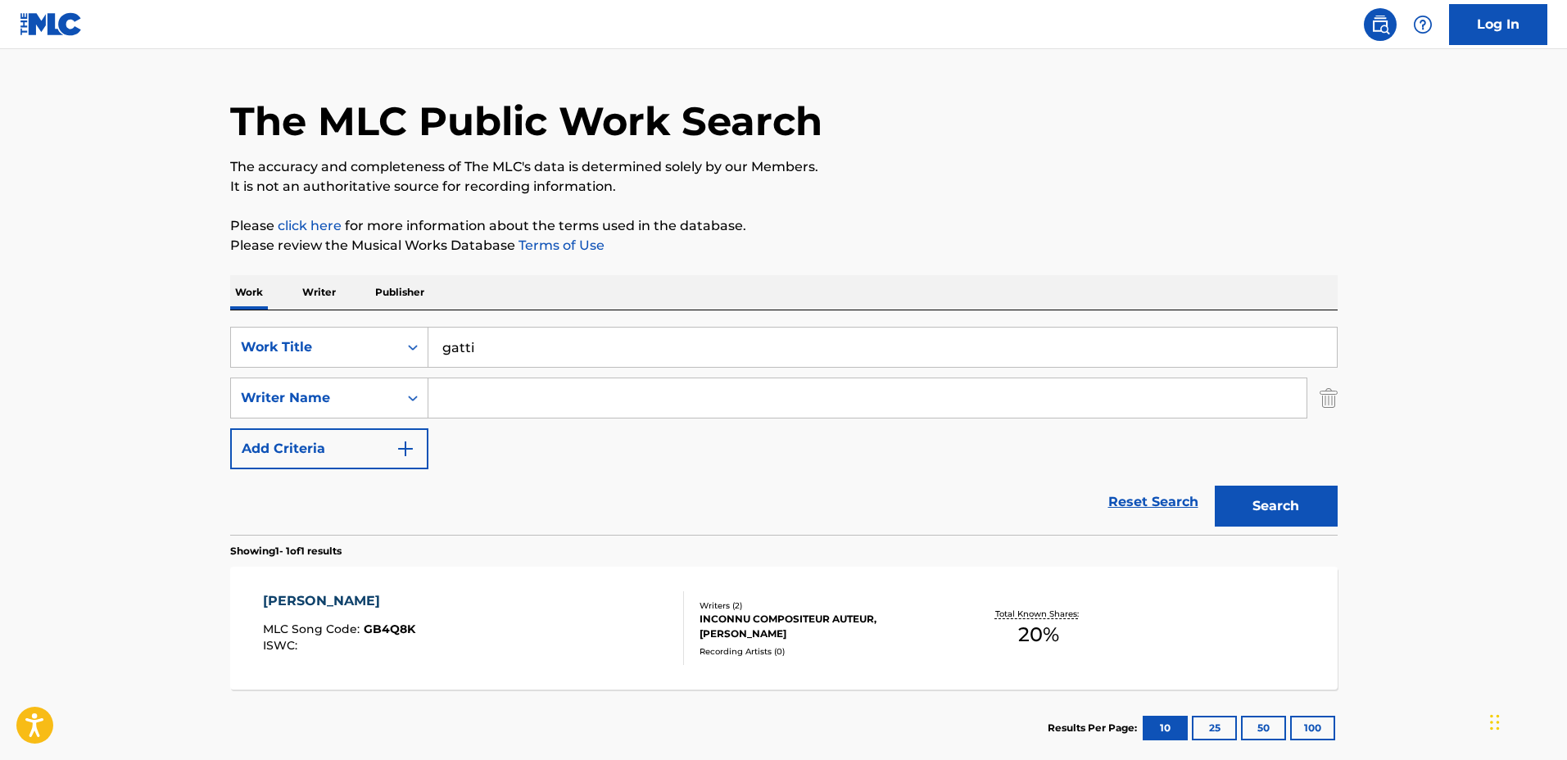
click at [581, 349] on input "gatti" at bounding box center [882, 347] width 909 height 39
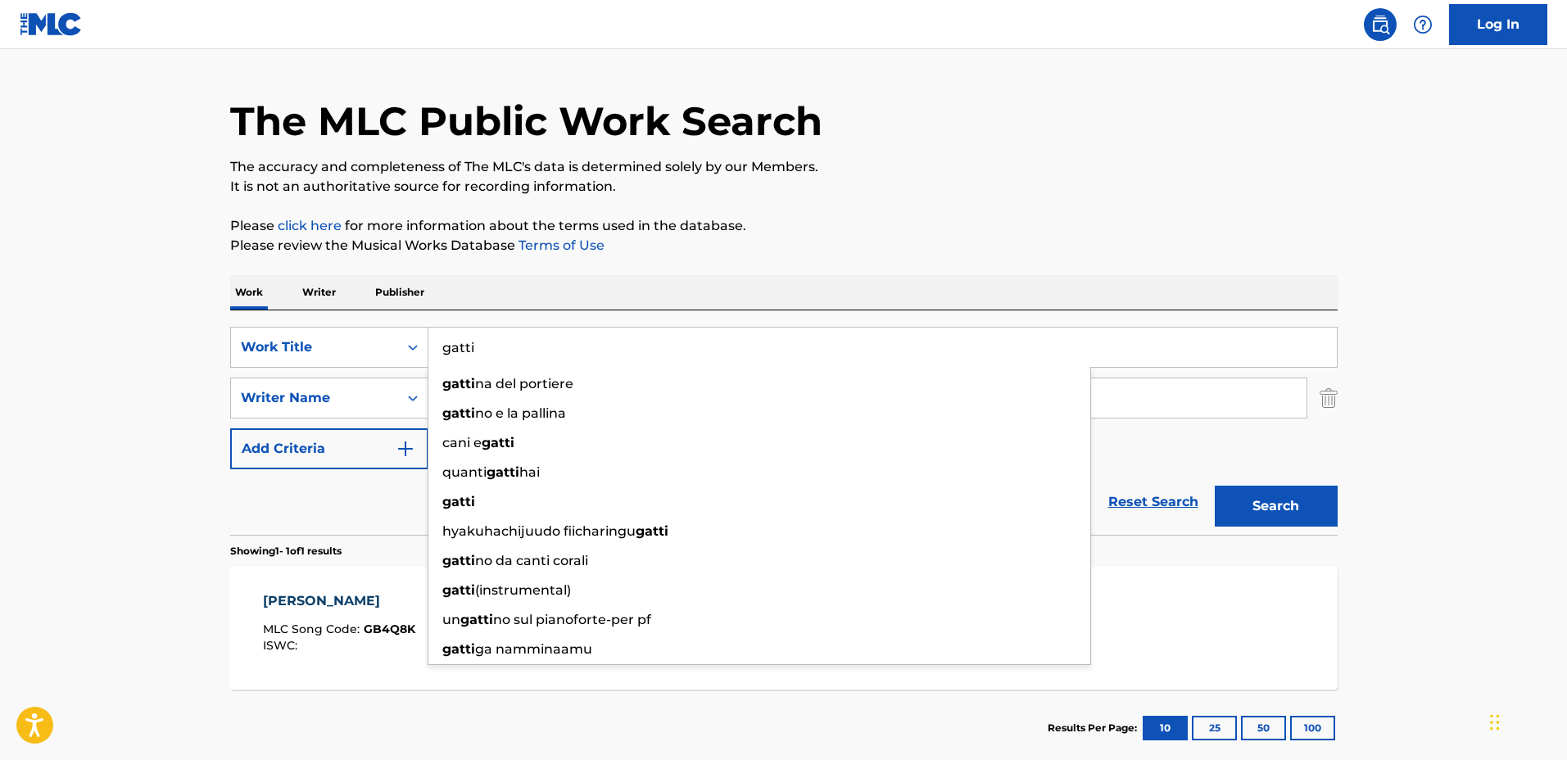
click at [1340, 396] on div "The MLC Public Work Search The accuracy and completeness of The MLC's data is d…" at bounding box center [784, 409] width 1147 height 714
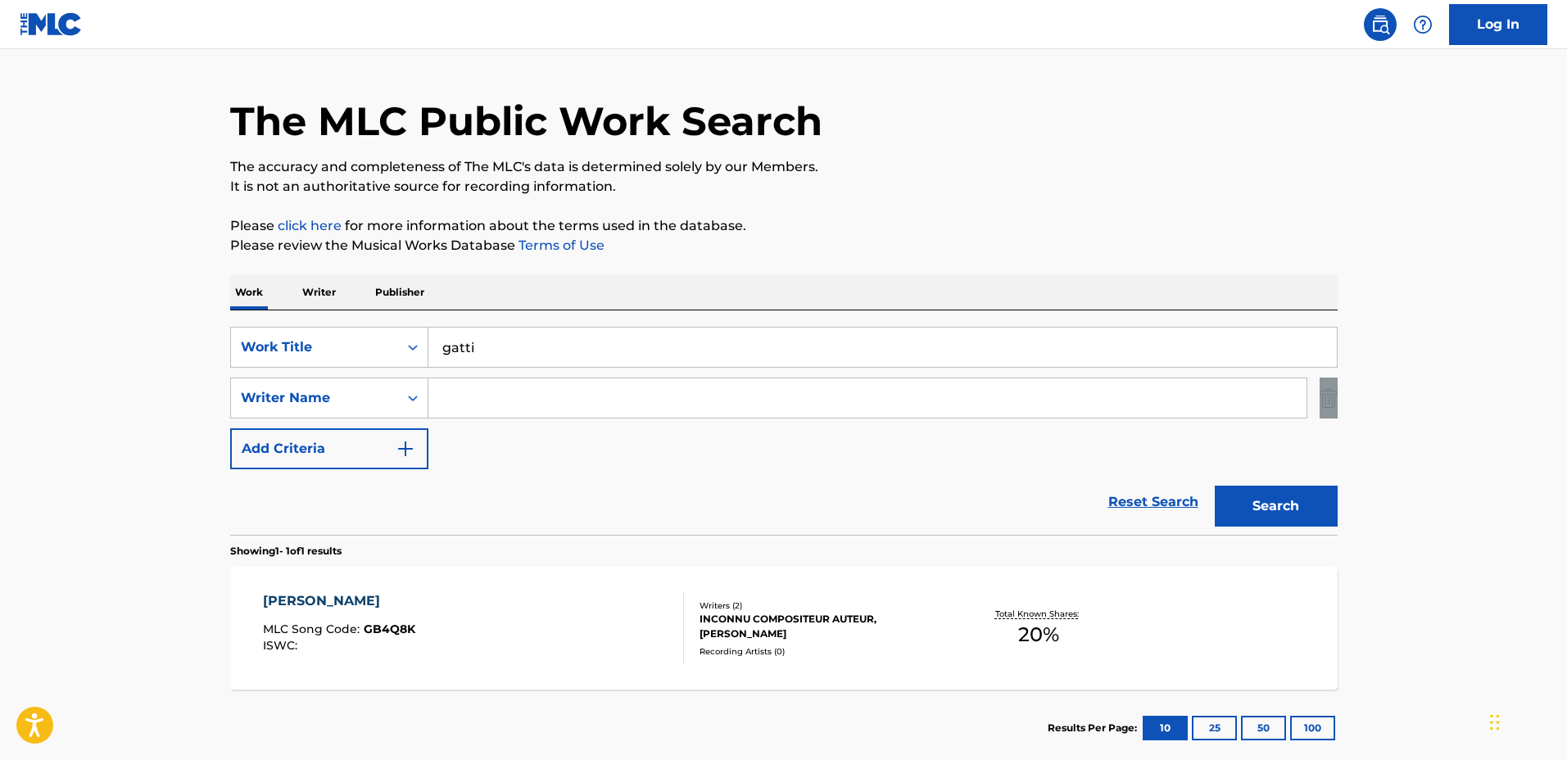
click at [1333, 394] on div "The MLC Public Work Search The accuracy and completeness of The MLC's data is d…" at bounding box center [784, 409] width 1147 height 714
click at [1321, 403] on img "Search Form" at bounding box center [1329, 398] width 18 height 41
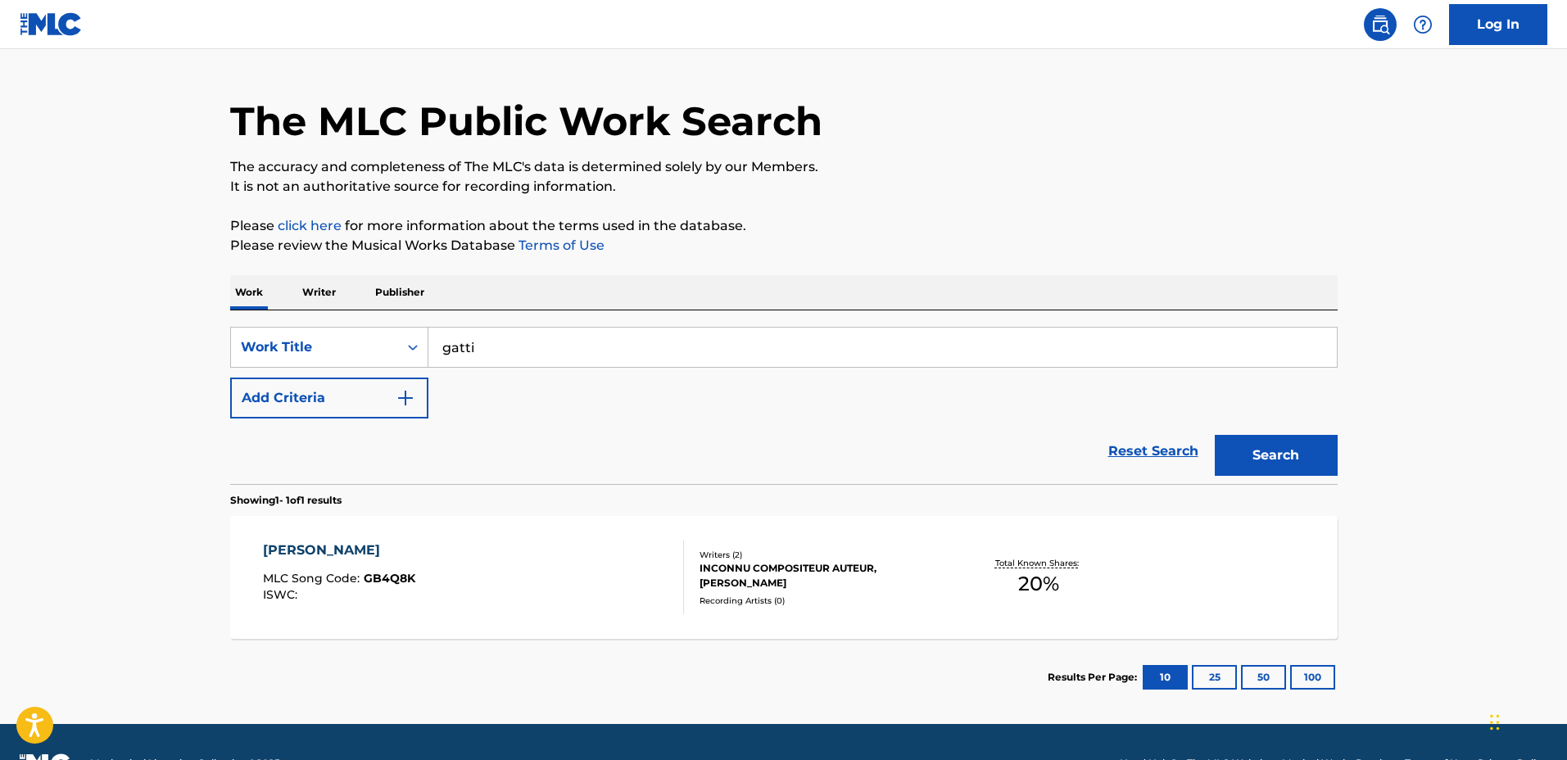
click at [439, 352] on input "gatti" at bounding box center [882, 347] width 909 height 39
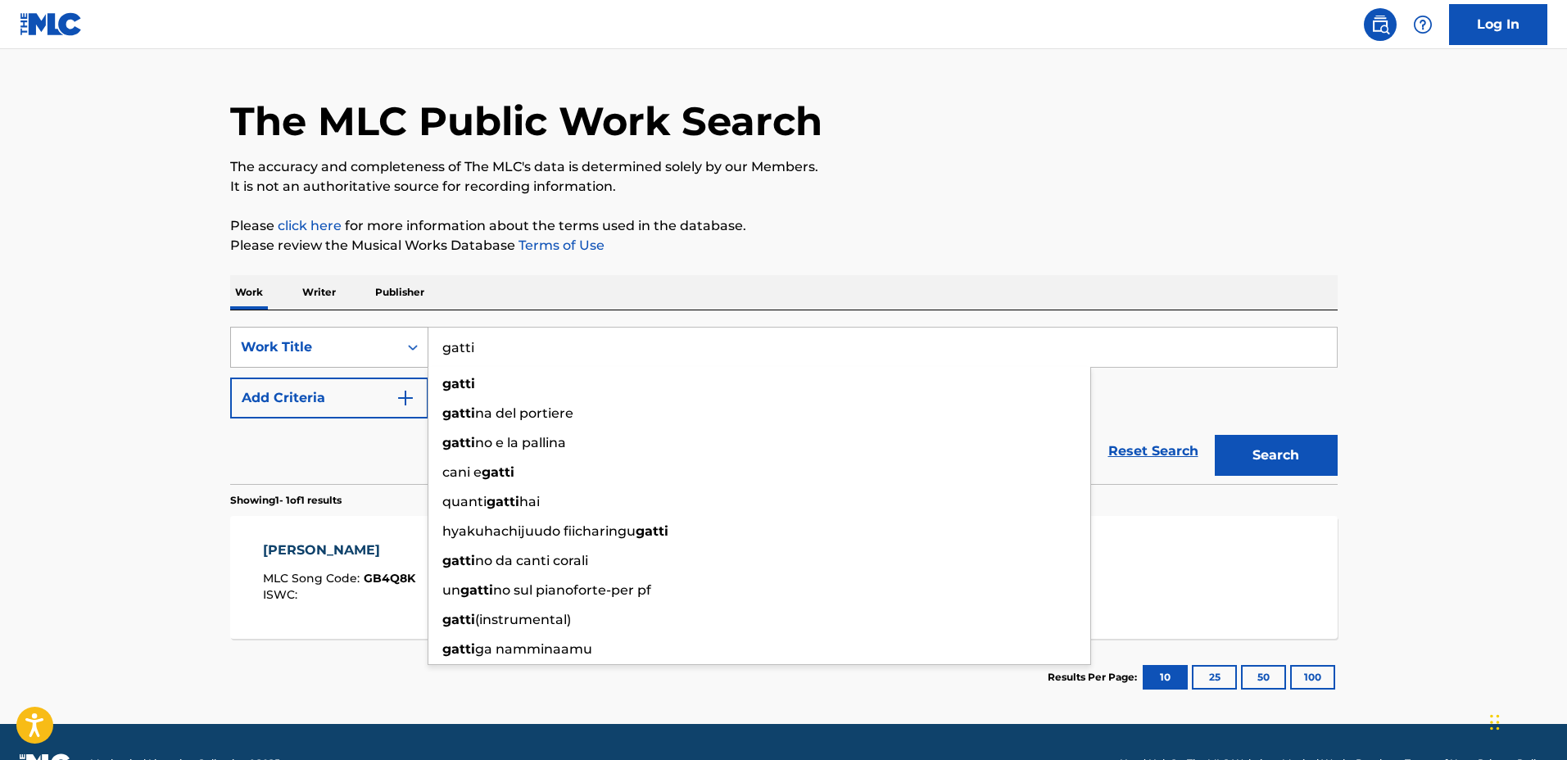
click at [360, 358] on div "Work Title" at bounding box center [314, 347] width 167 height 31
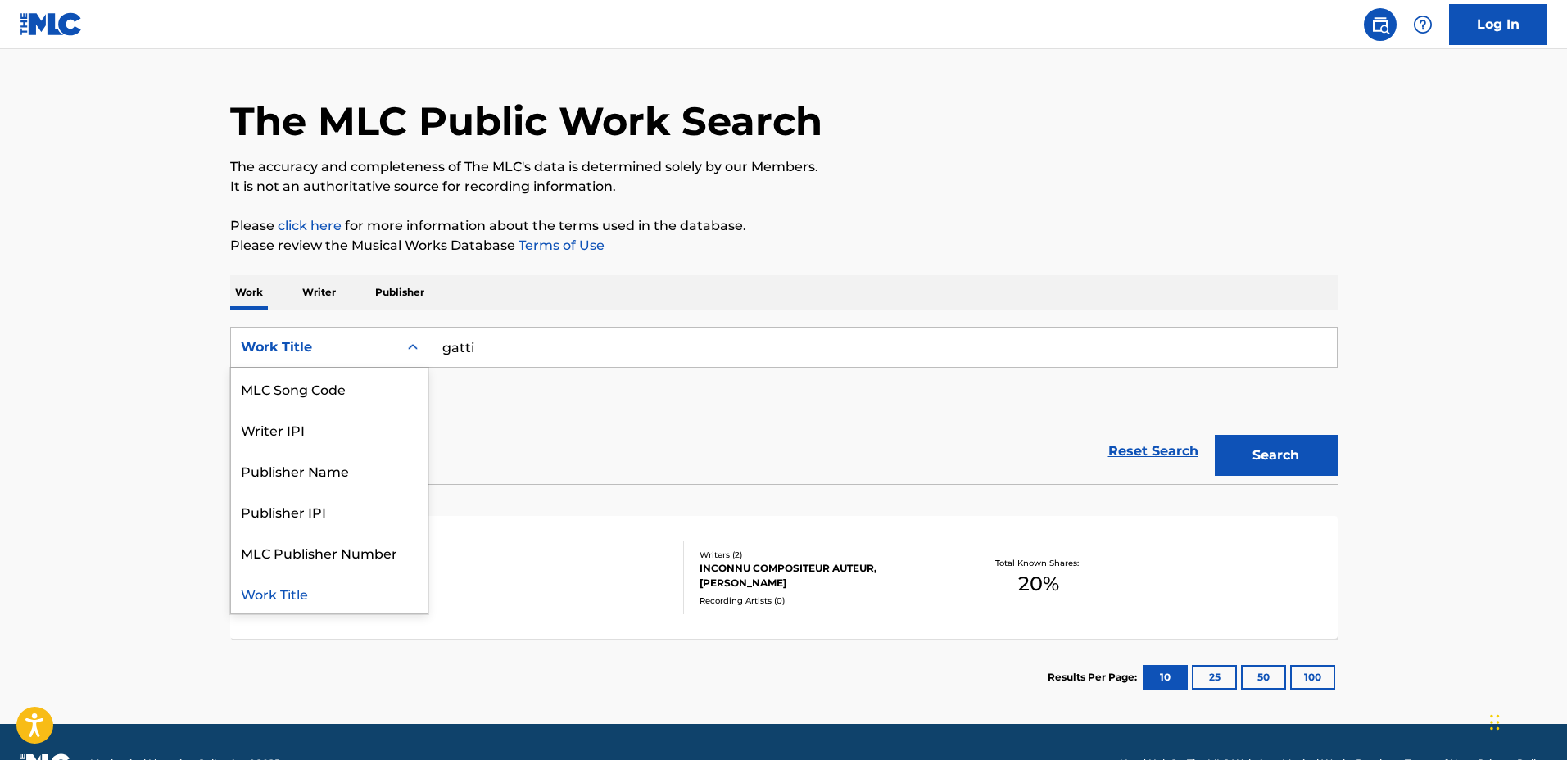
scroll to position [0, 0]
click at [355, 385] on div "Writer Name" at bounding box center [329, 388] width 197 height 41
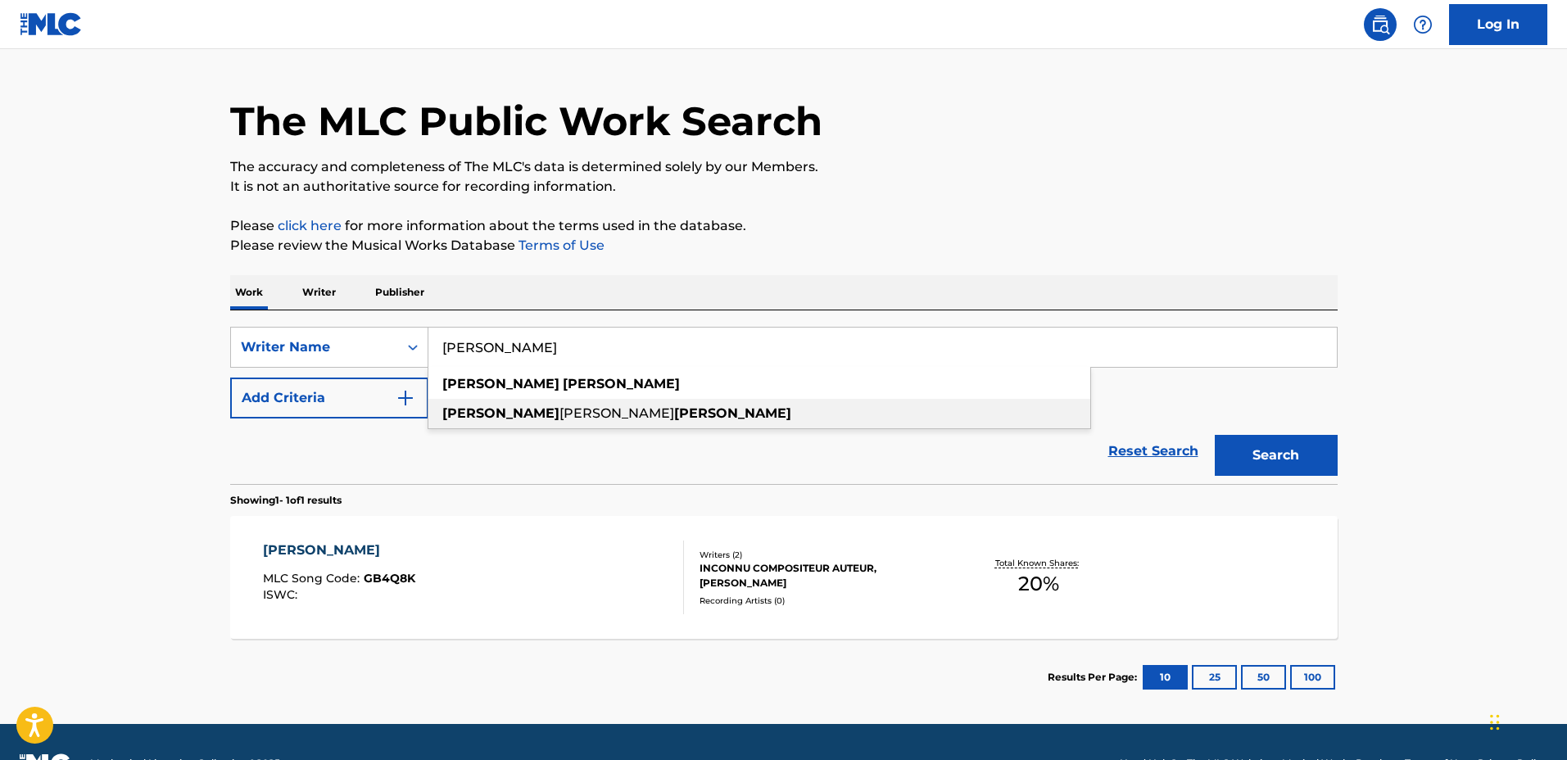
click at [560, 412] on span "michael" at bounding box center [617, 414] width 115 height 16
type input "zachary michael pogorelec"
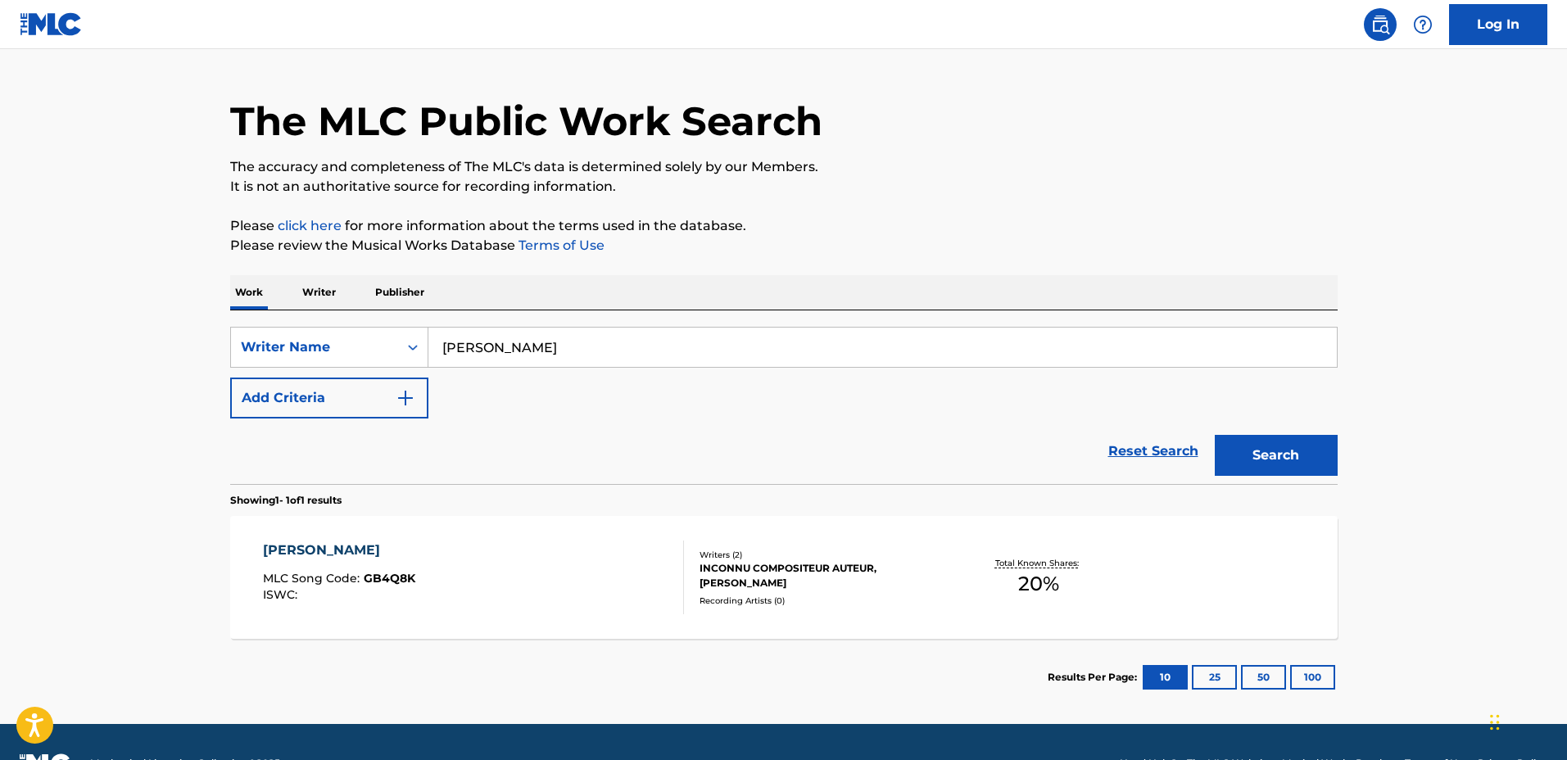
click at [1272, 447] on button "Search" at bounding box center [1276, 455] width 123 height 41
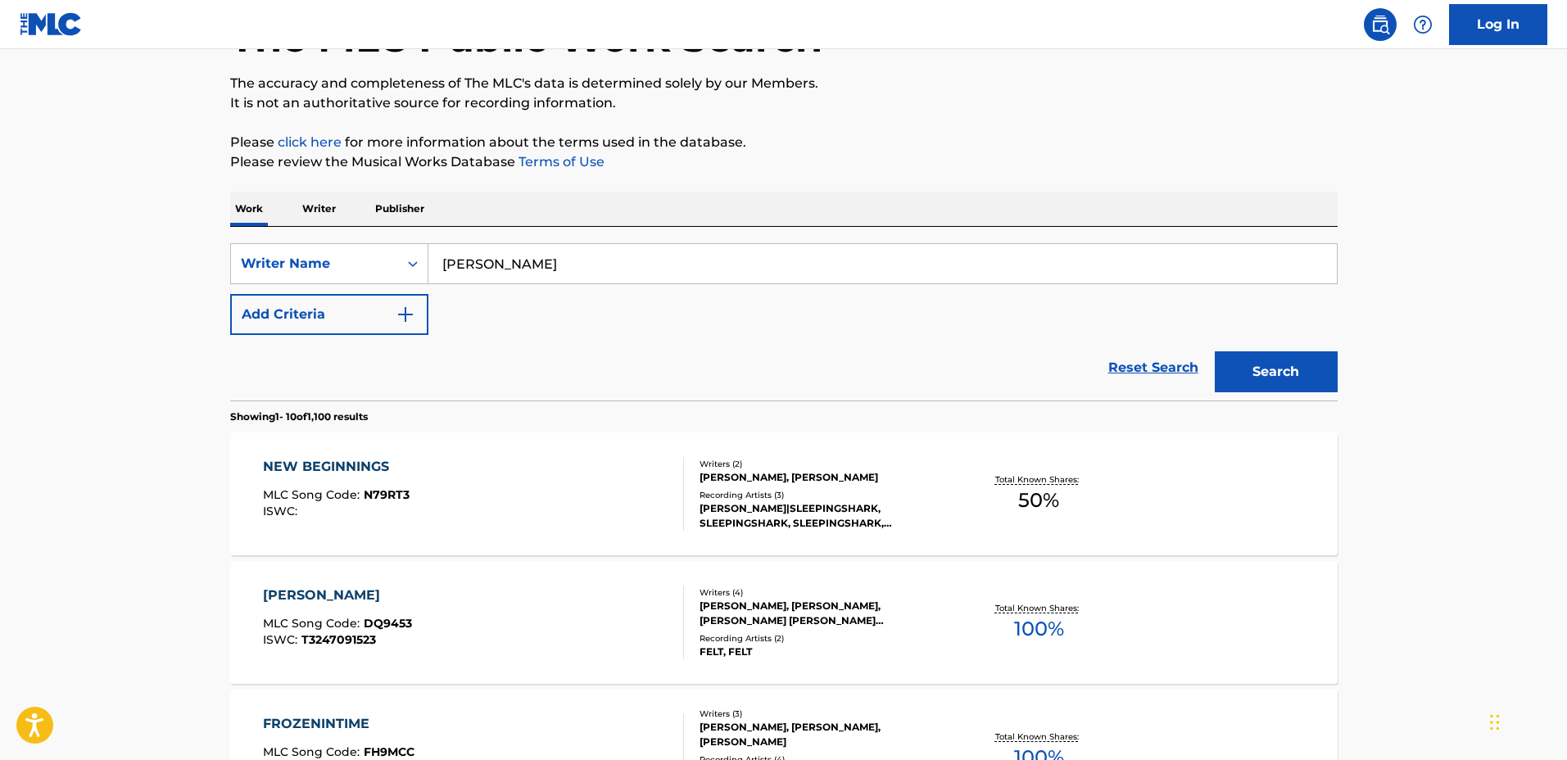
scroll to position [205, 0]
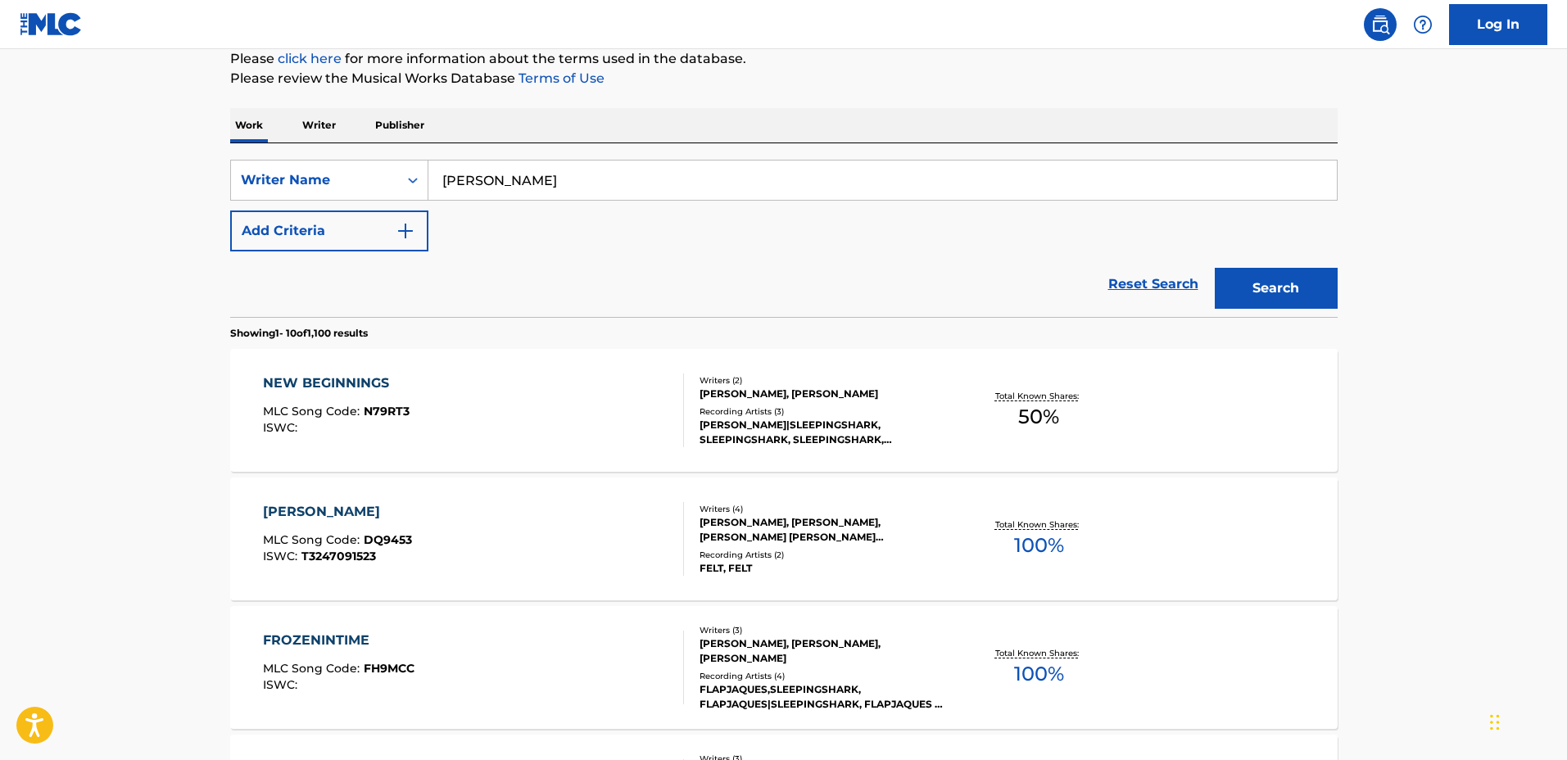
click at [964, 422] on div "Total Known Shares: 50 %" at bounding box center [1039, 411] width 184 height 50
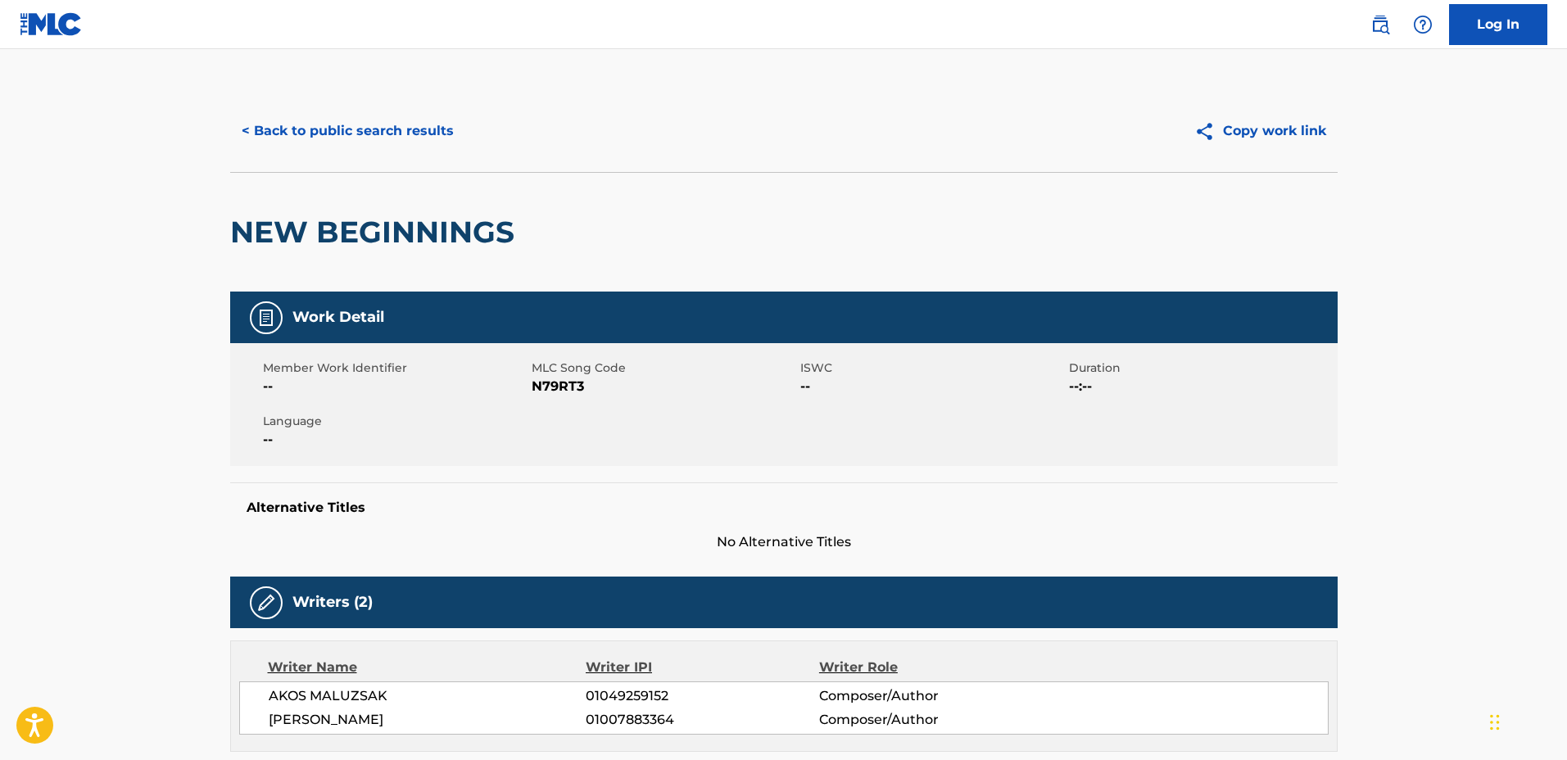
click at [408, 136] on button "< Back to public search results" at bounding box center [347, 131] width 235 height 41
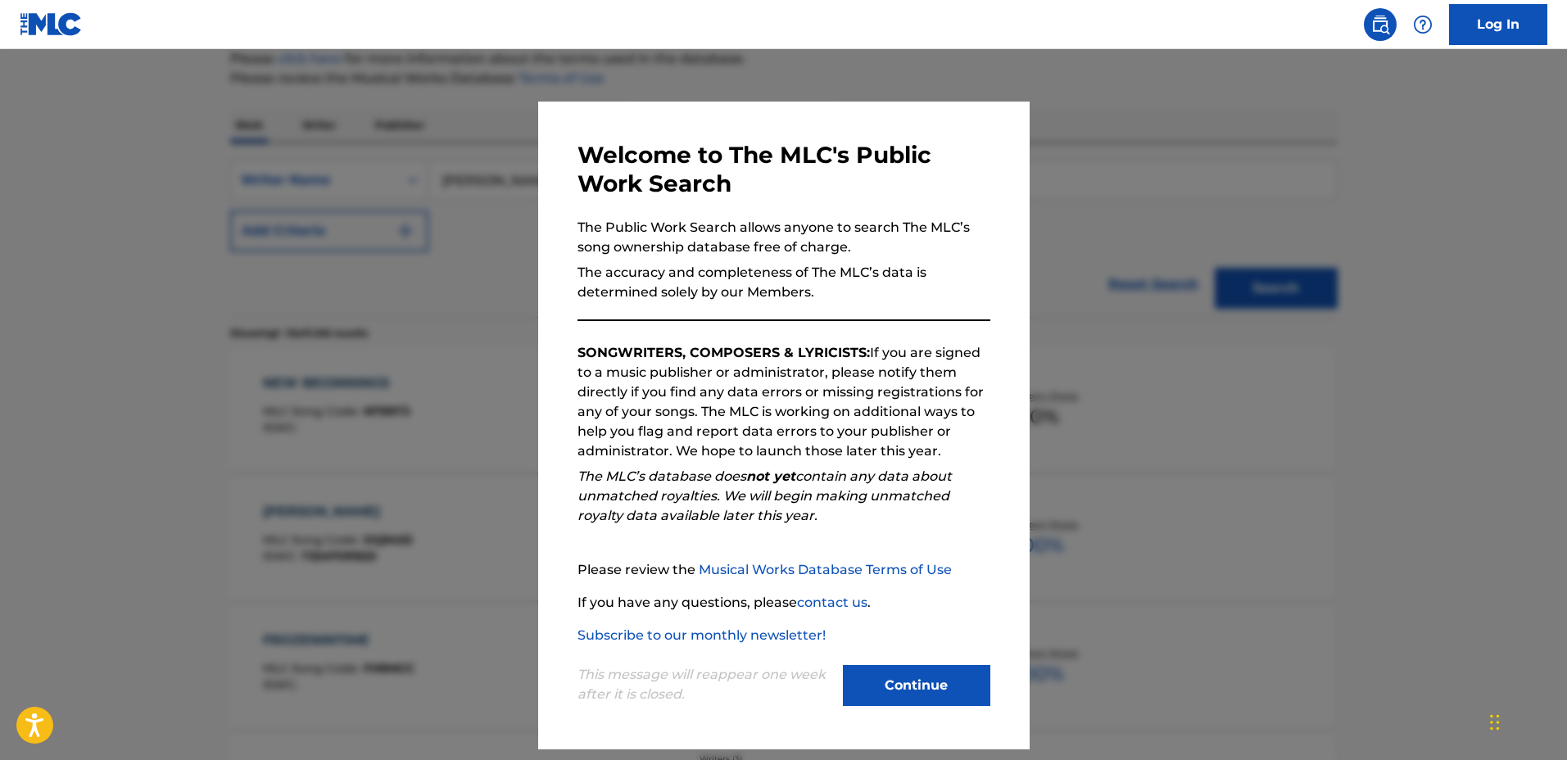
click at [1099, 423] on div at bounding box center [783, 429] width 1567 height 760
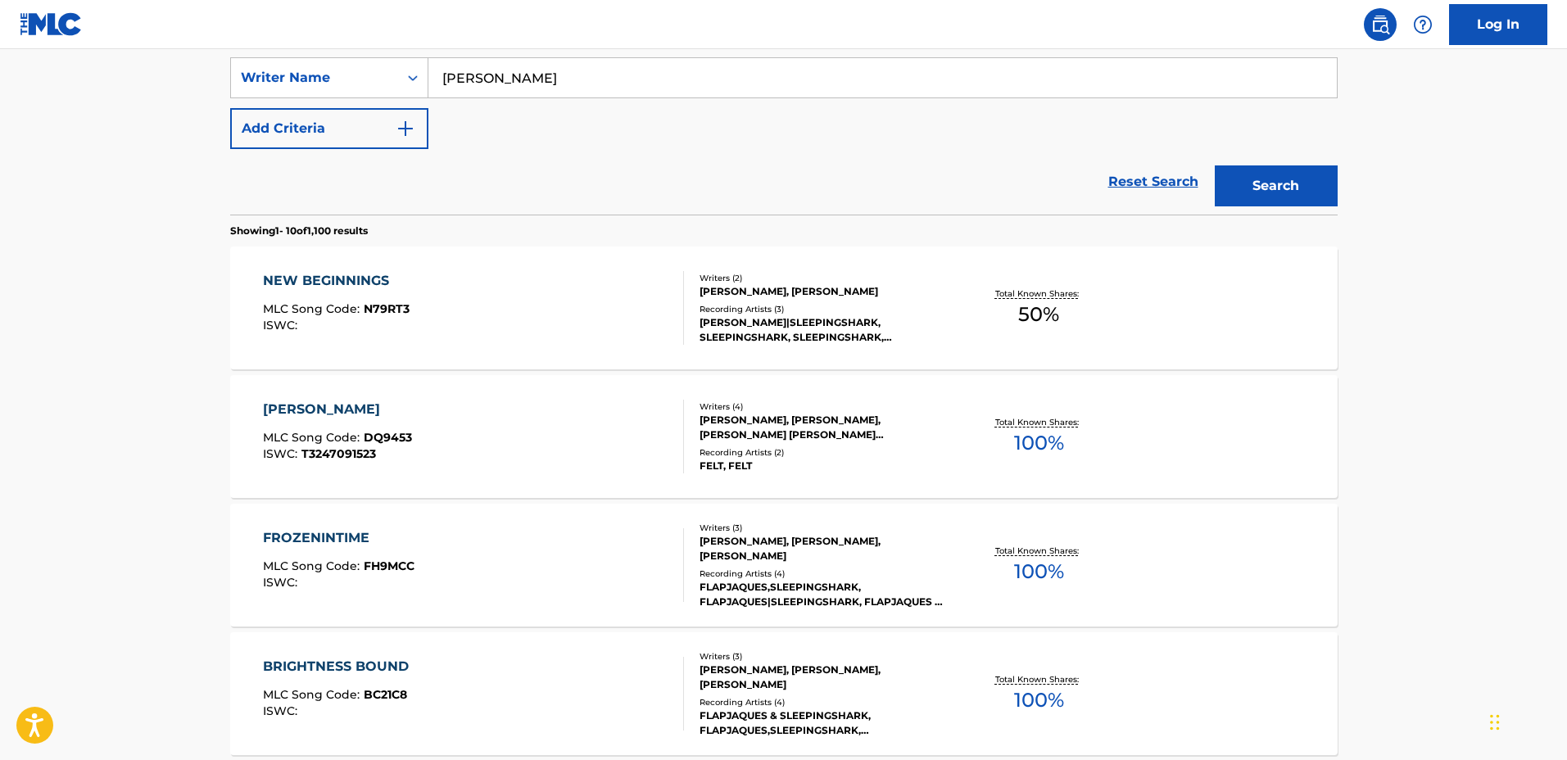
click at [927, 315] on div "Recording Artists ( 3 )" at bounding box center [823, 309] width 247 height 12
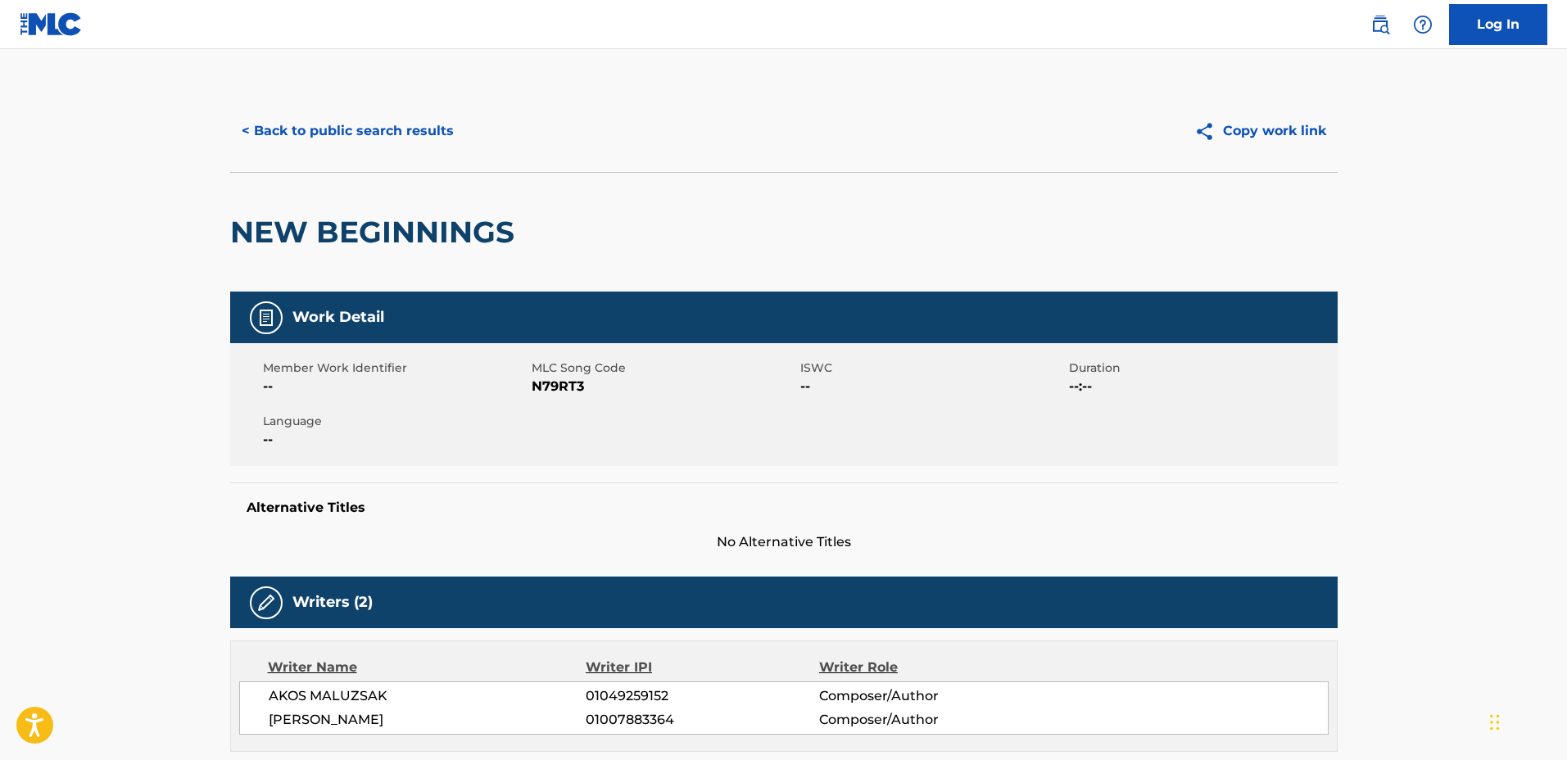
click at [395, 111] on button "< Back to public search results" at bounding box center [347, 131] width 235 height 41
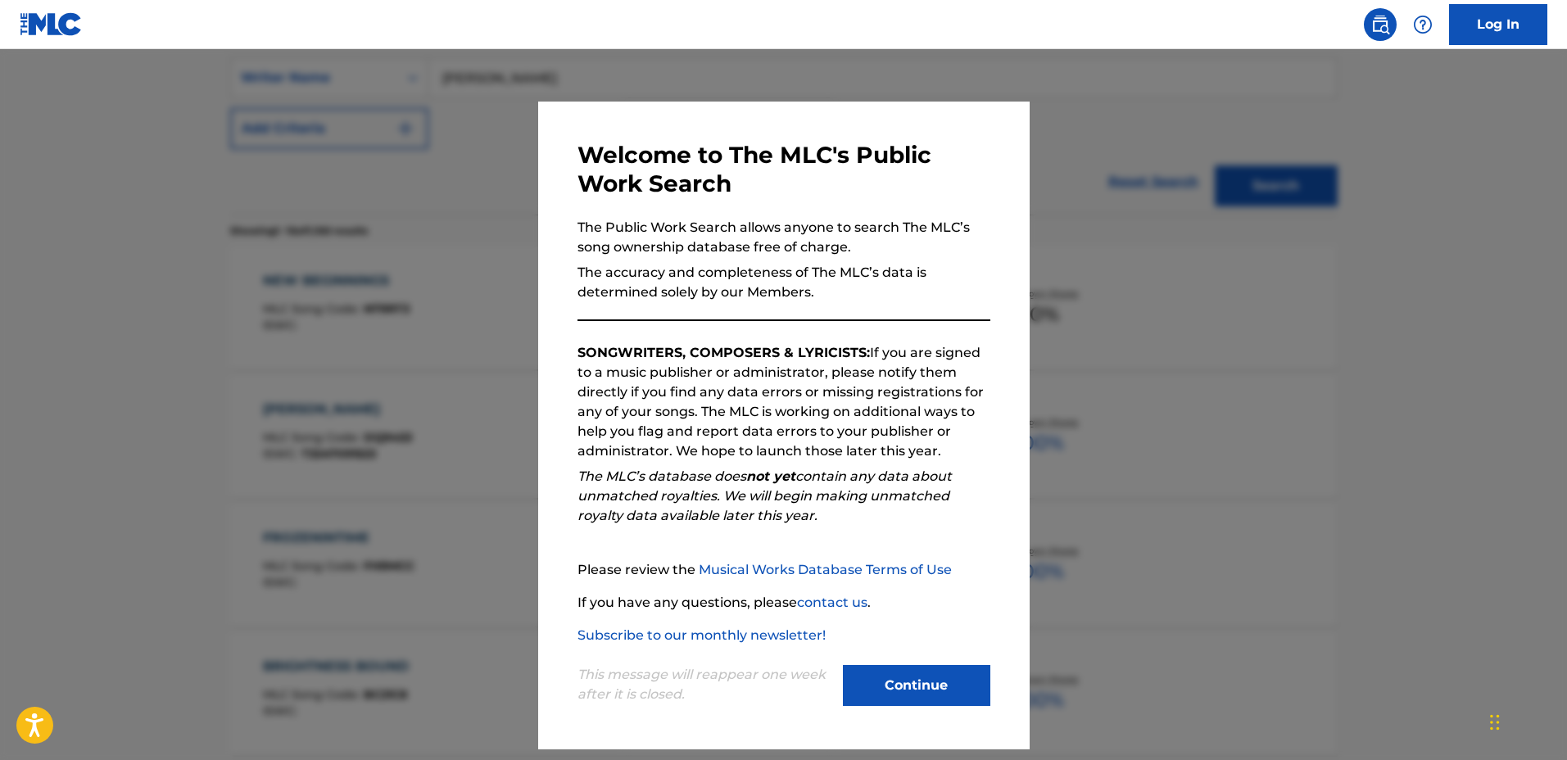
click at [1025, 414] on div "Welcome to The MLC's Public Work Search The Public Work Search allows anyone to…" at bounding box center [784, 426] width 492 height 648
click at [1095, 422] on div at bounding box center [783, 429] width 1567 height 760
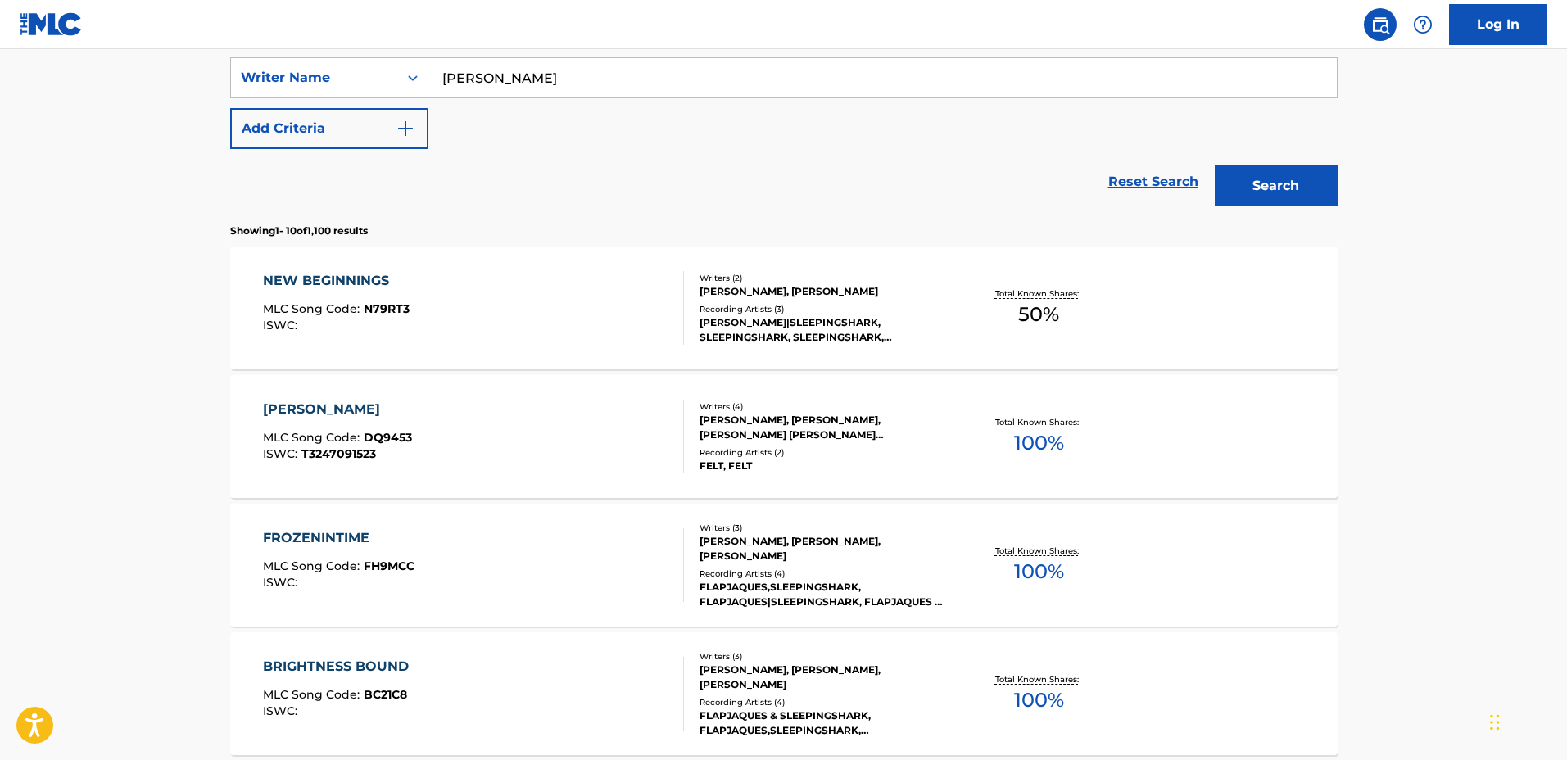
scroll to position [717, 0]
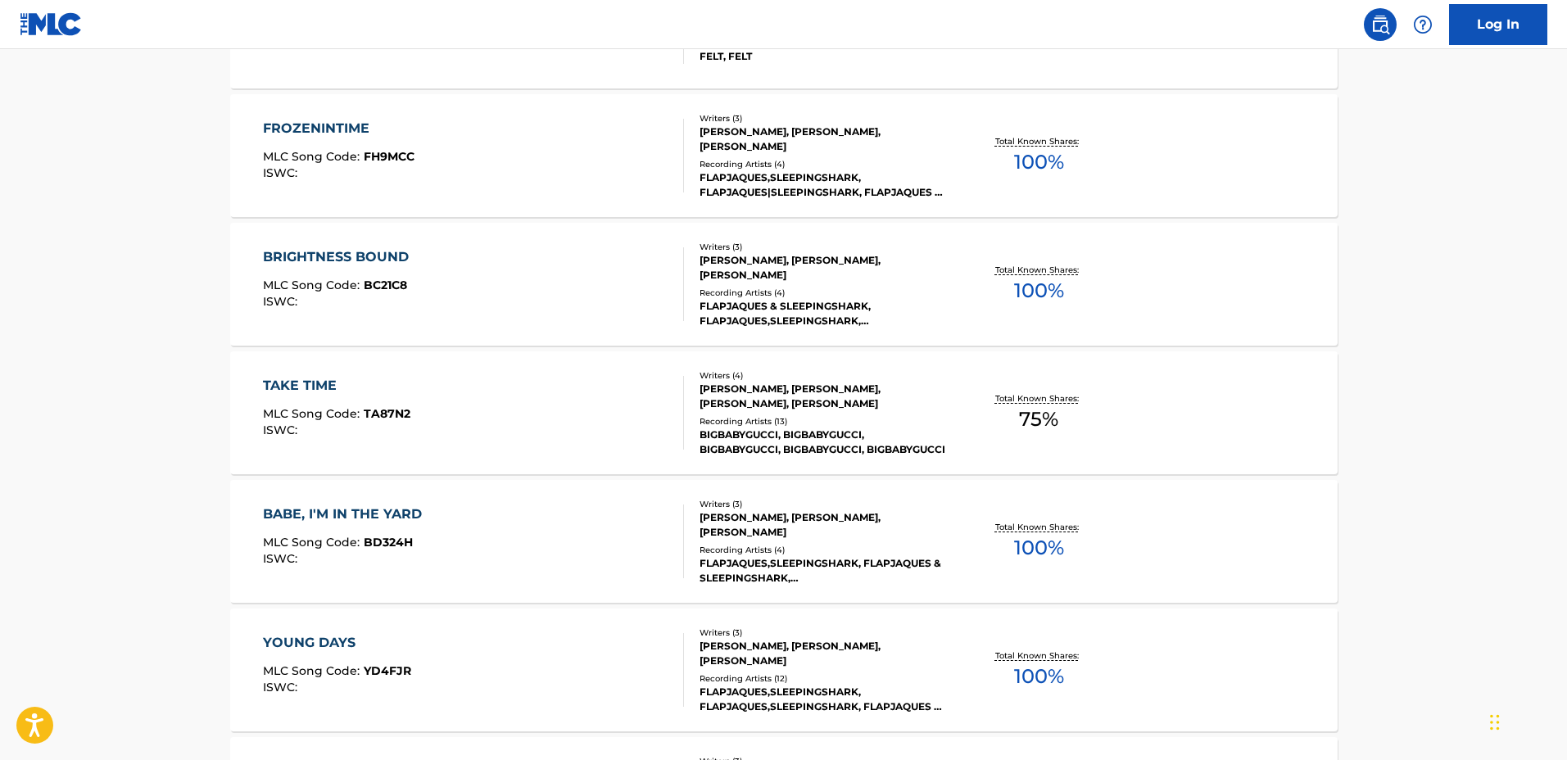
click at [925, 185] on div "FLAPJAQUES,SLEEPINGSHARK, FLAPJAQUES|SLEEPINGSHARK, FLAPJAQUES & SLEEPINGSHARK,…" at bounding box center [823, 184] width 247 height 29
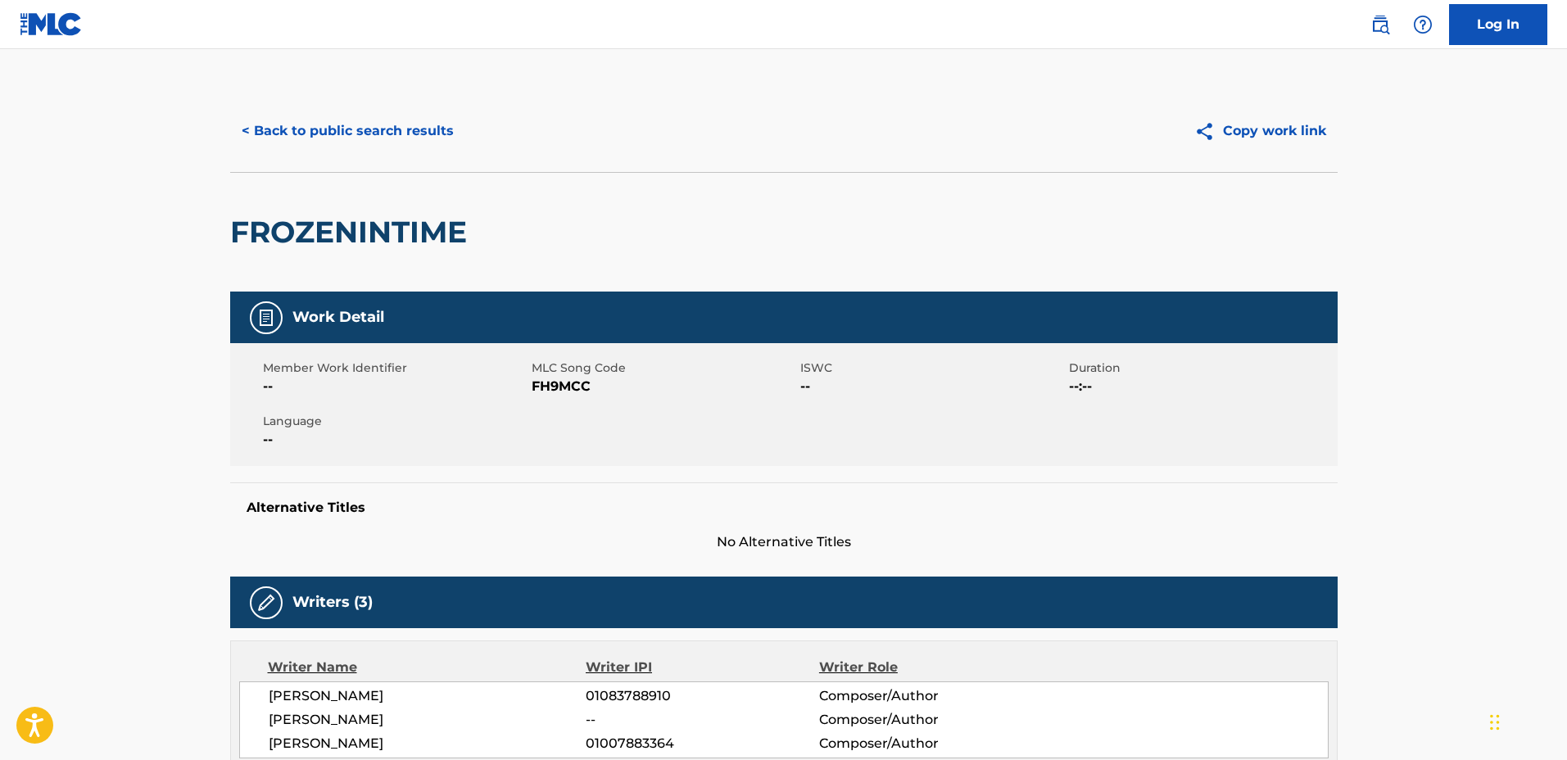
click at [387, 125] on button "< Back to public search results" at bounding box center [347, 131] width 235 height 41
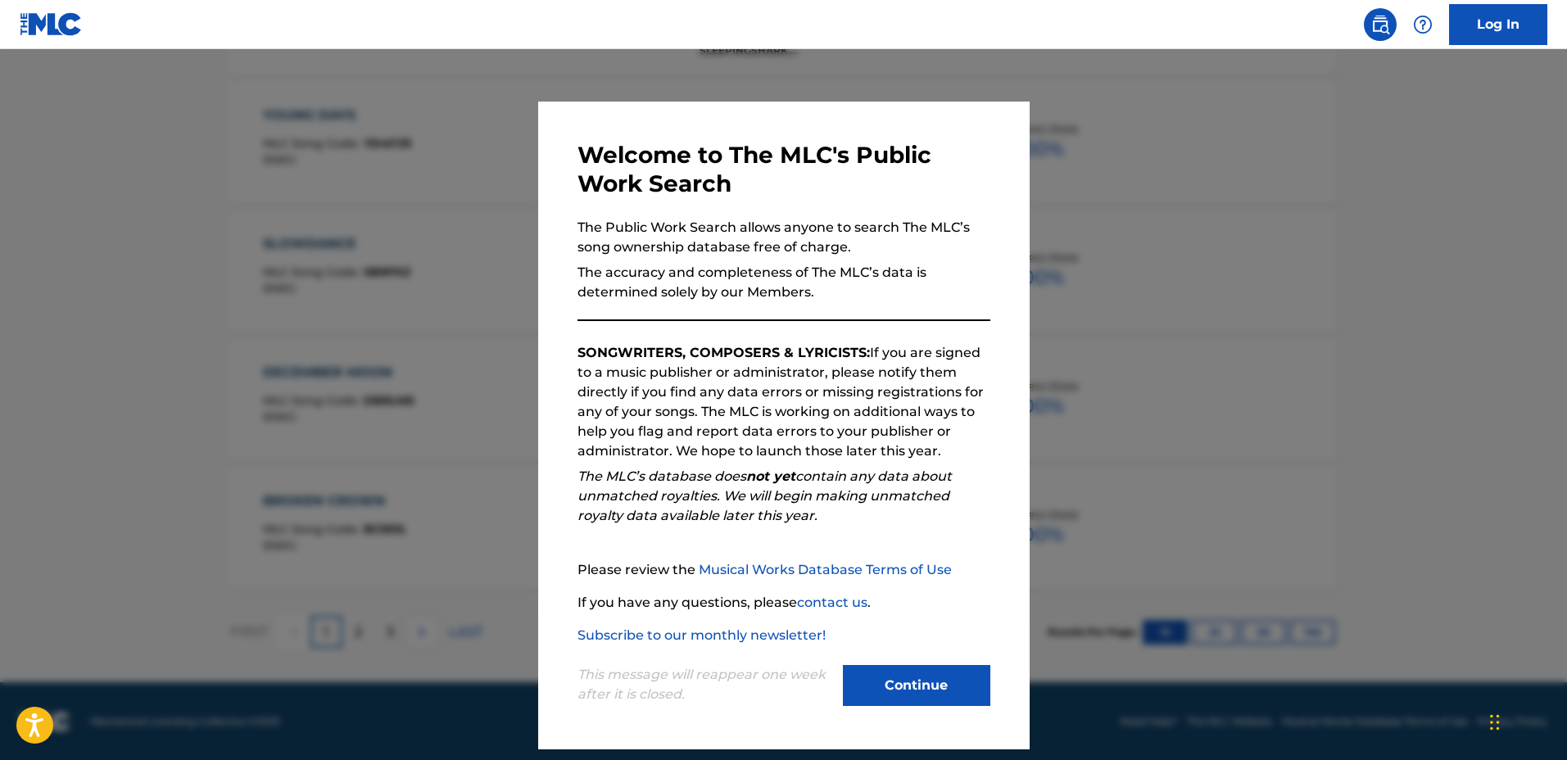
scroll to position [1245, 0]
click at [1154, 324] on div at bounding box center [783, 429] width 1567 height 760
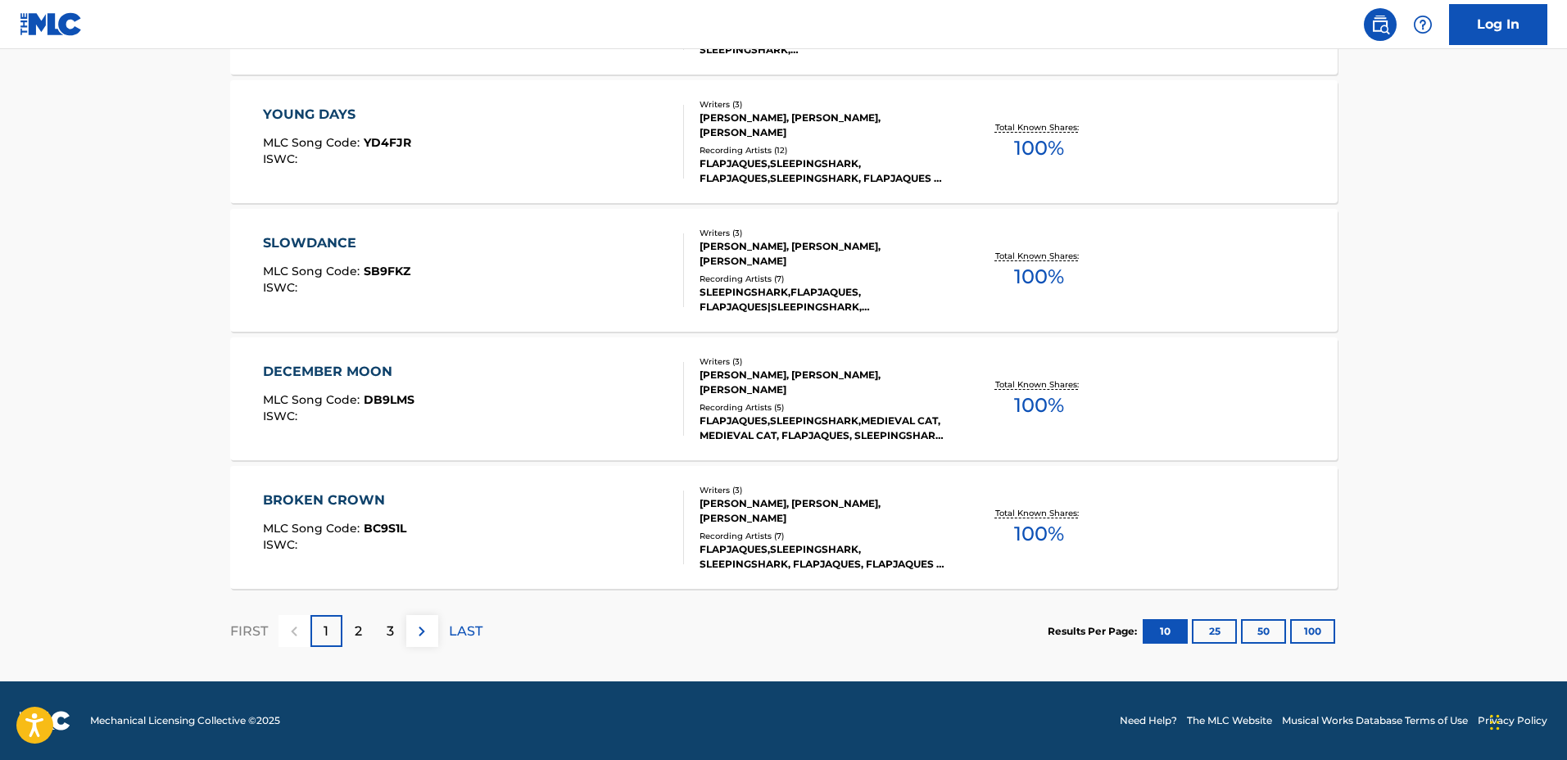
click at [871, 487] on div "Writers ( 3 )" at bounding box center [823, 490] width 247 height 12
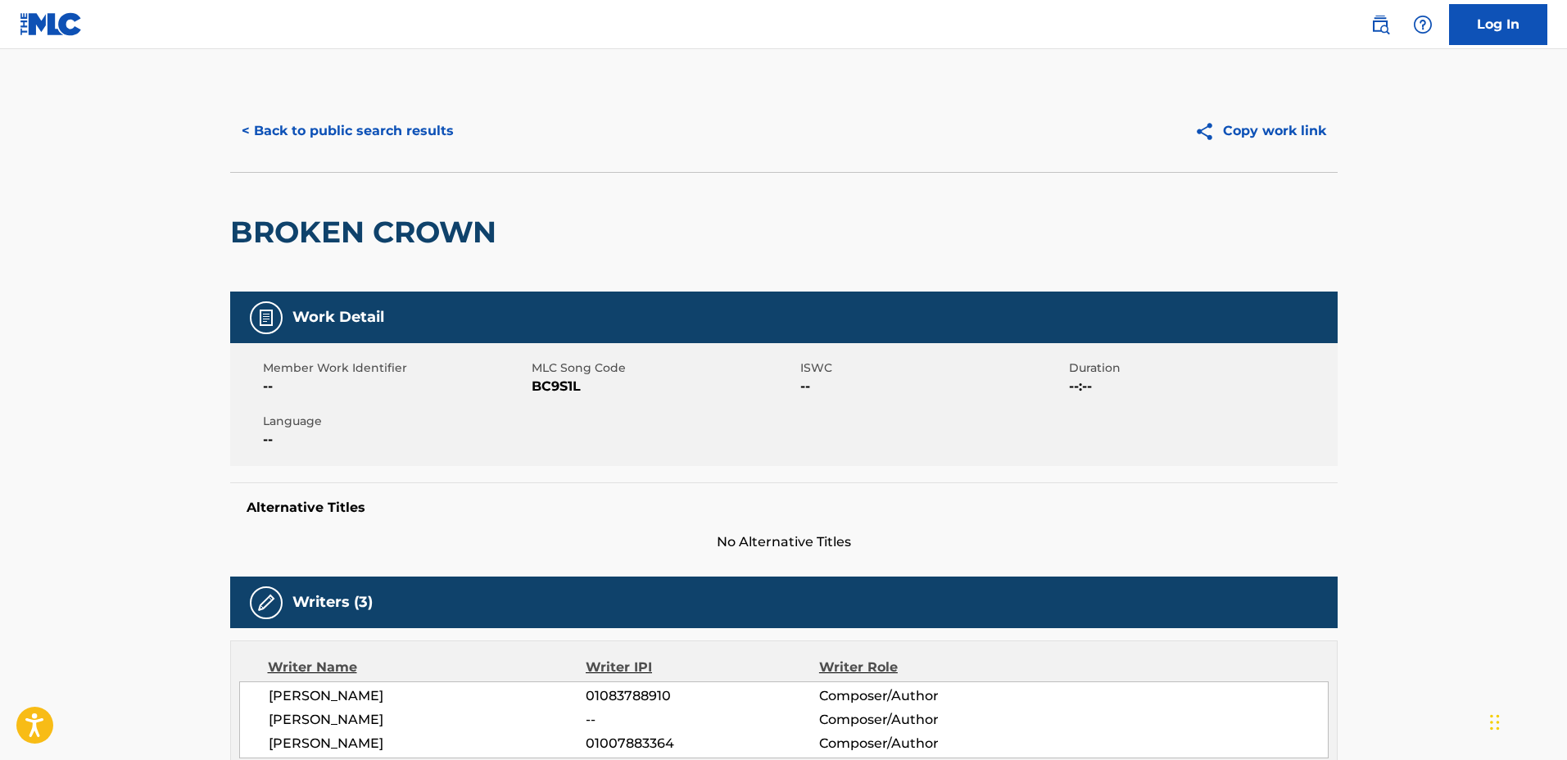
click at [419, 107] on div "< Back to public search results Copy work link" at bounding box center [784, 131] width 1108 height 82
click at [414, 113] on button "< Back to public search results" at bounding box center [347, 131] width 235 height 41
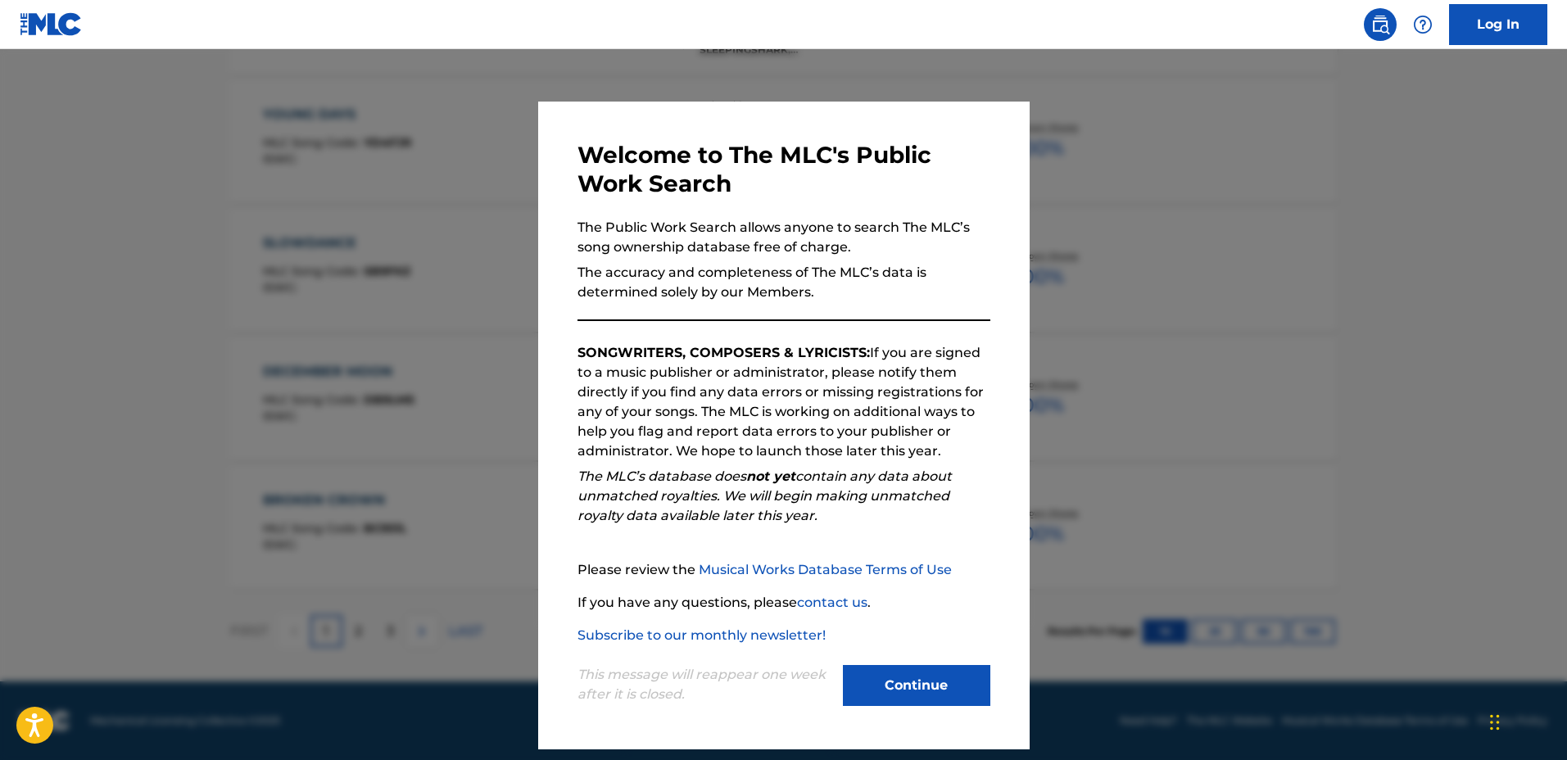
click at [1125, 352] on div at bounding box center [783, 429] width 1567 height 760
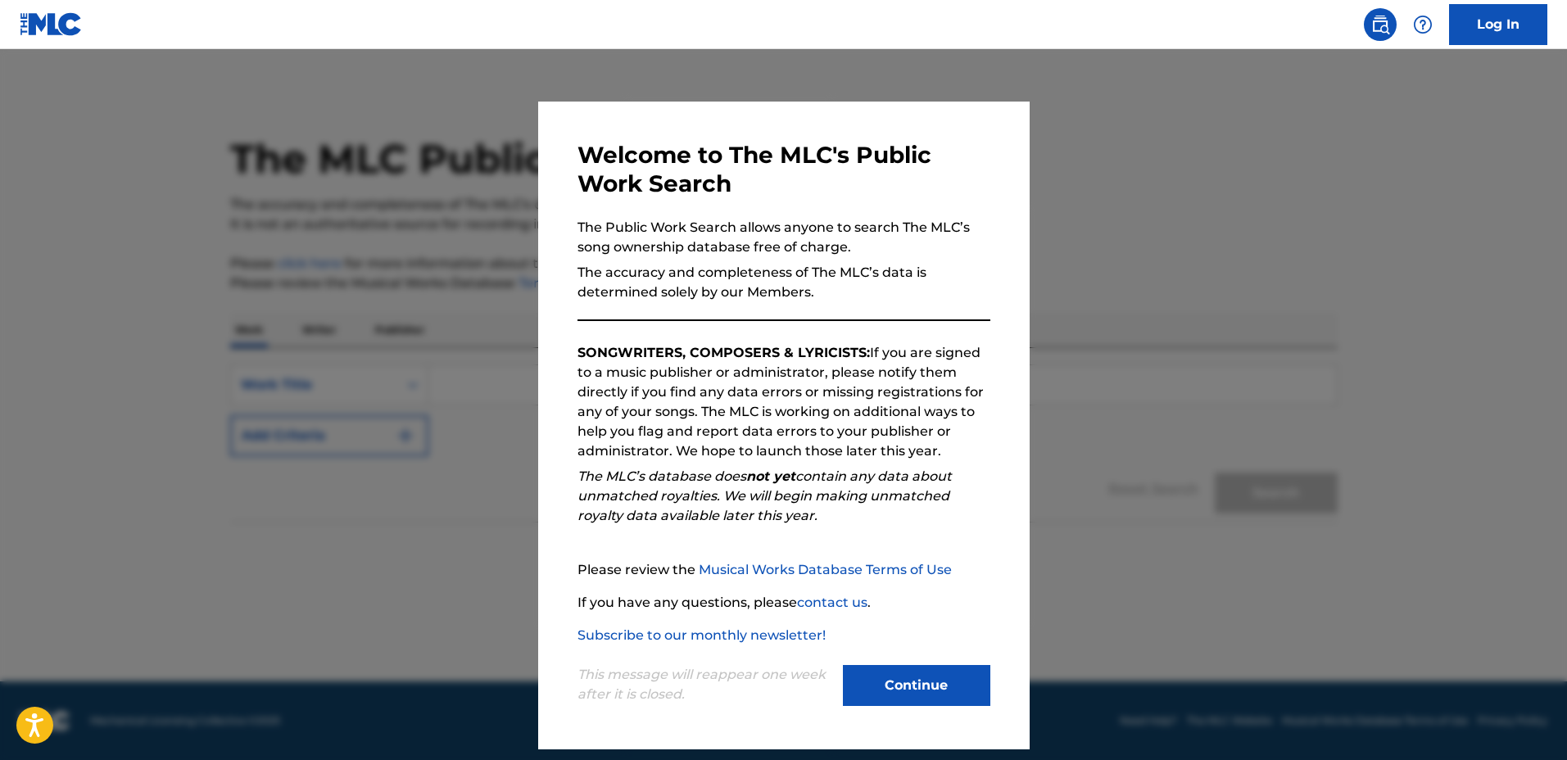
drag, startPoint x: 509, startPoint y: 310, endPoint x: 406, endPoint y: 328, distance: 104.0
click at [507, 311] on div at bounding box center [783, 429] width 1567 height 760
click at [406, 328] on p "Publisher" at bounding box center [399, 330] width 59 height 34
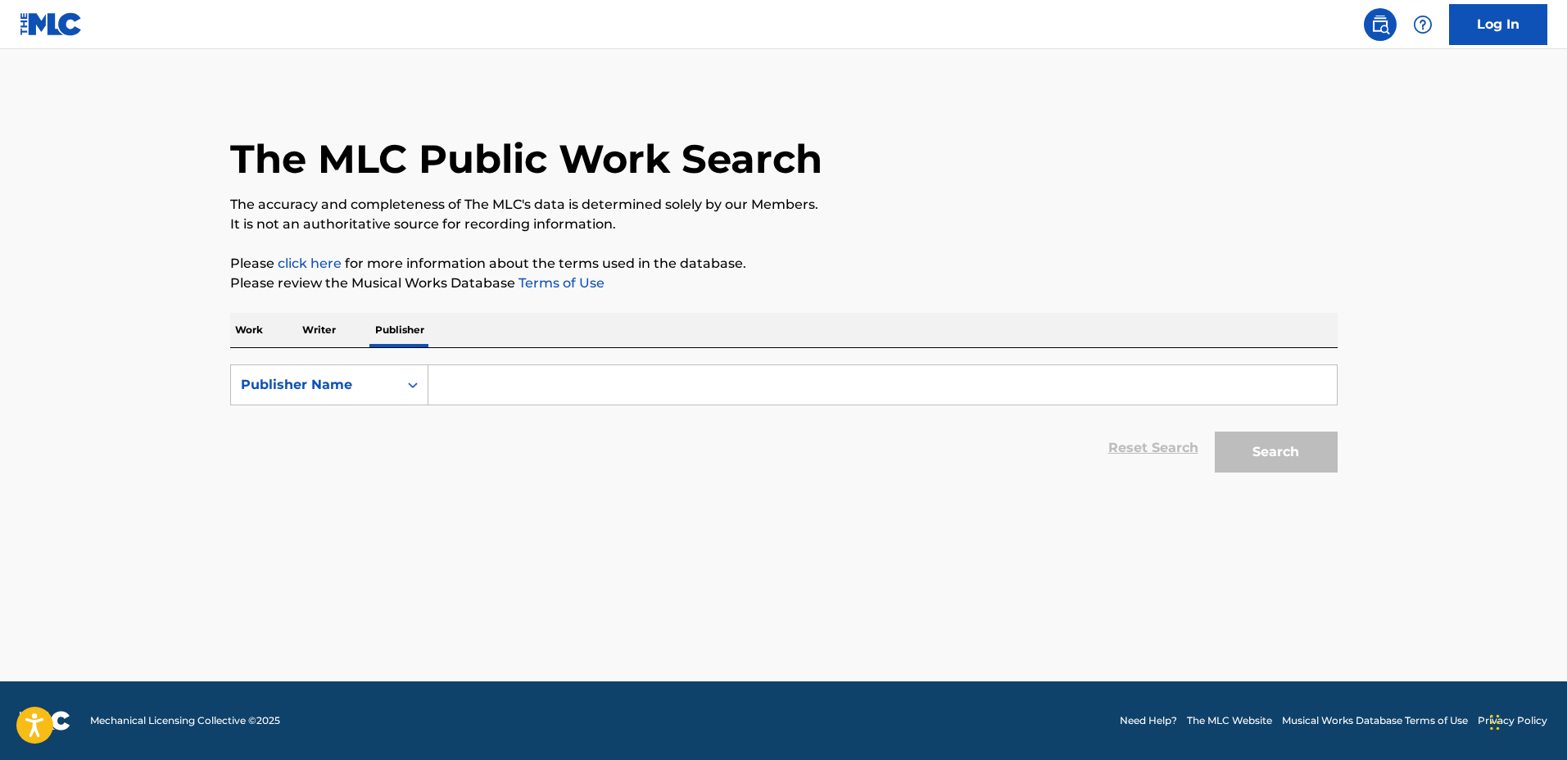
click at [393, 361] on div "SearchWithCriteria63eec1b6-5422-4d53-81d0-cd3c8f735ba0 Publisher Name Reset Sea…" at bounding box center [784, 414] width 1108 height 133
drag, startPoint x: 383, startPoint y: 382, endPoint x: 374, endPoint y: 449, distance: 67.9
click at [383, 382] on div "Publisher Name" at bounding box center [314, 385] width 147 height 20
click at [375, 437] on div "Publisher IPI" at bounding box center [329, 426] width 197 height 41
click at [524, 388] on input "Search Form" at bounding box center [882, 384] width 909 height 39
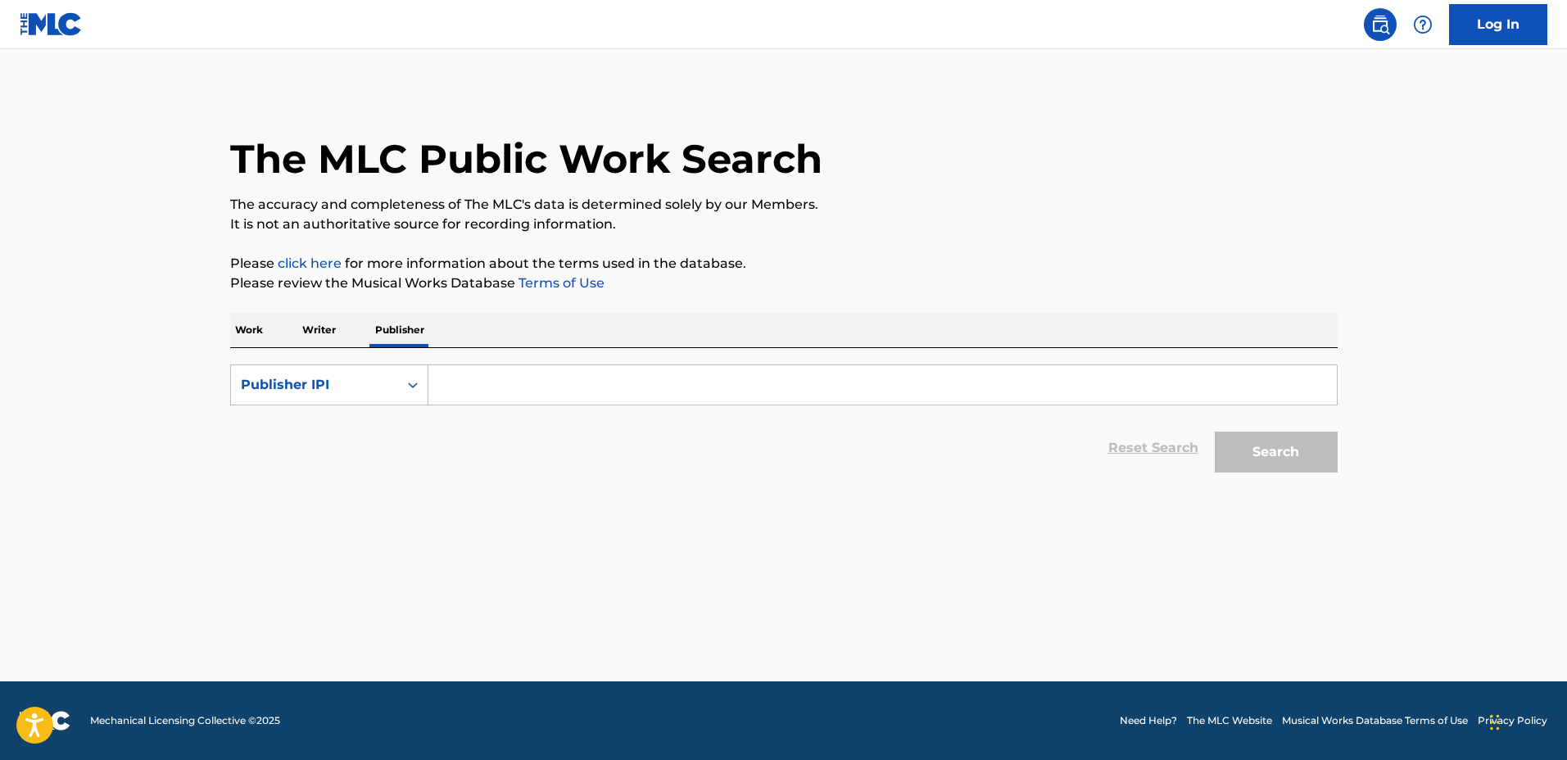
paste input "00892165411"
click at [1250, 443] on button "Search" at bounding box center [1276, 452] width 123 height 41
click at [448, 382] on input "00892165411" at bounding box center [882, 384] width 909 height 39
type input "00892165411"
click at [1215, 432] on button "Search" at bounding box center [1276, 452] width 123 height 41
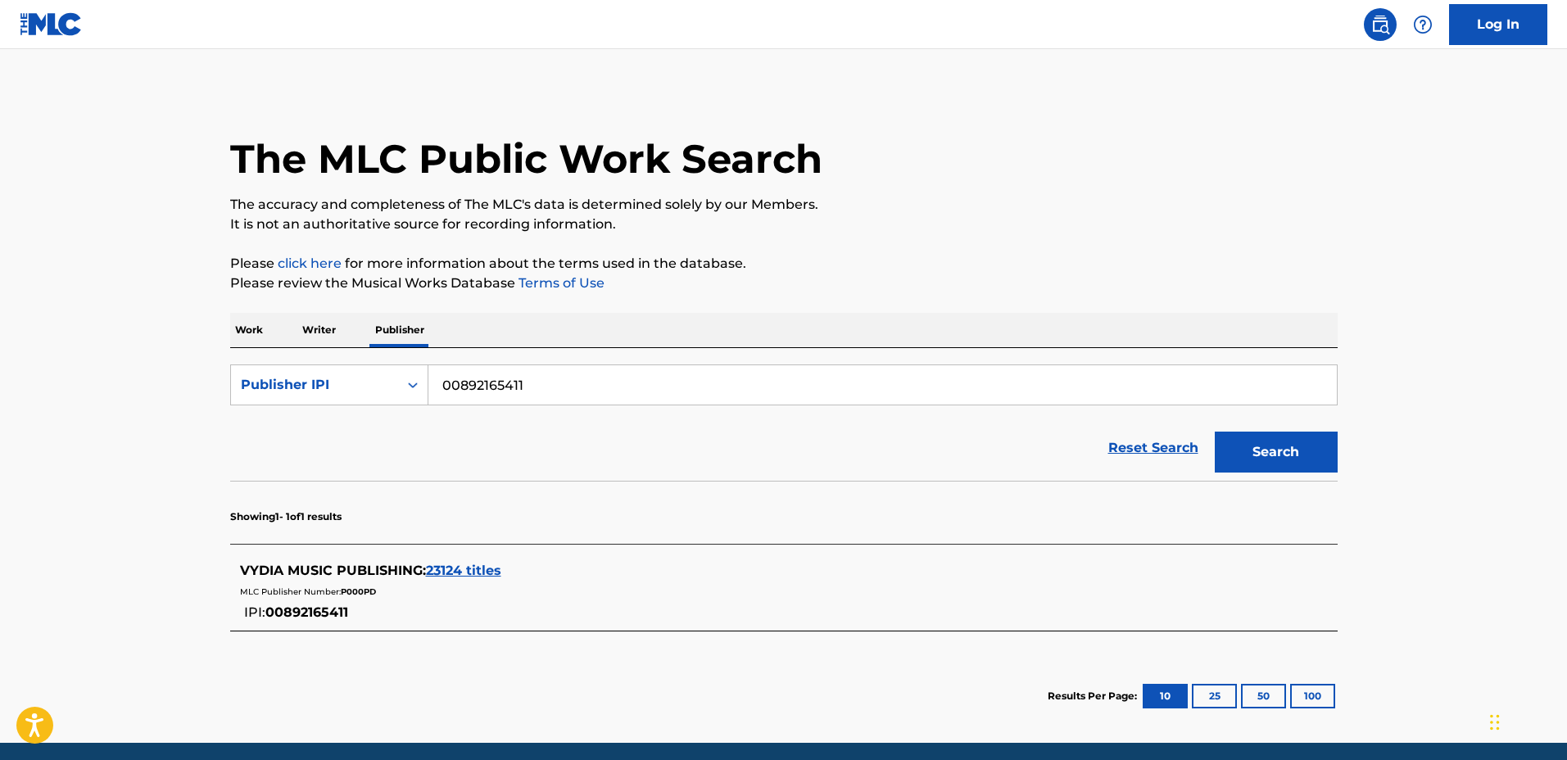
click at [514, 573] on div "VYDIA MUSIC PUBLISHING : 23124 titles" at bounding box center [762, 571] width 1045 height 20
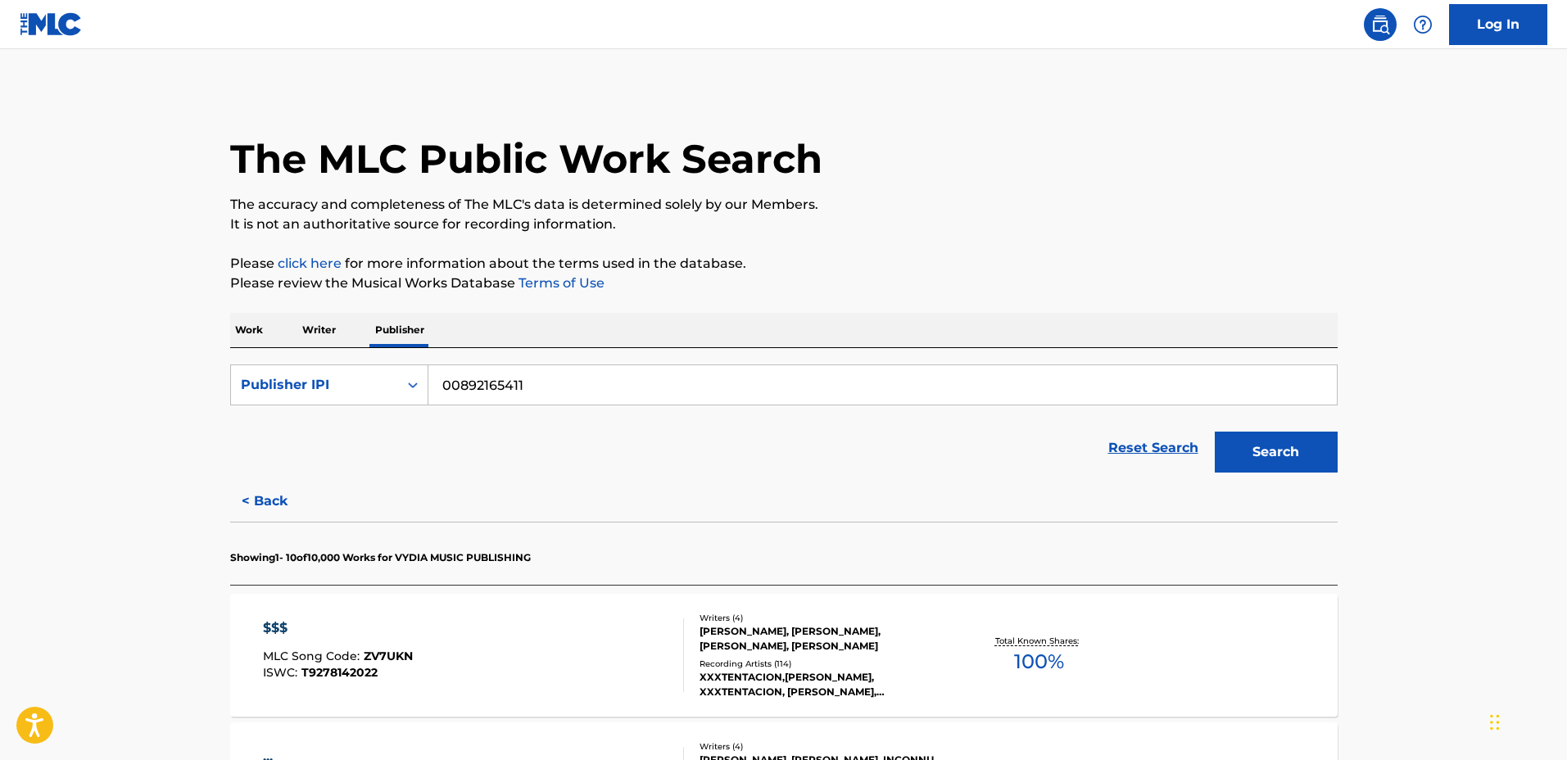
click at [253, 324] on p "Work" at bounding box center [249, 330] width 38 height 34
